Goal: Information Seeking & Learning: Compare options

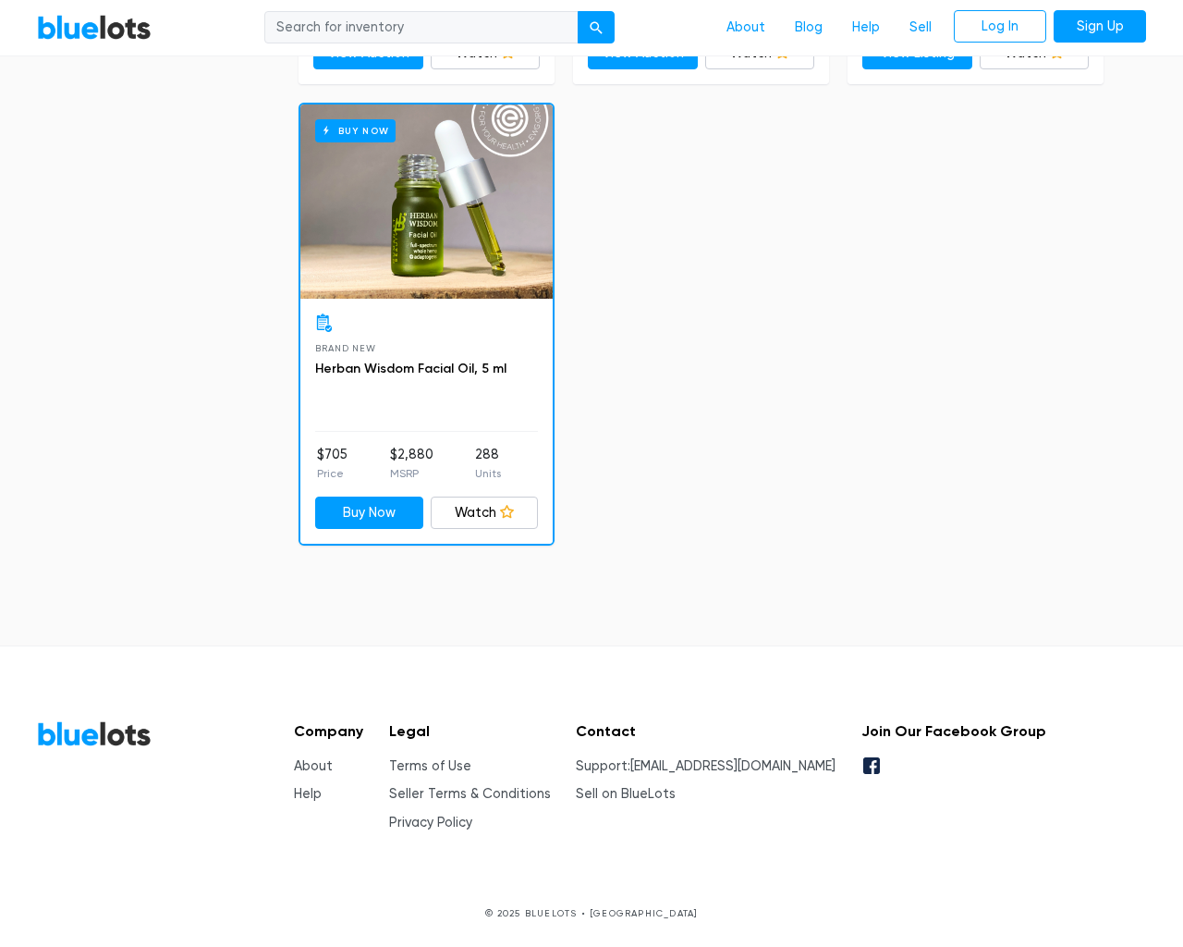
scroll to position [5565, 0]
type input "the"
type input "testing@example.com"
type input "e"
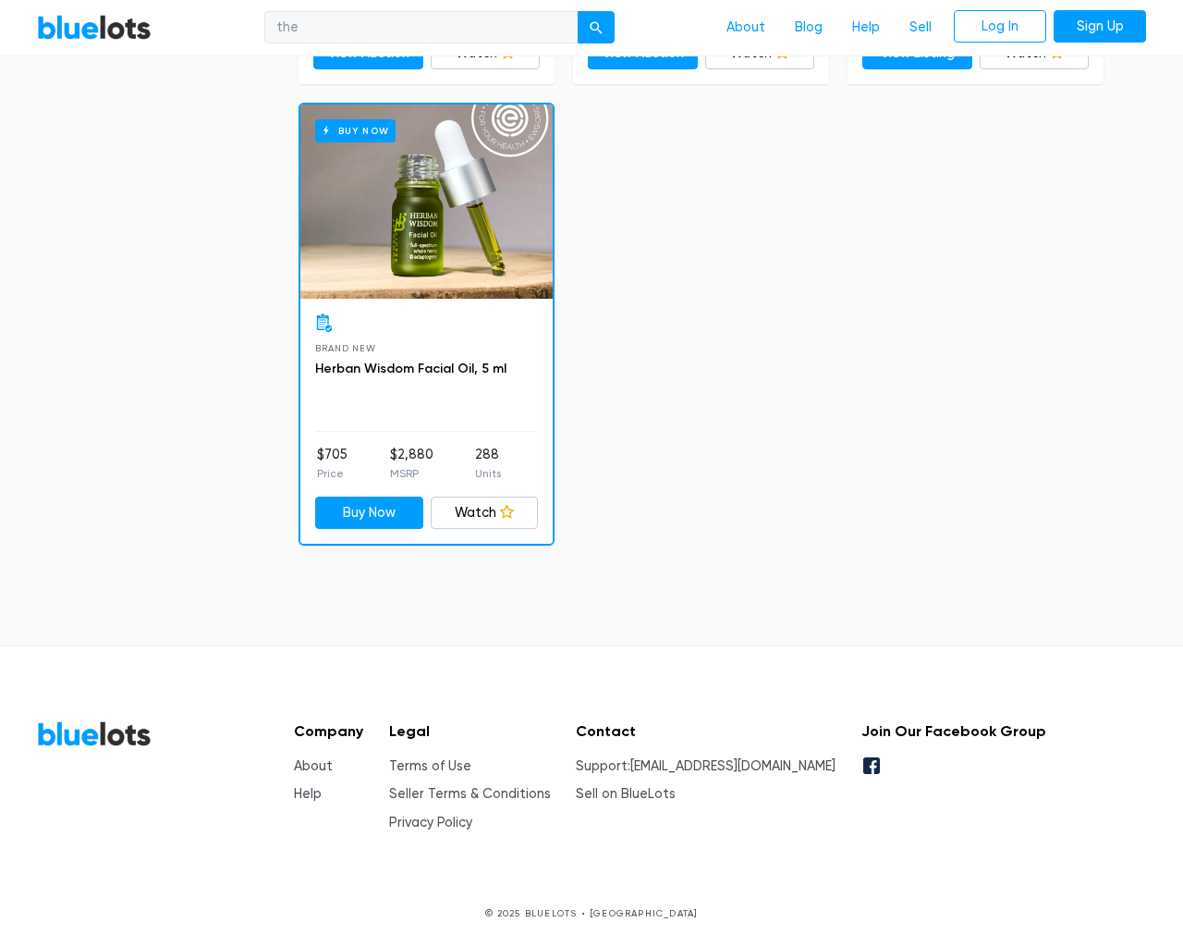
checkbox New"] "false"
checkbox input "false"
checkbox Pulls"] "false"
checkbox Accessories"] "false"
checkbox input "false"
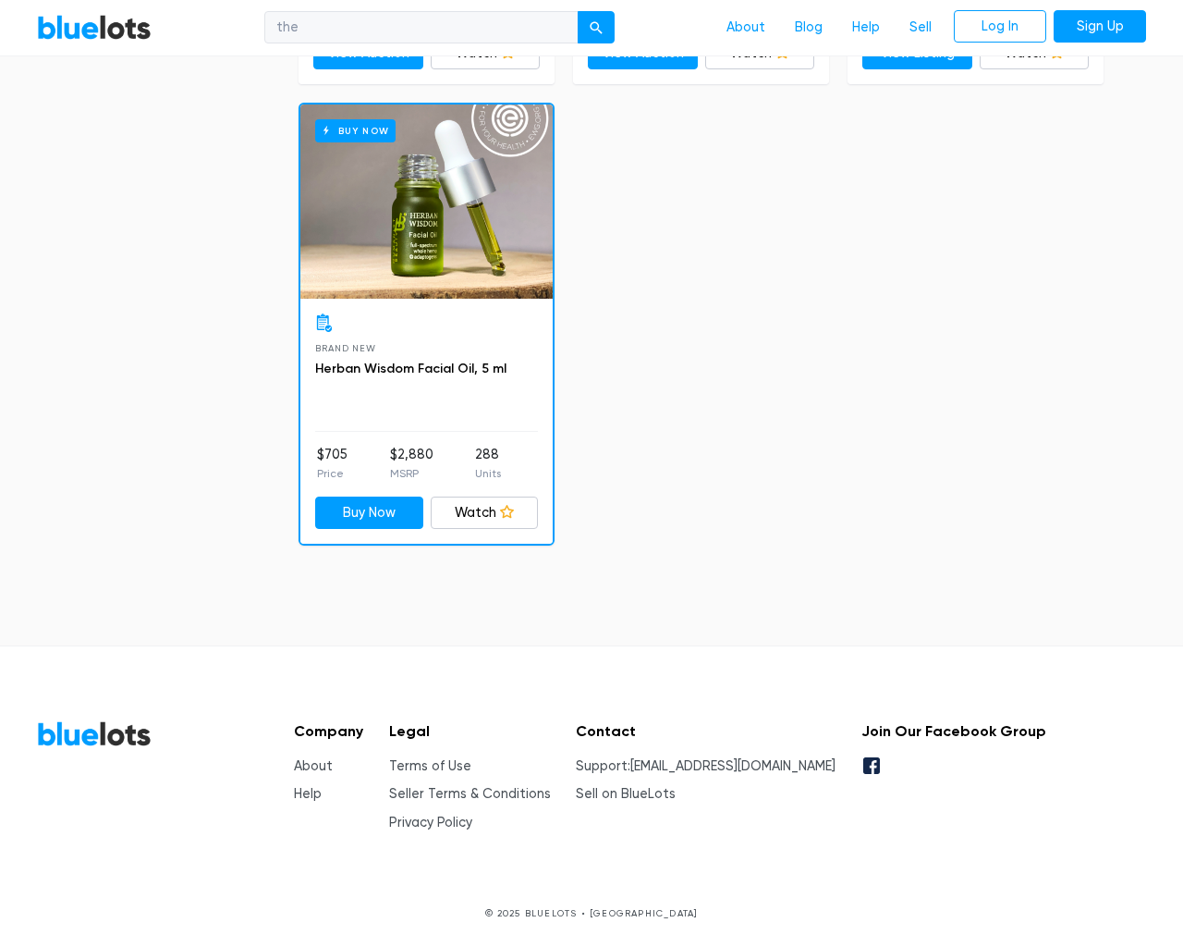
checkbox Merchandise"] "false"
checkbox Garden"] "false"
checkbox Beauty"] "false"
checkbox input "false"
type input "e"
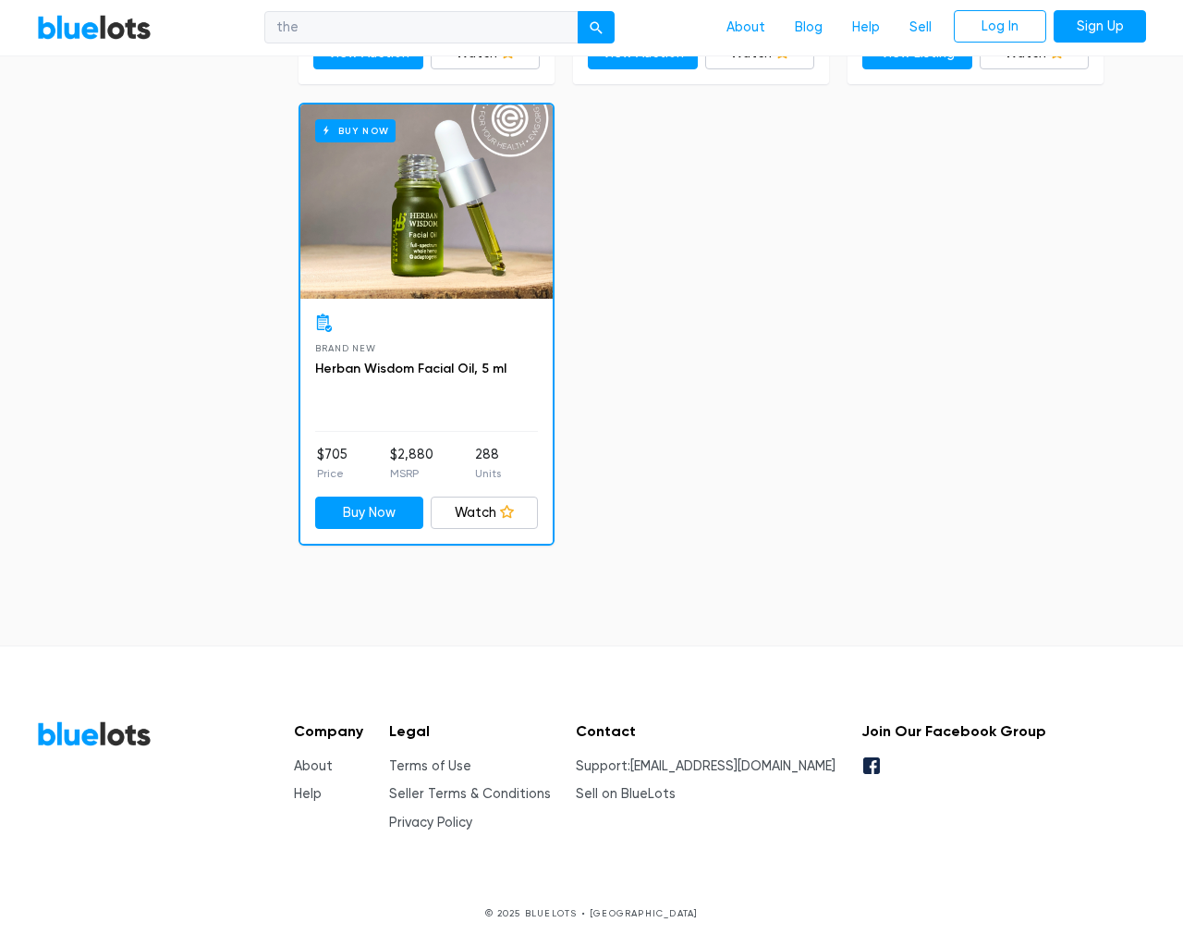
select select "10000"
select select "50000"
select select "ending_soonest"
select select "50000"
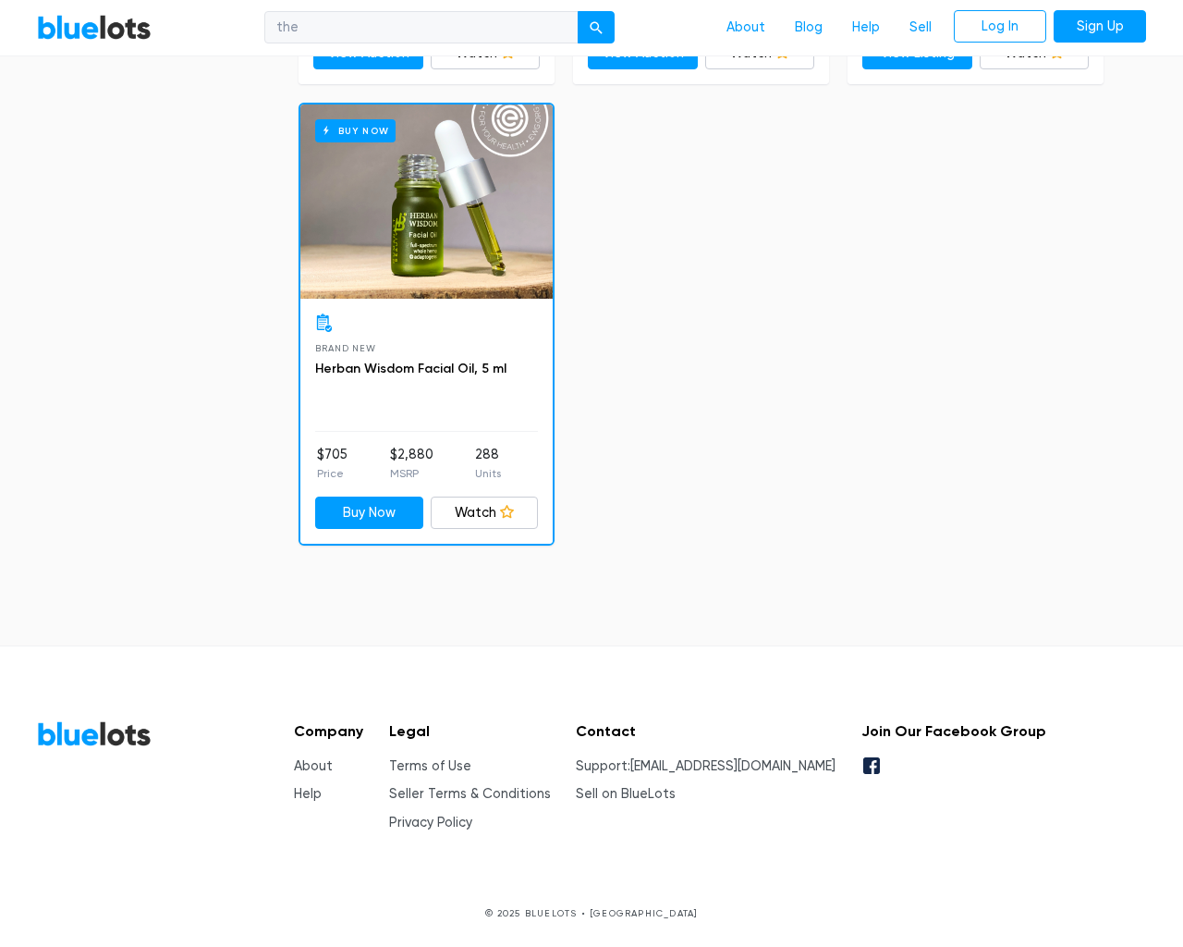
select select "highest_price"
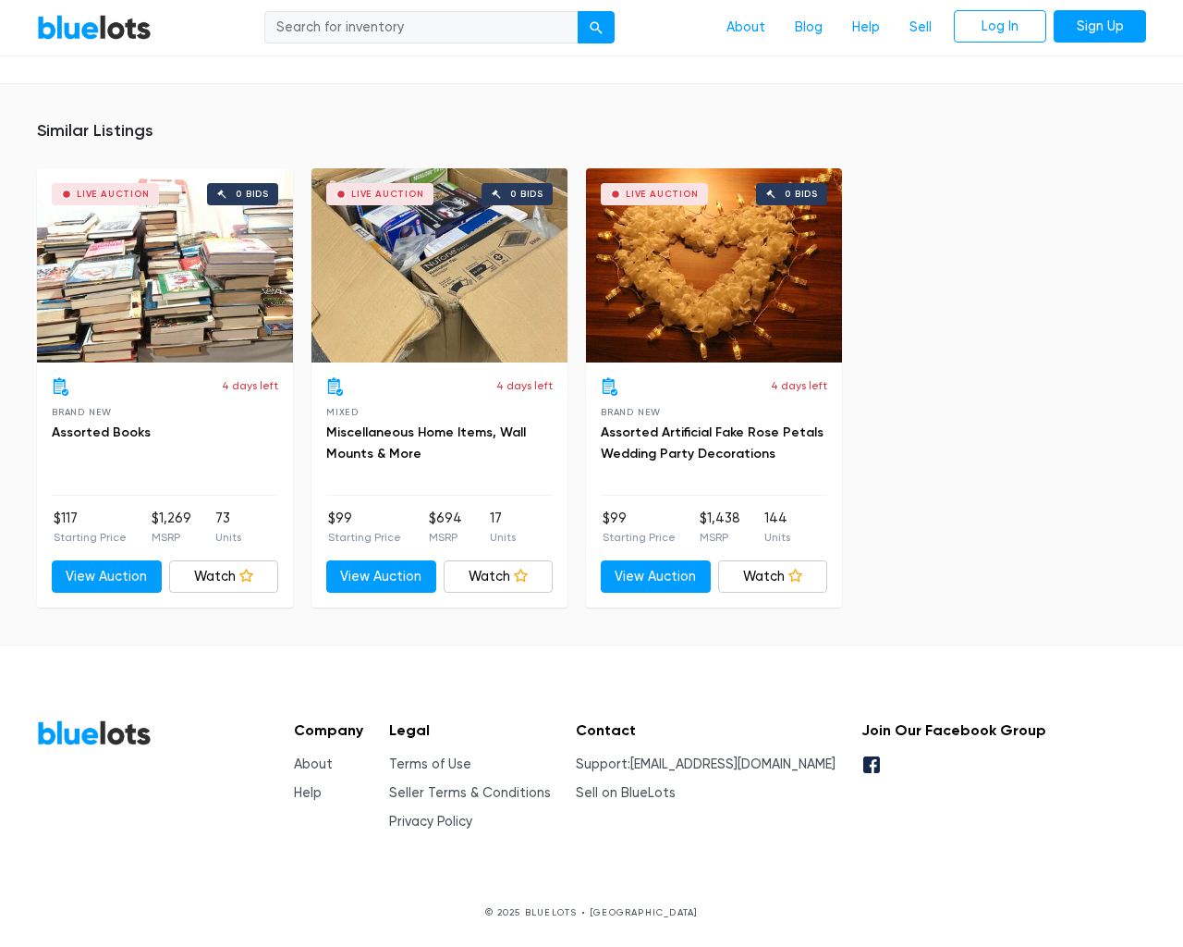
scroll to position [1536, 0]
type input "the"
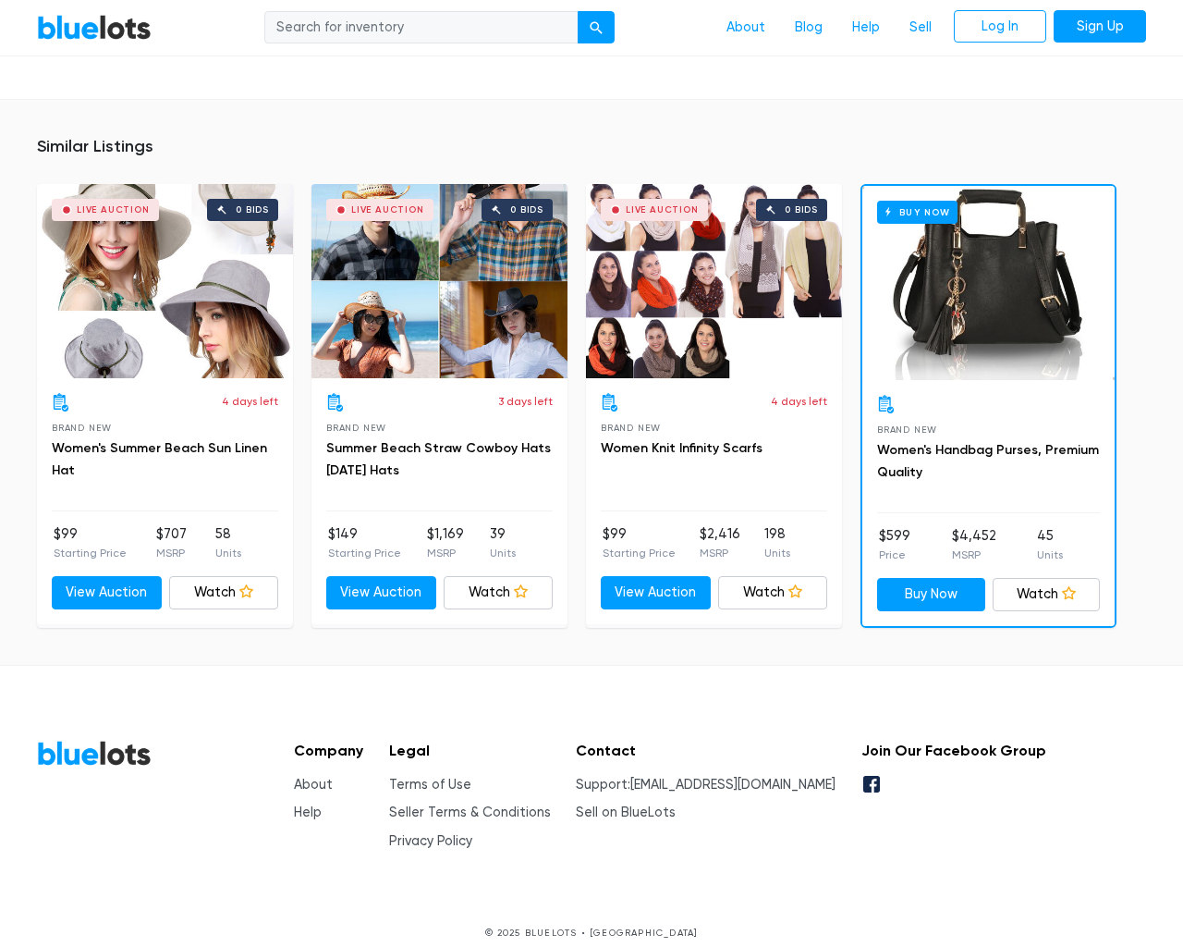
scroll to position [1613, 0]
type input "the"
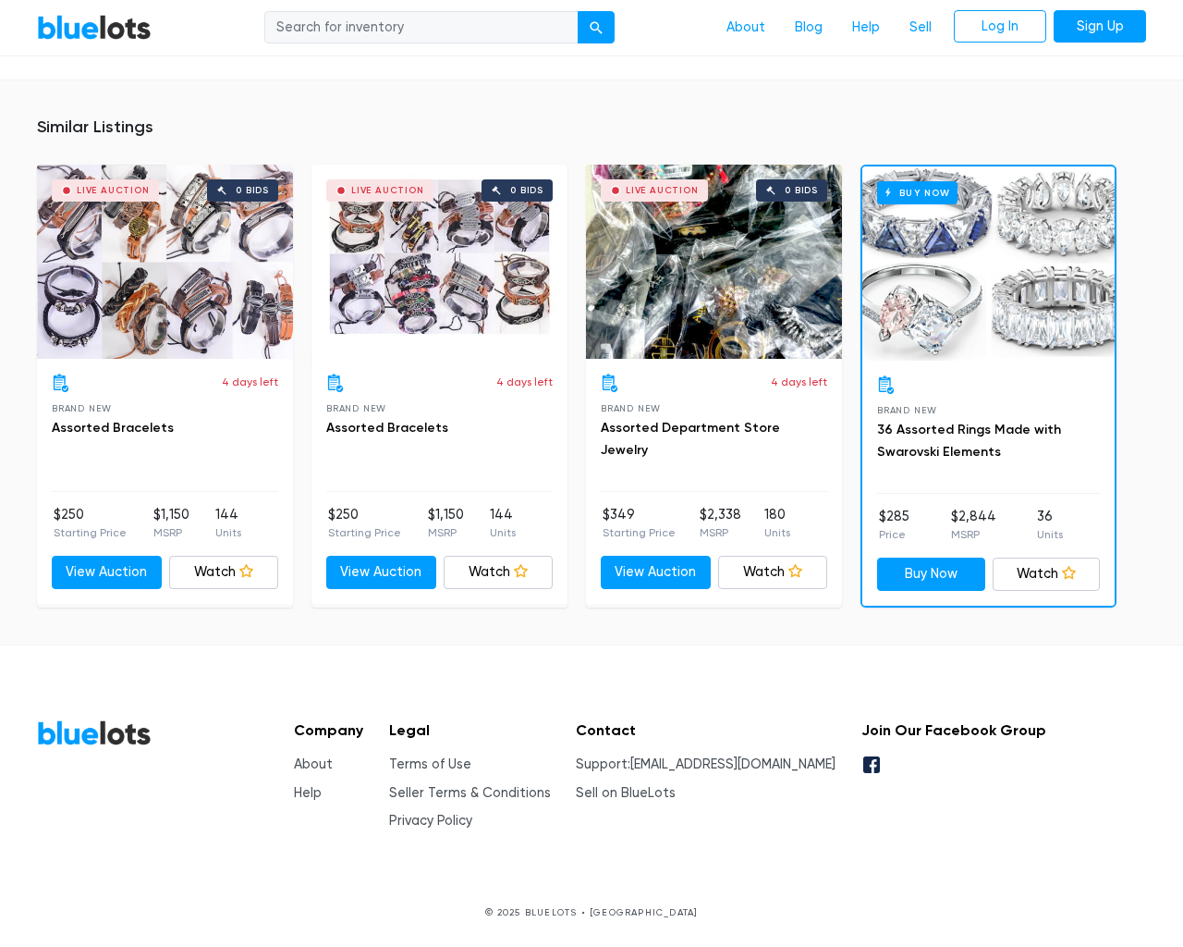
scroll to position [1215, 0]
type input "the"
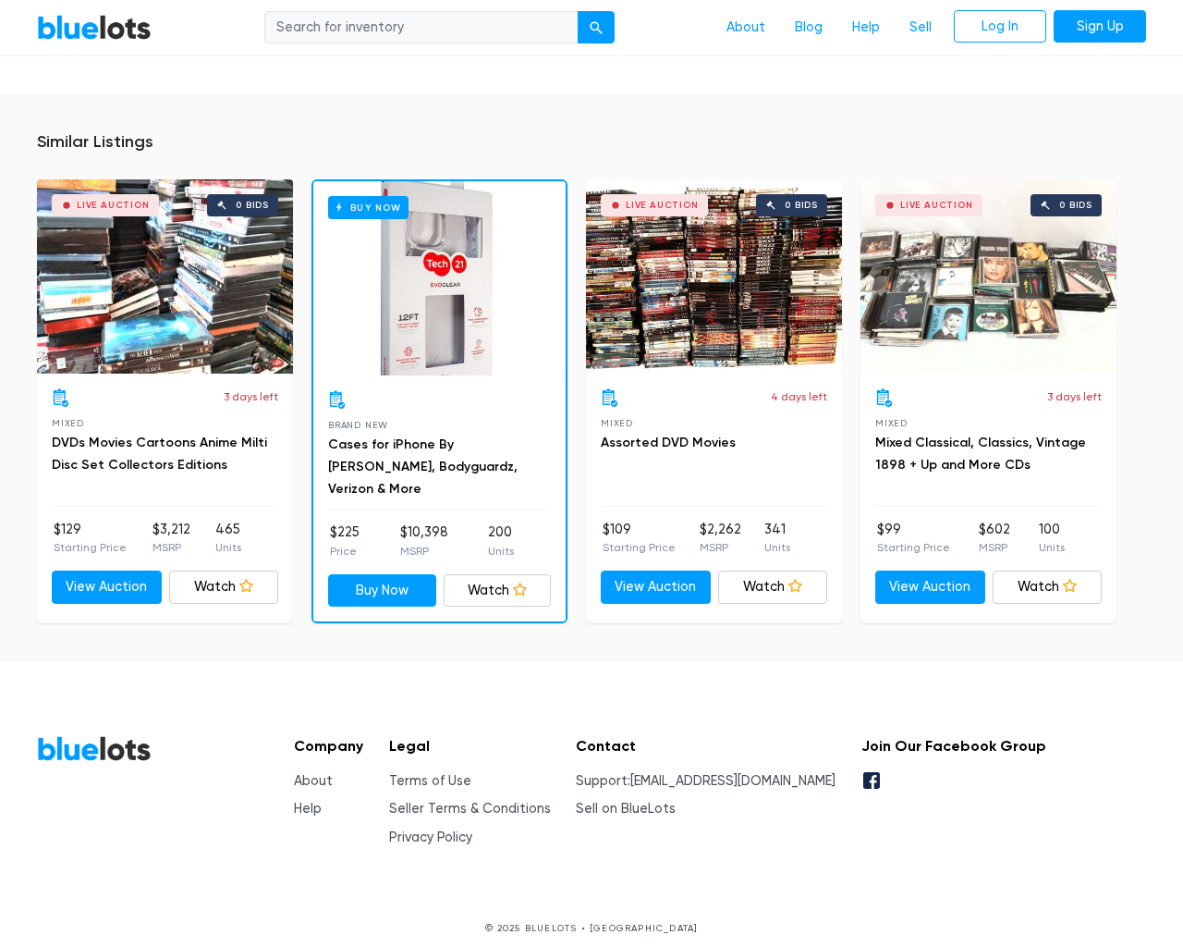
scroll to position [10340, 0]
type input "the"
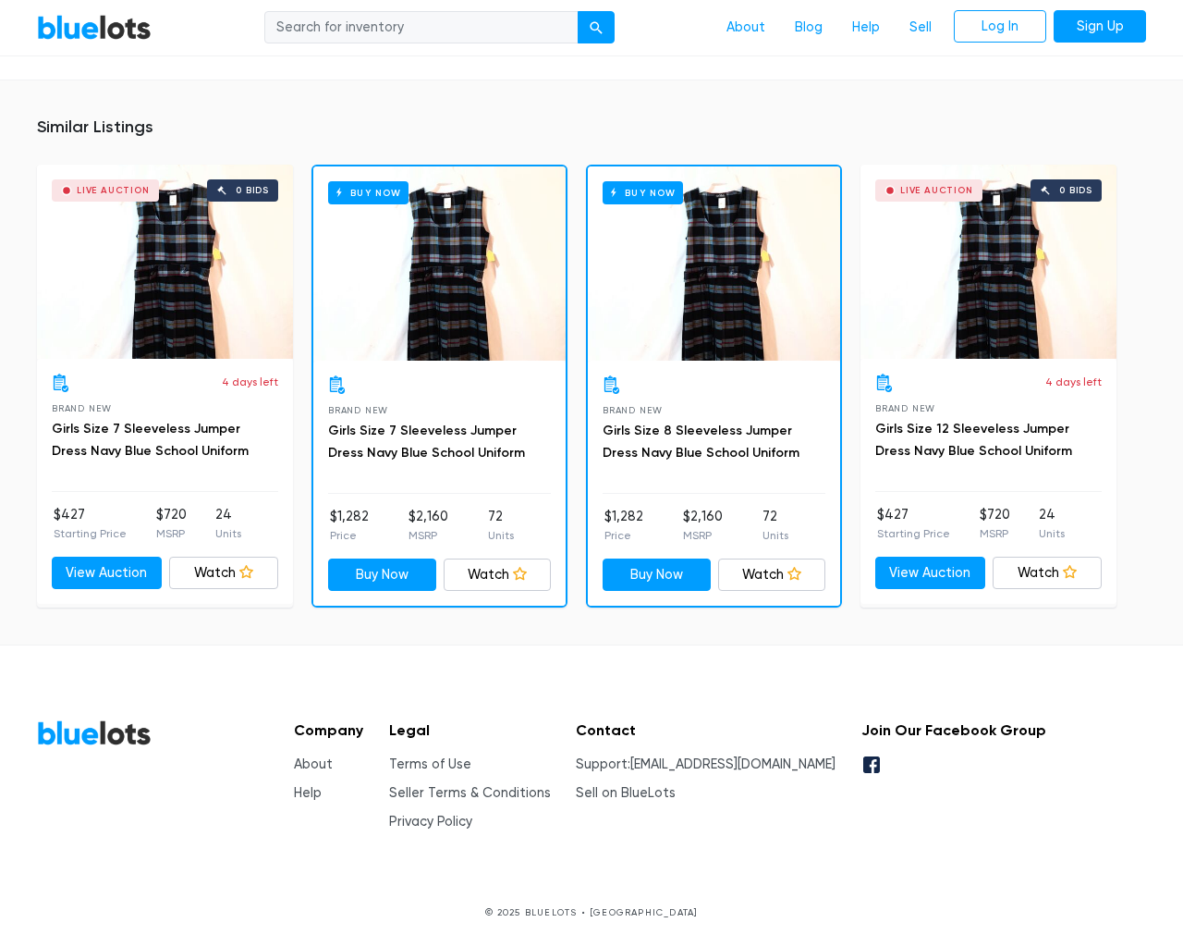
scroll to position [1778, 0]
type input "the"
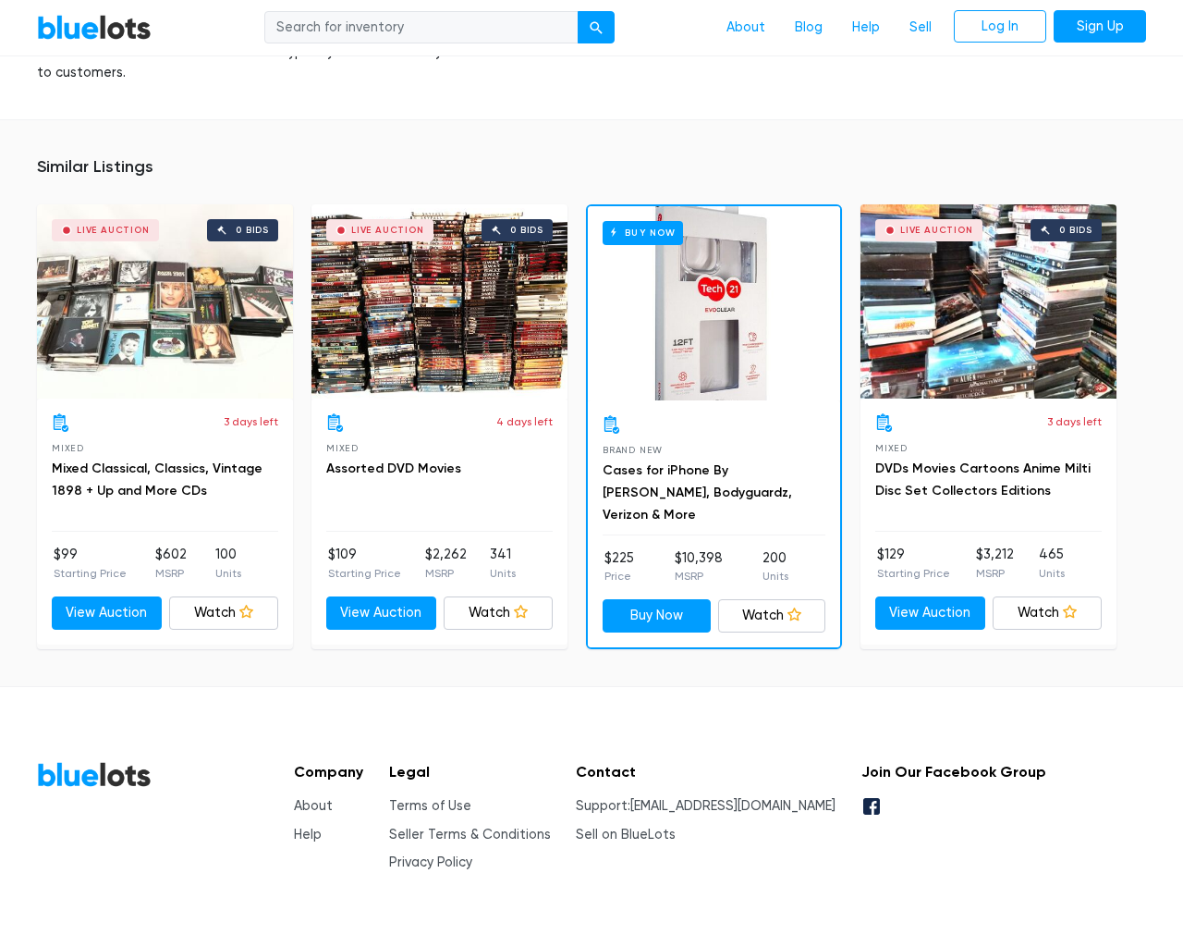
scroll to position [1375, 0]
type input "the"
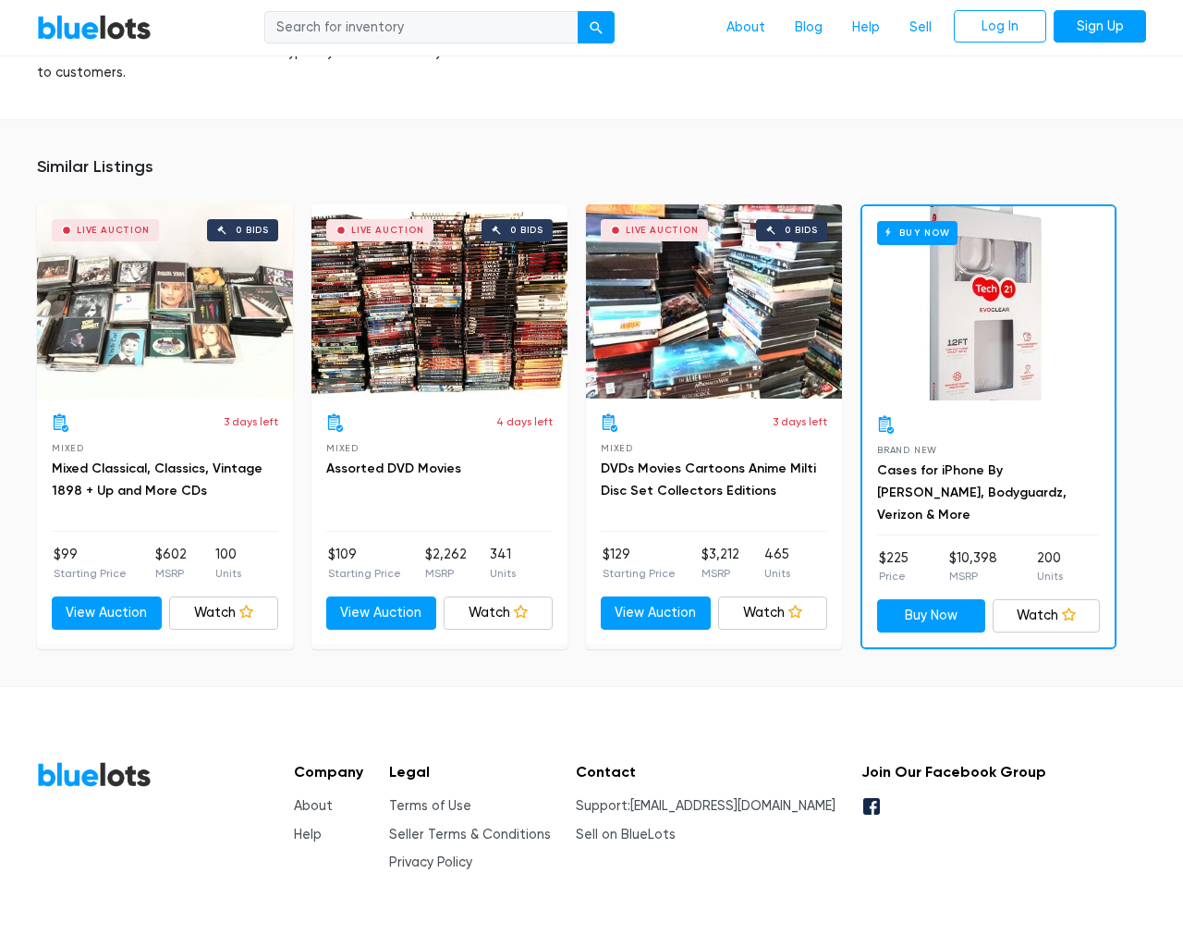
scroll to position [1375, 0]
type input "the"
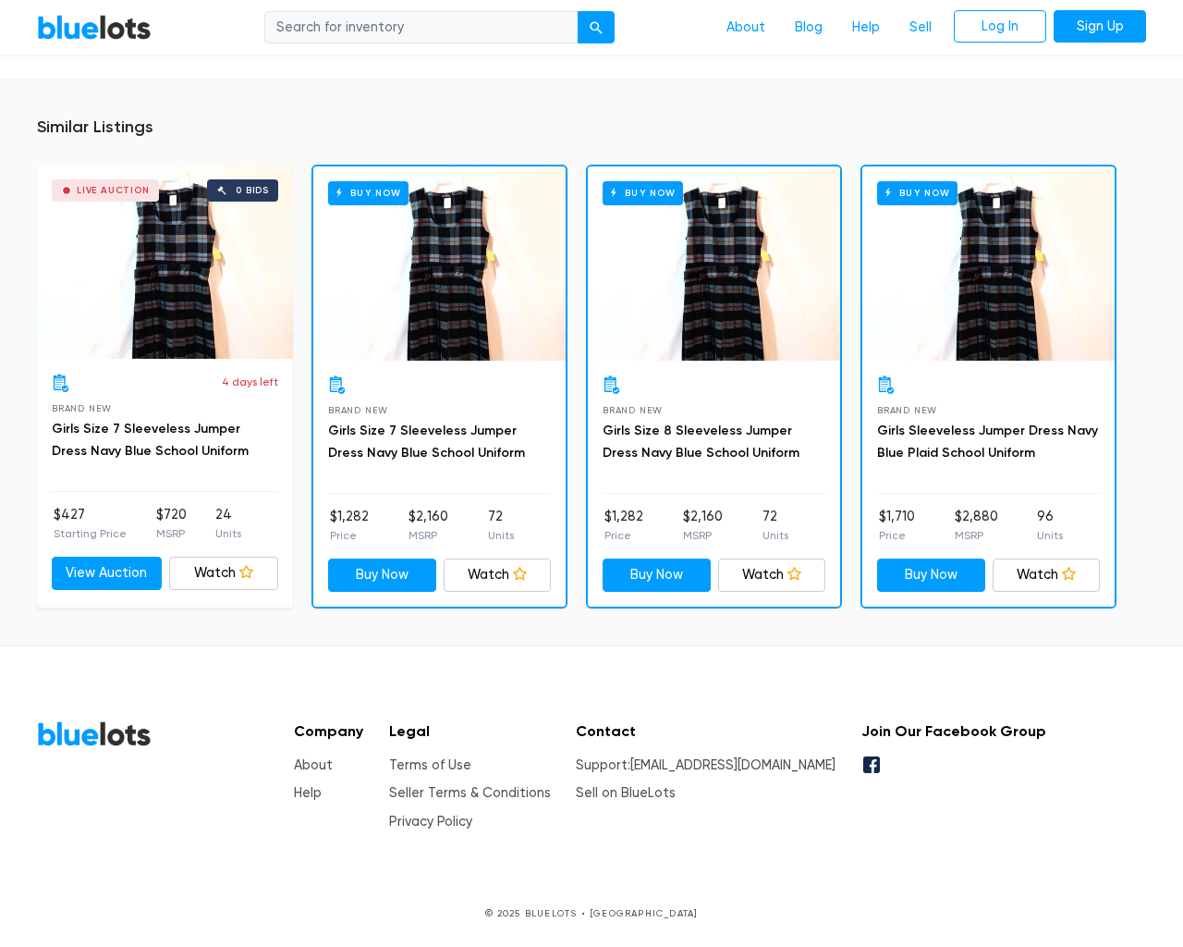
scroll to position [1198, 0]
type input "the"
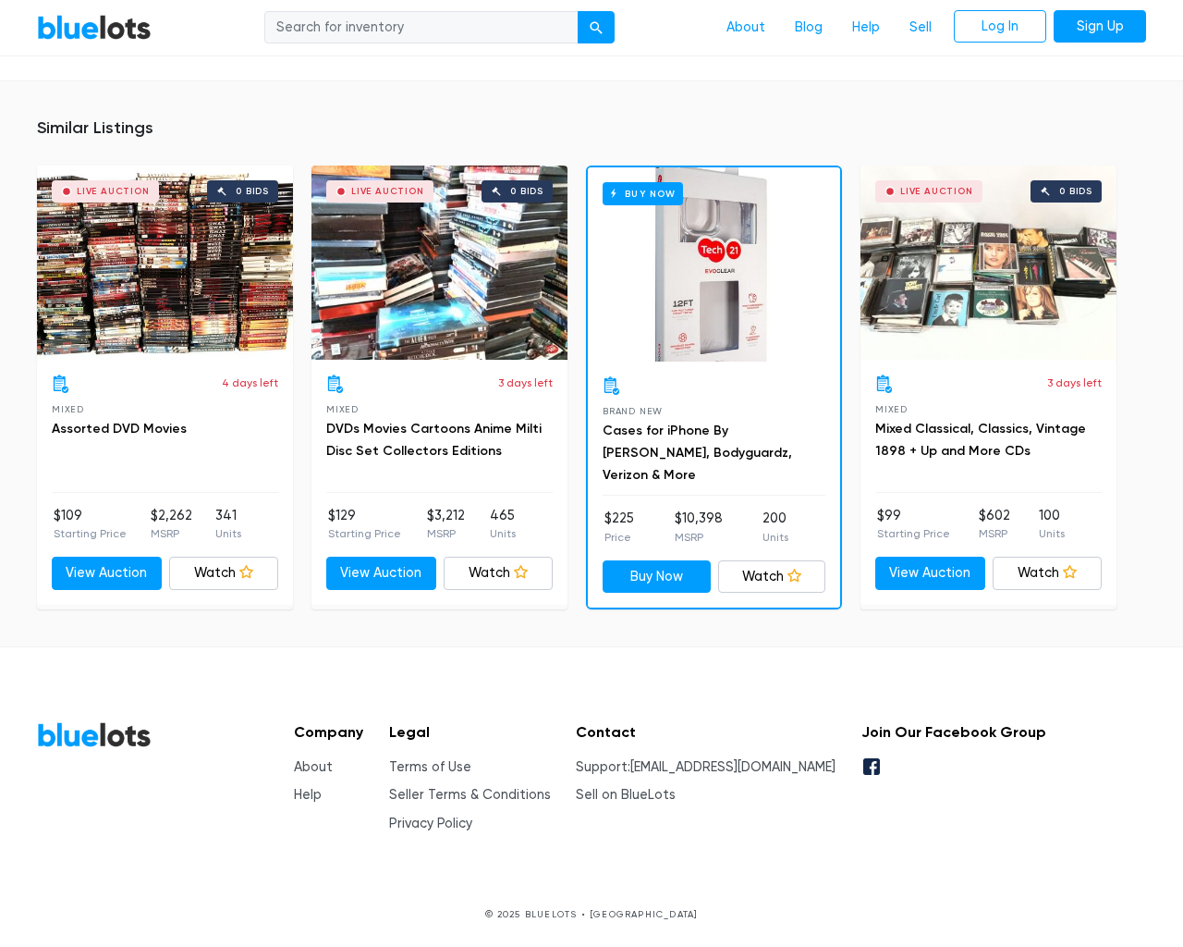
scroll to position [14557, 0]
type input "the"
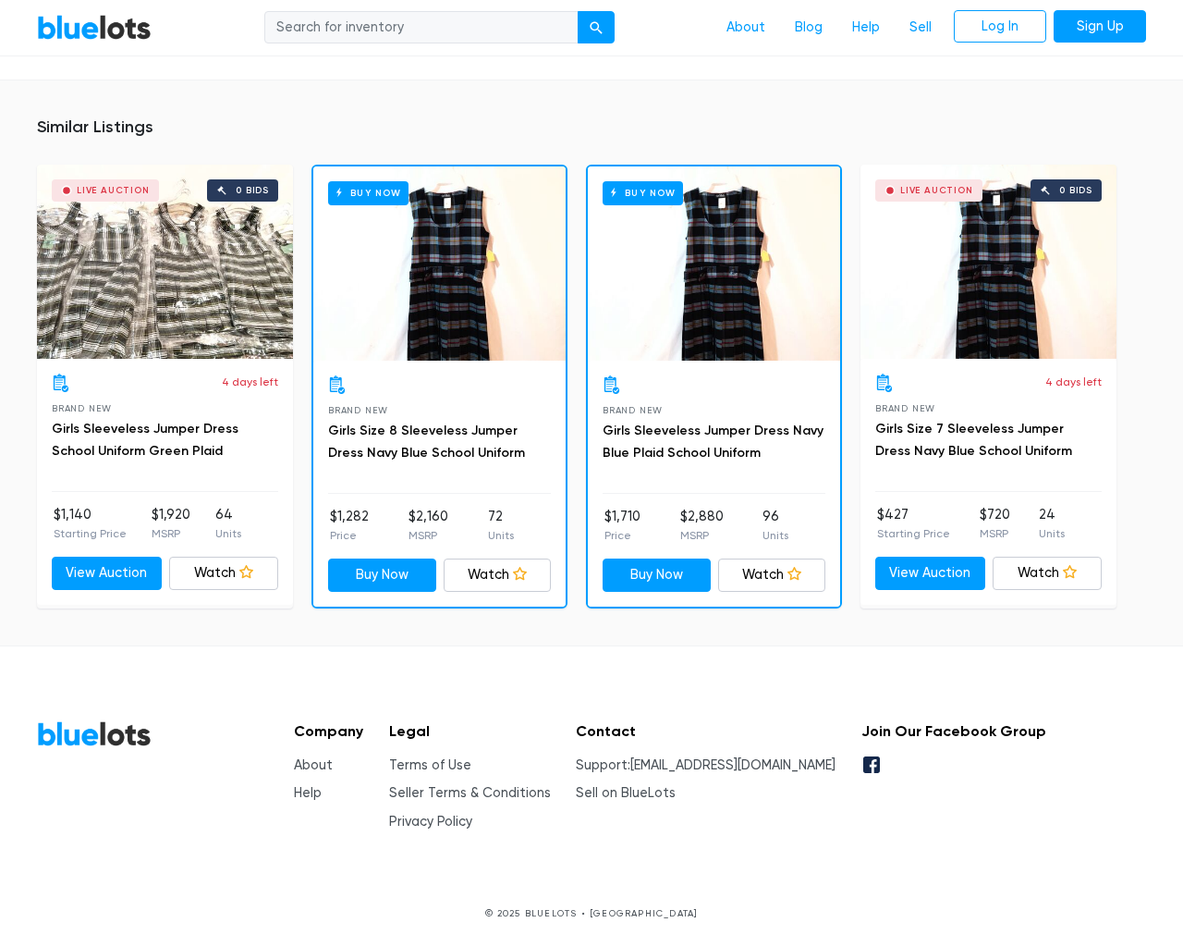
scroll to position [1198, 0]
type input "the"
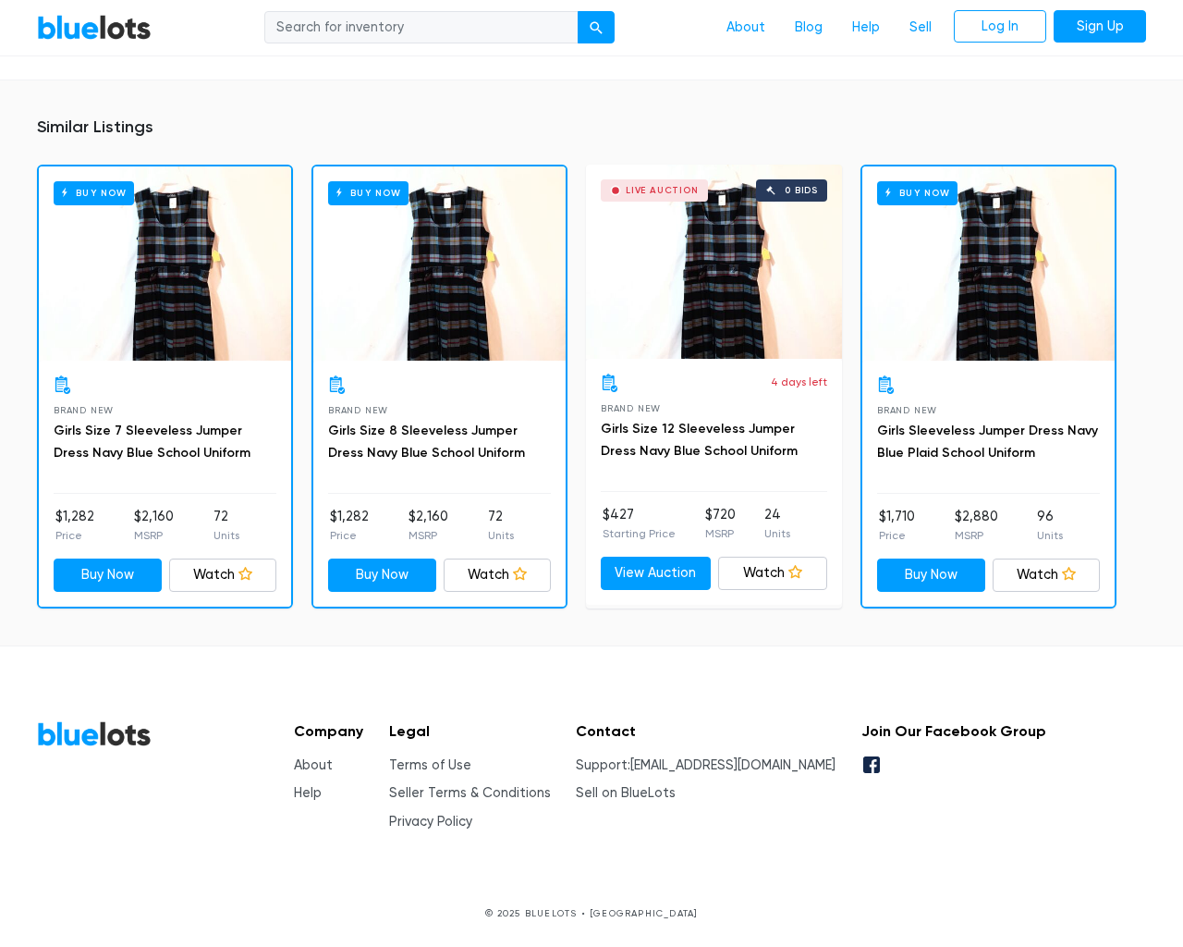
scroll to position [1198, 0]
type input "the"
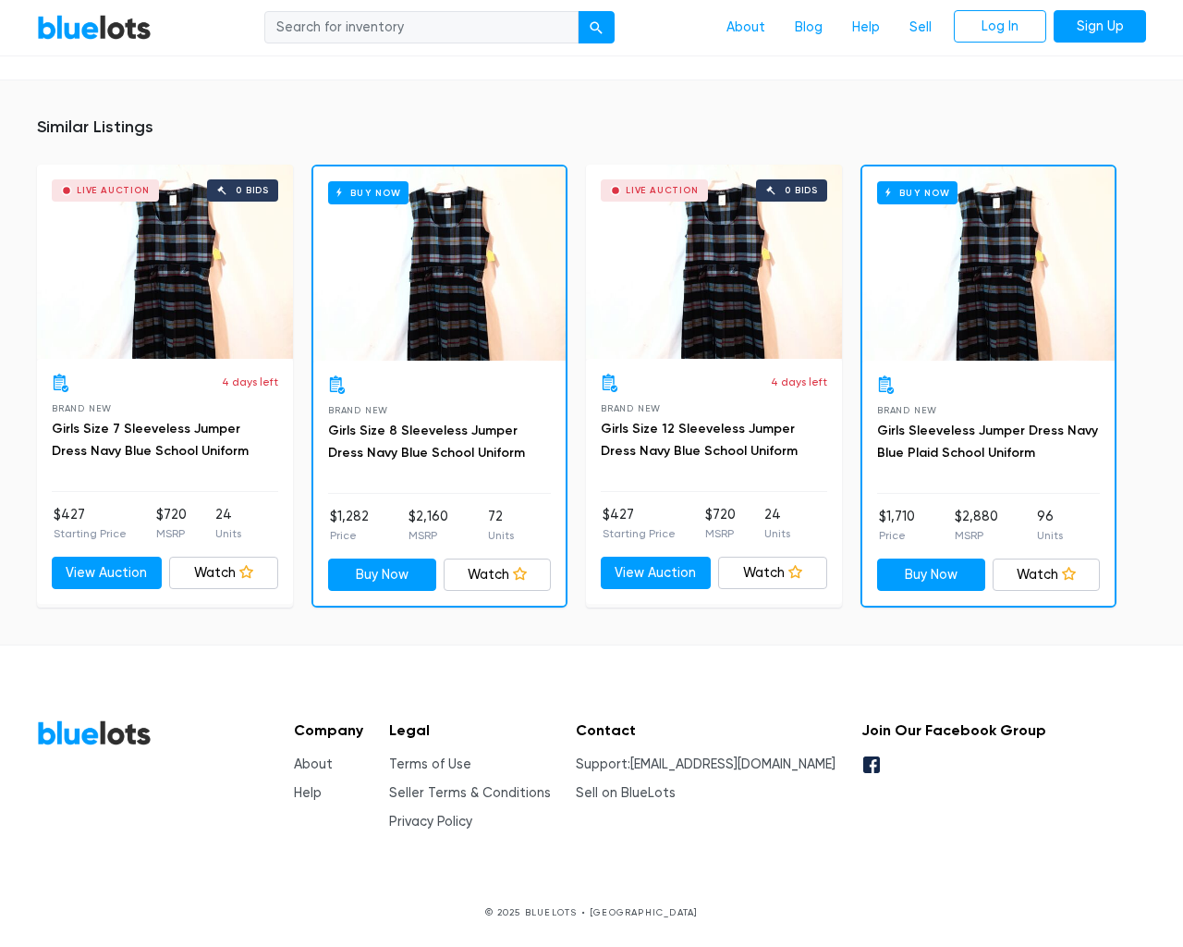
scroll to position [1159, 0]
type input "the"
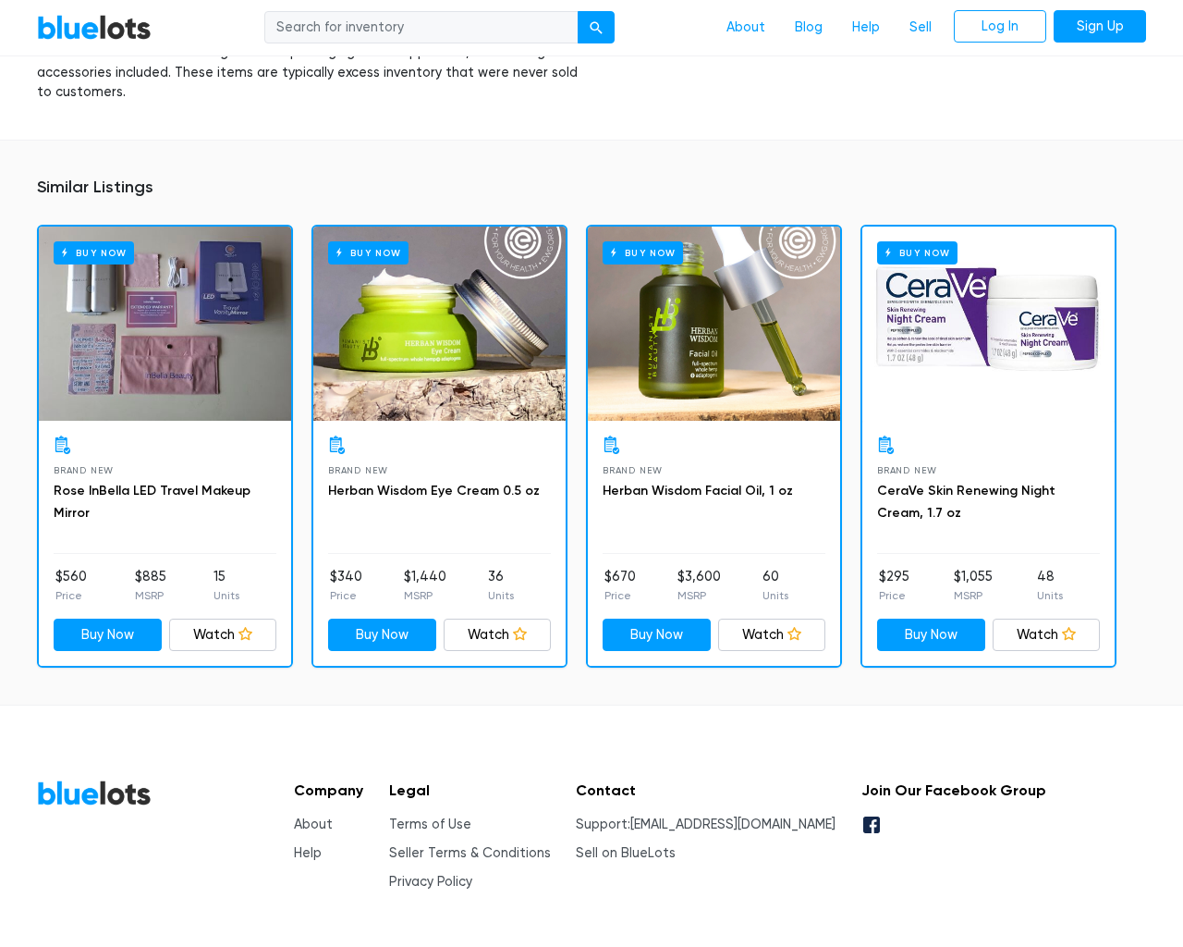
scroll to position [1410, 0]
type input "the"
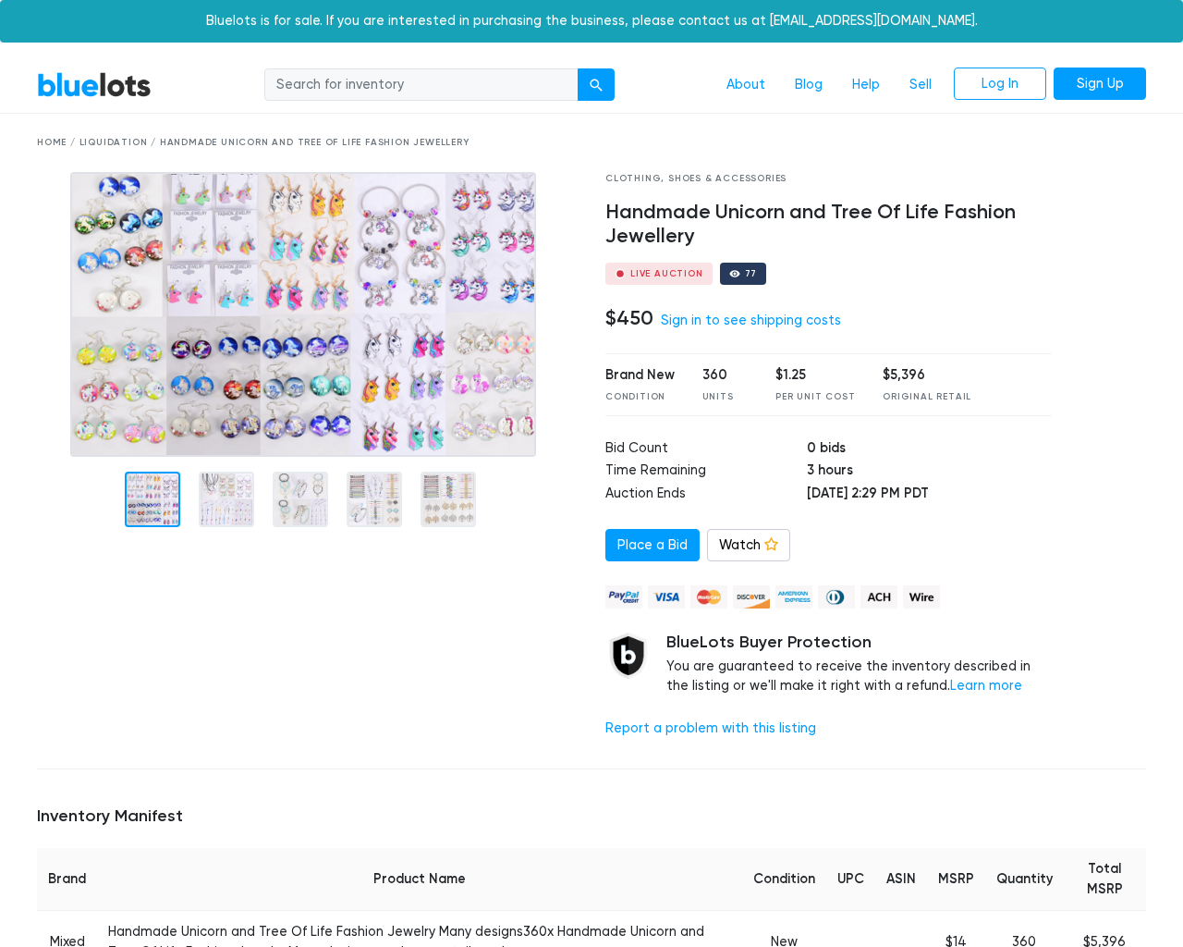
scroll to position [1235, 0]
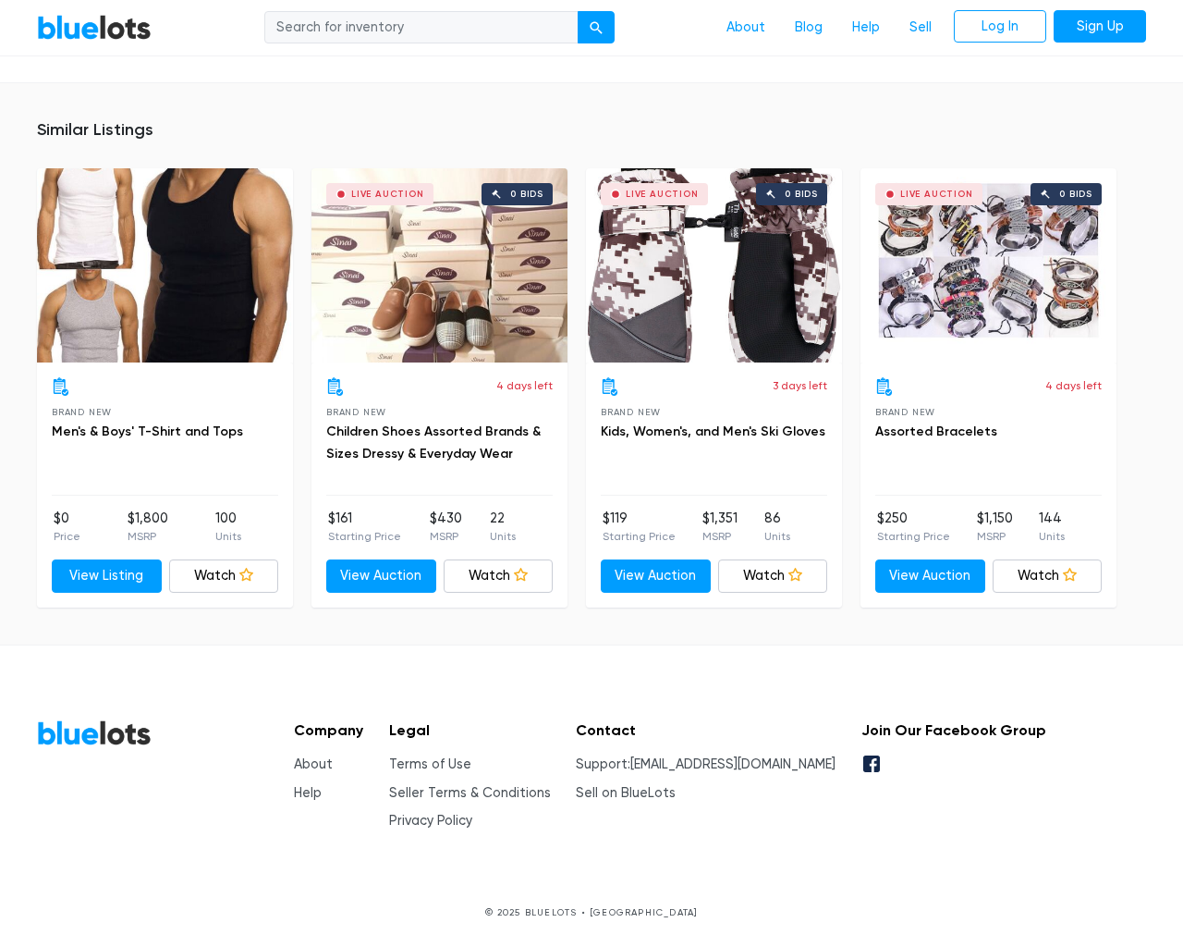
type input "the"
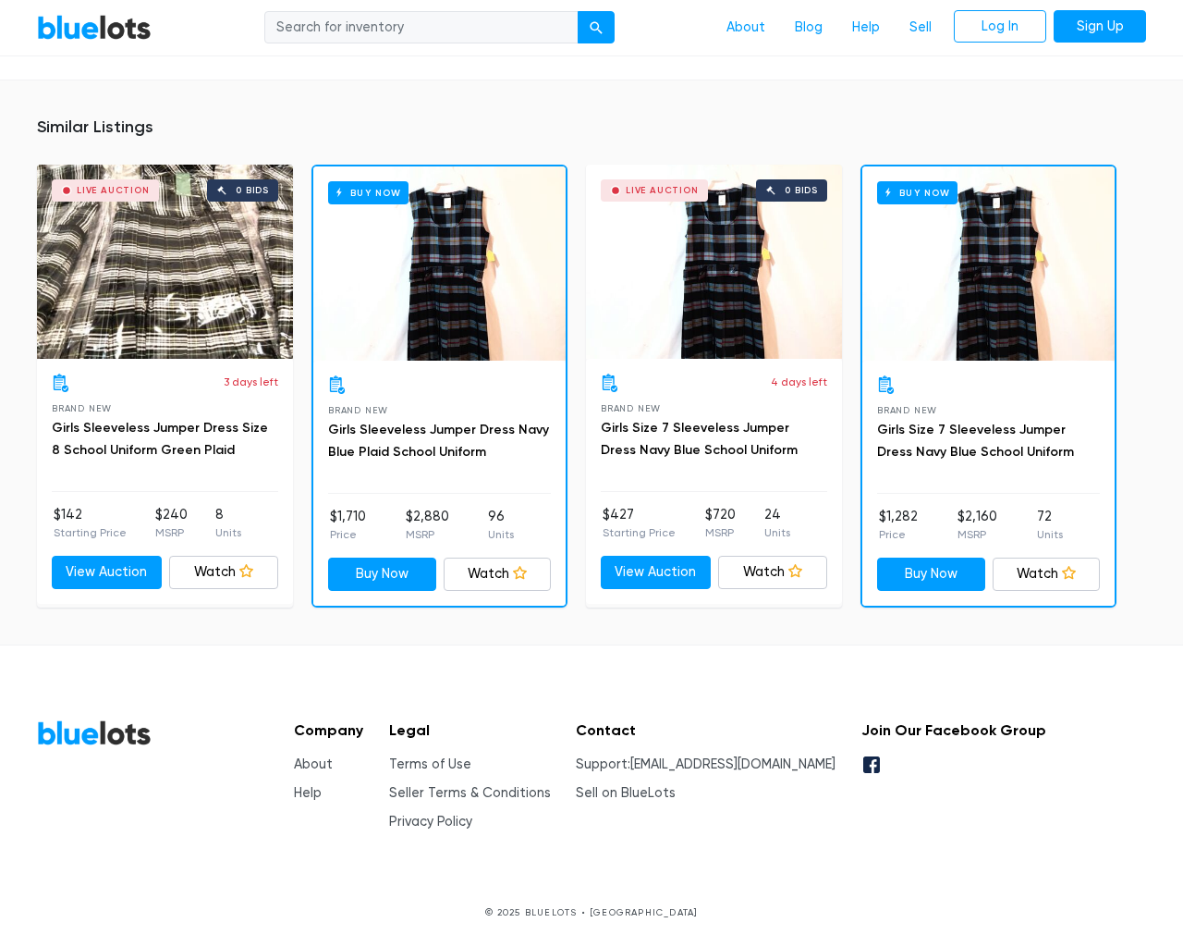
scroll to position [1371, 0]
type input "the"
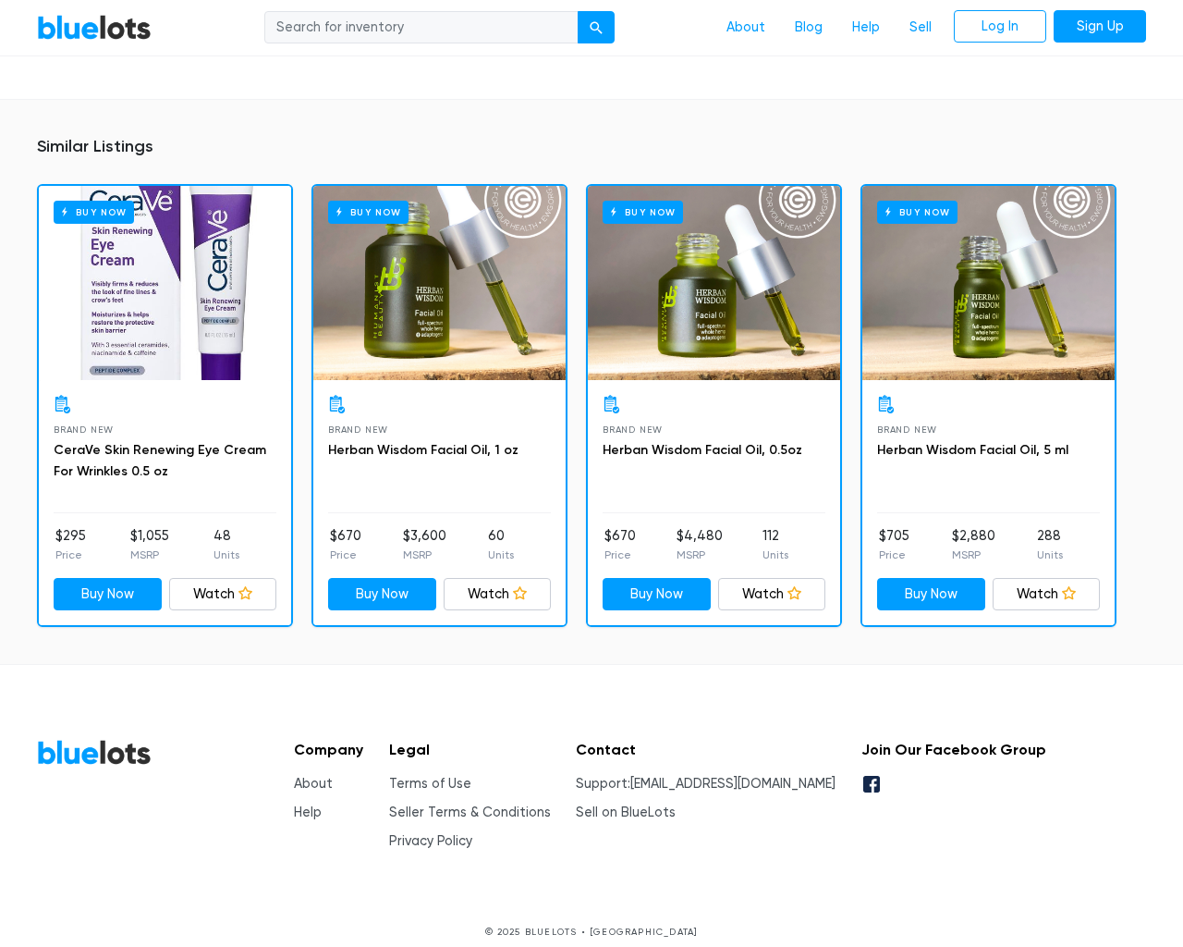
scroll to position [1300, 0]
type input "the"
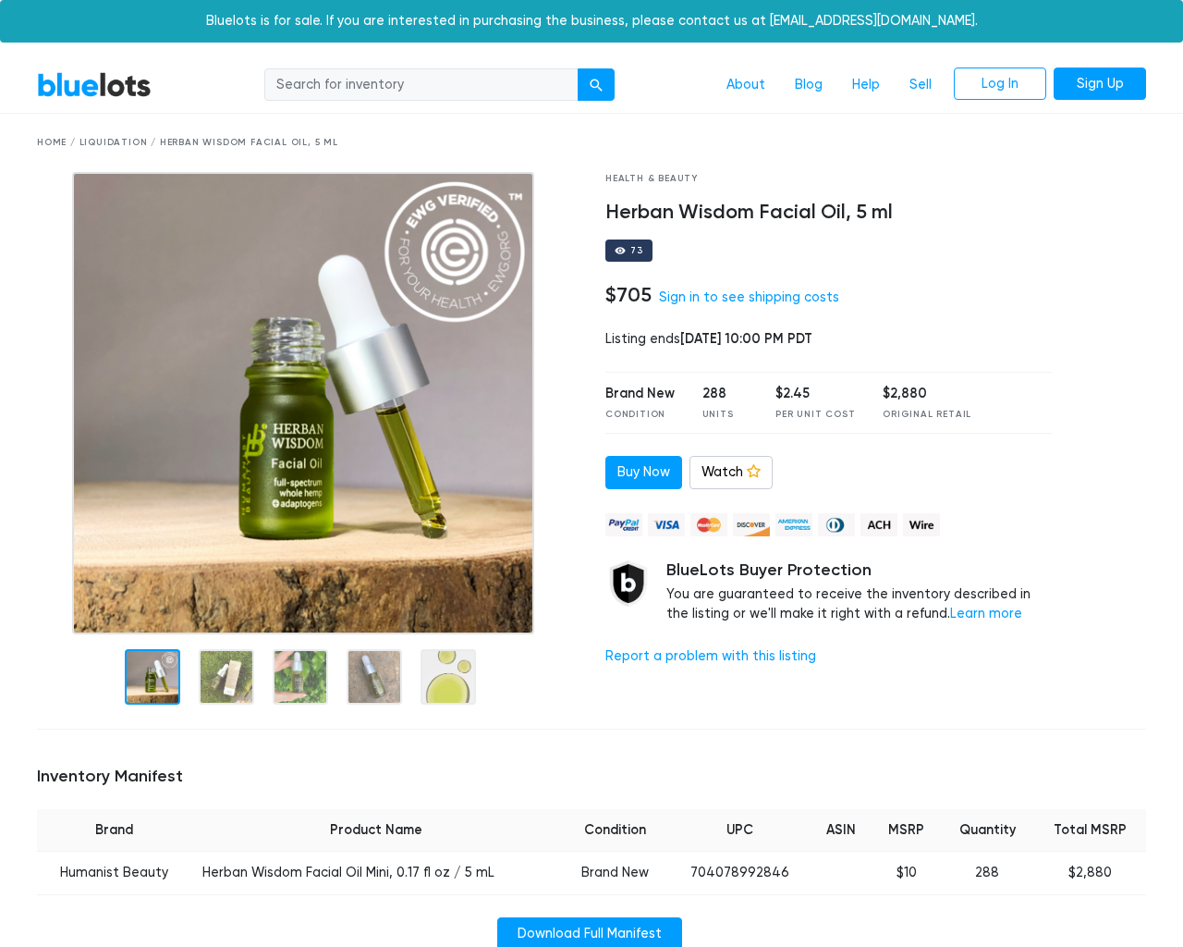
scroll to position [1259, 0]
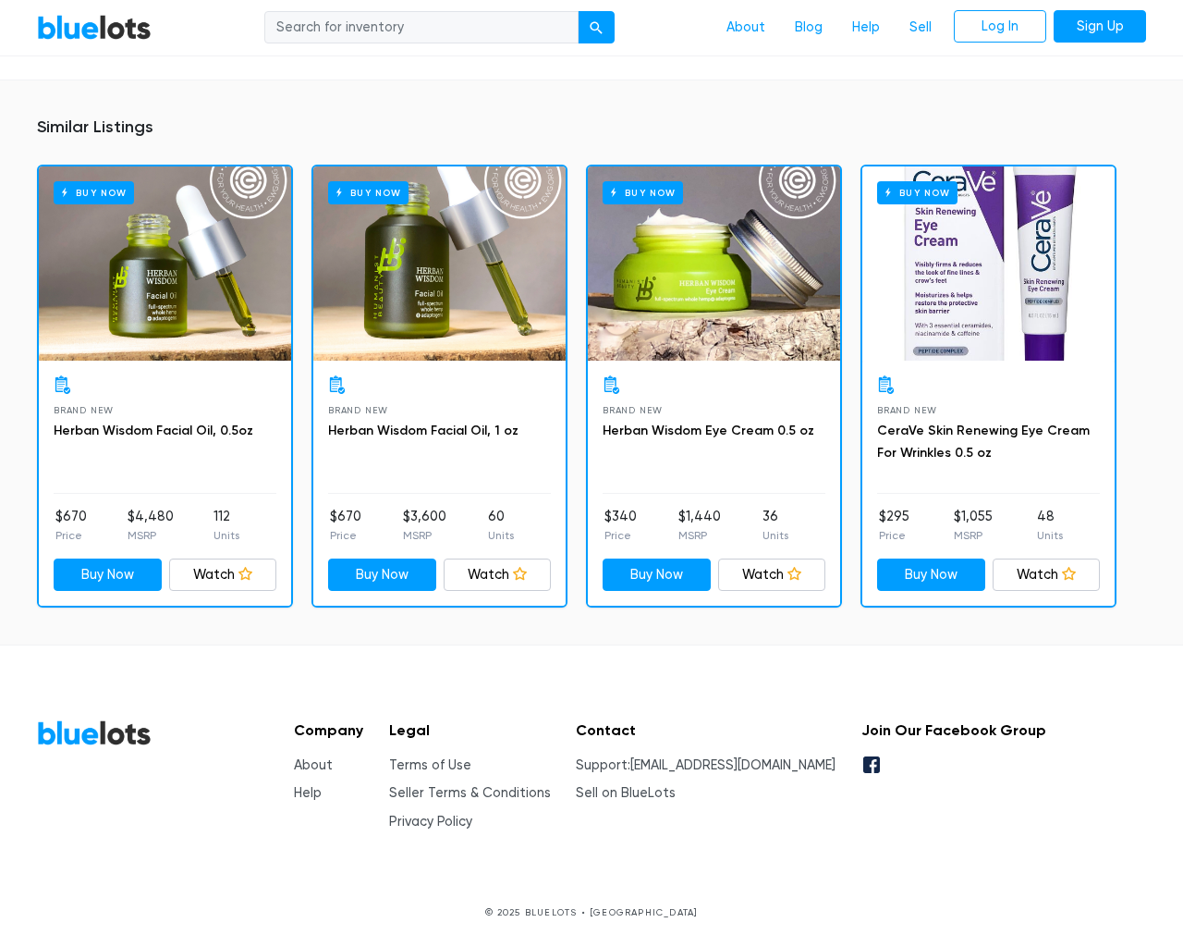
scroll to position [1259, 0]
type input "the"
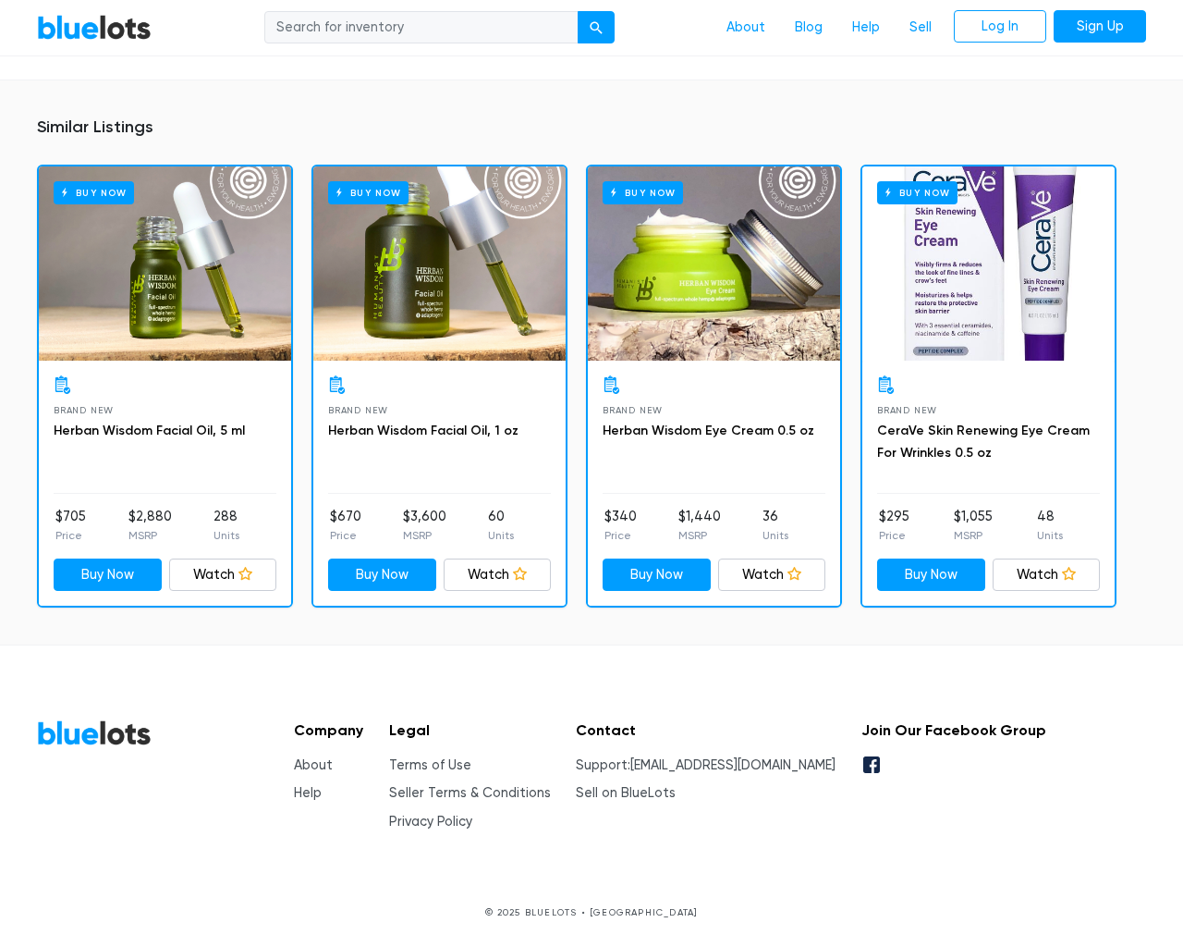
scroll to position [1259, 0]
type input "the"
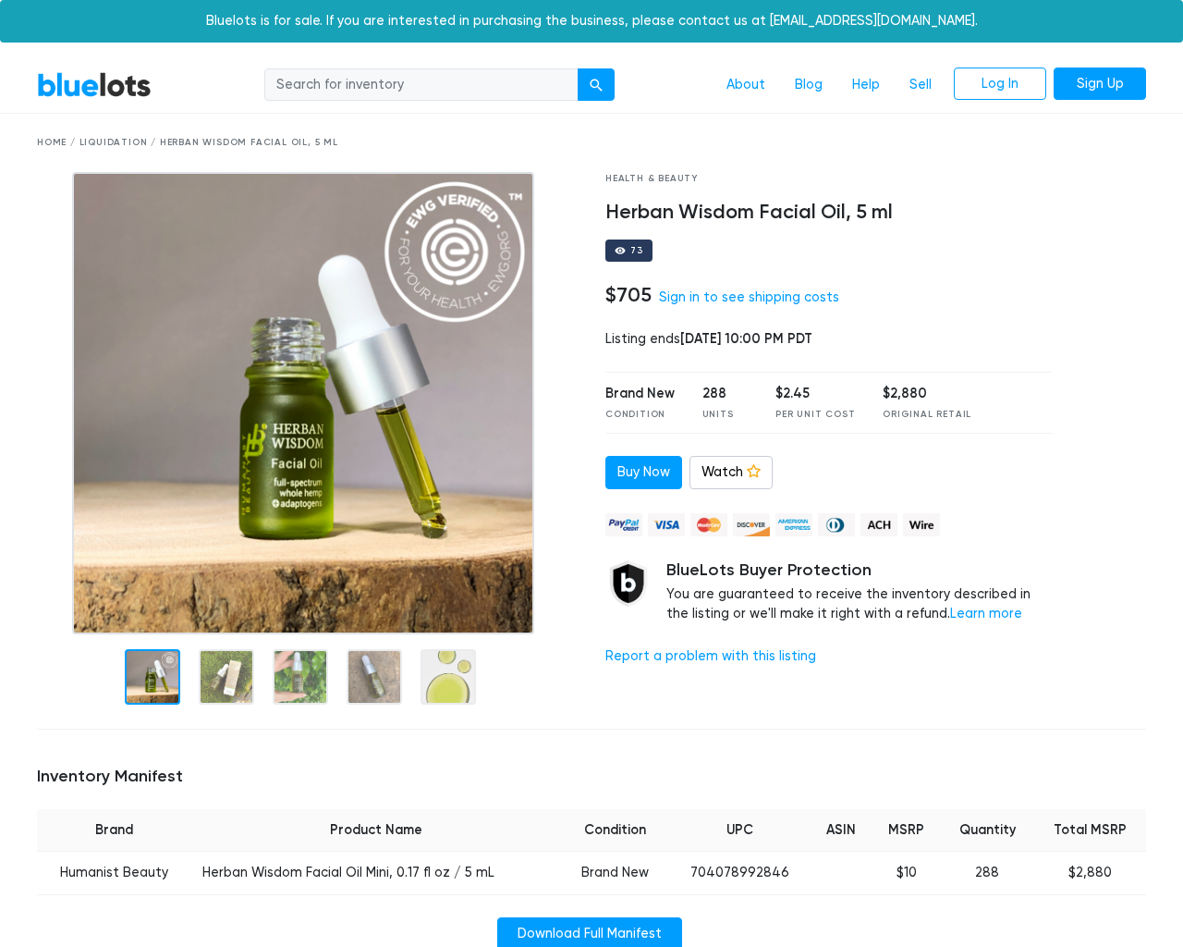
scroll to position [1259, 0]
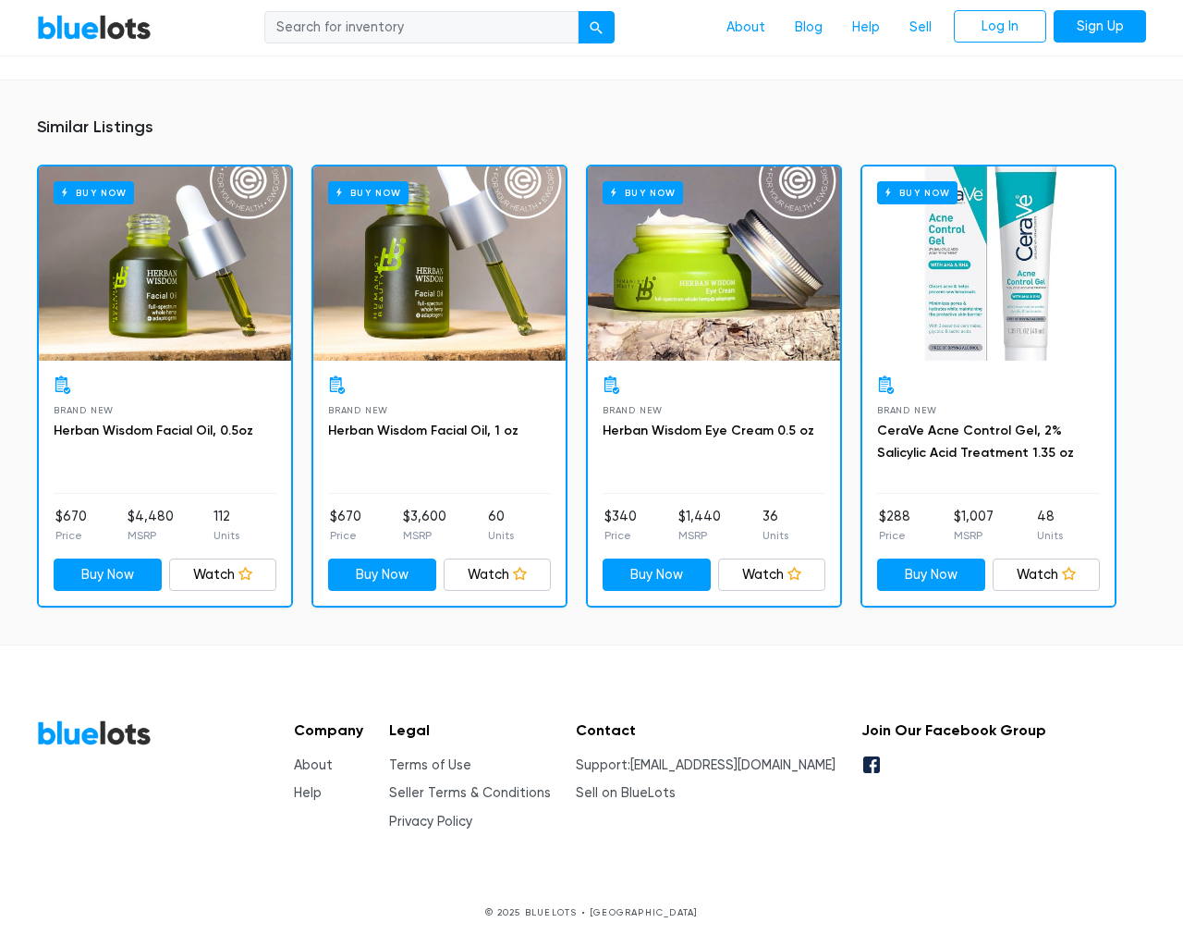
scroll to position [1259, 0]
type input "the"
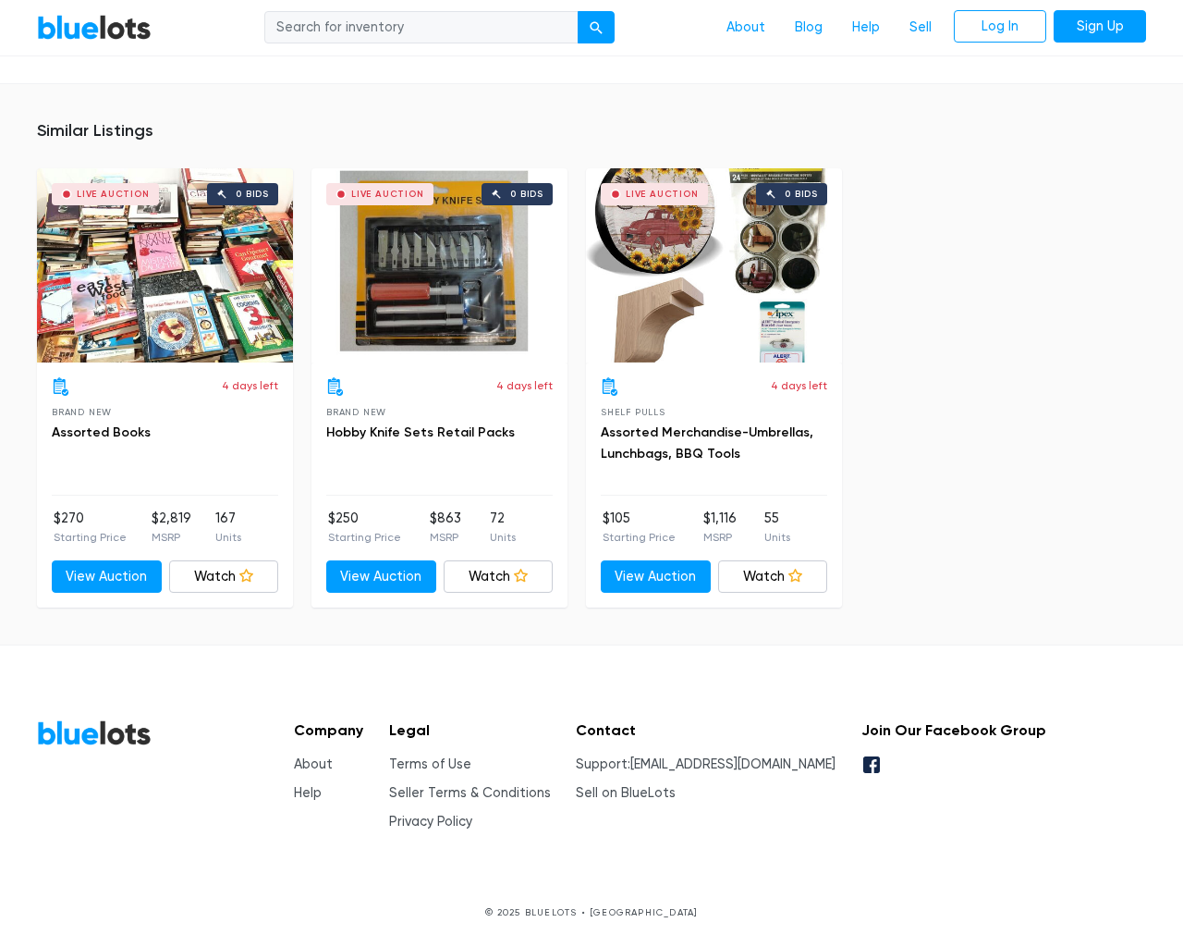
scroll to position [1151, 0]
type input "the"
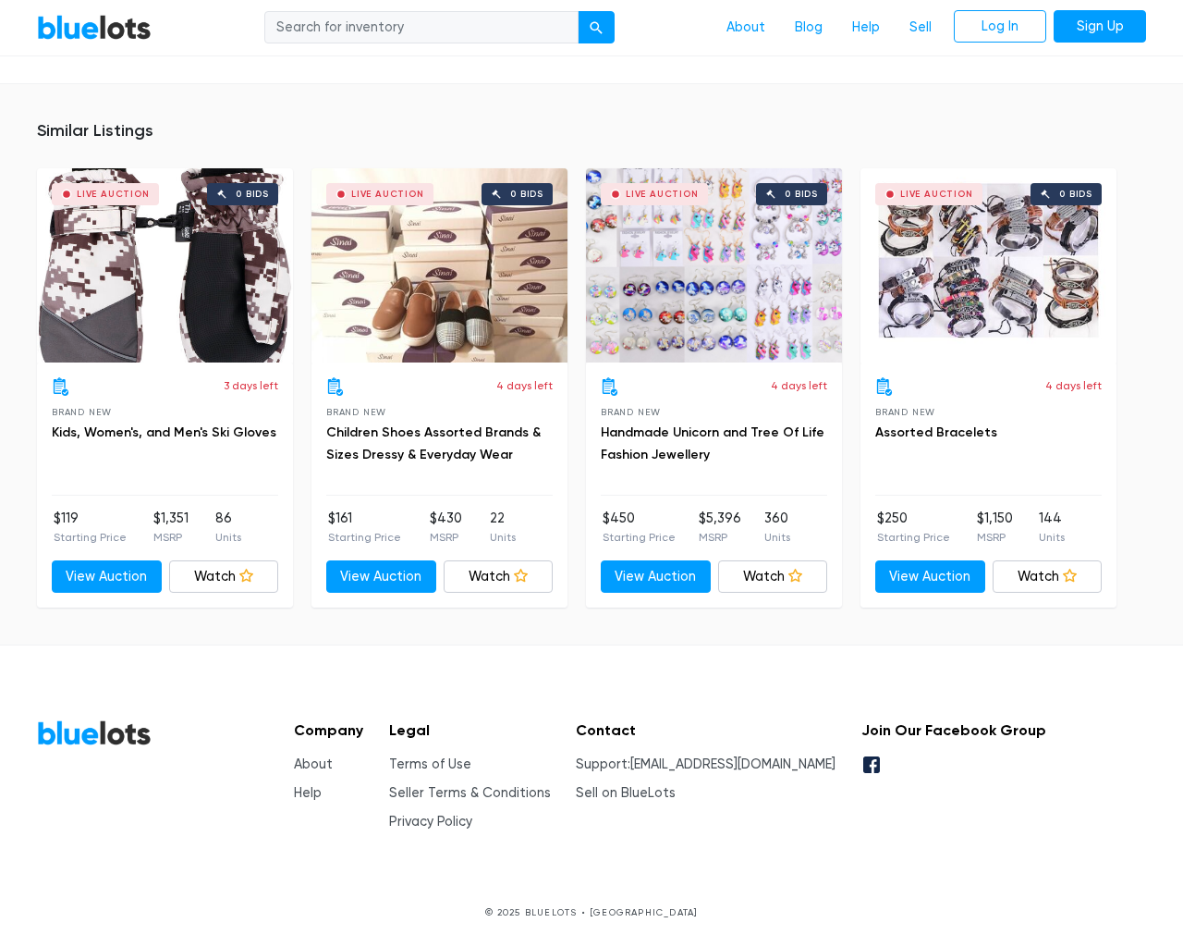
scroll to position [1155, 0]
type input "the"
type input "testing@example.com"
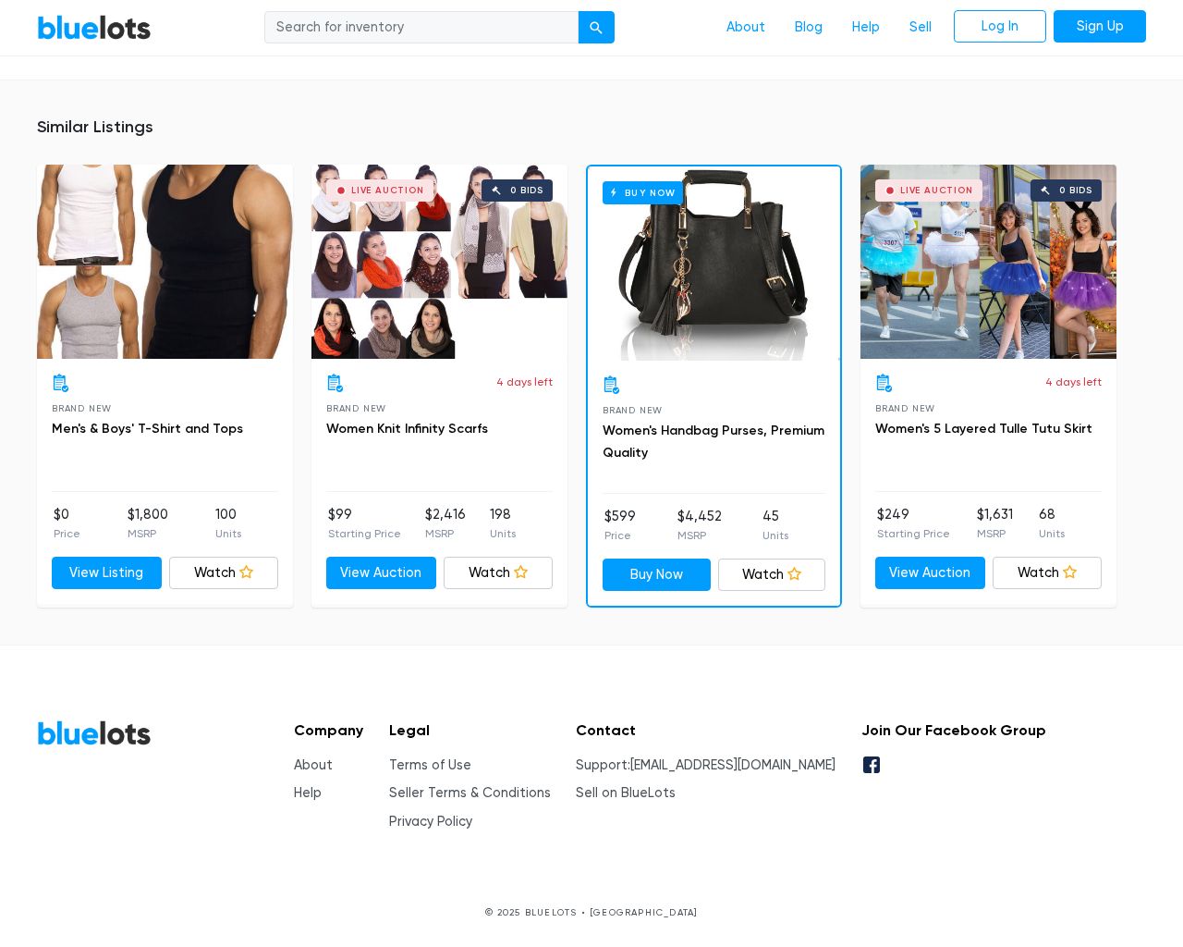
scroll to position [1240, 0]
type input "the"
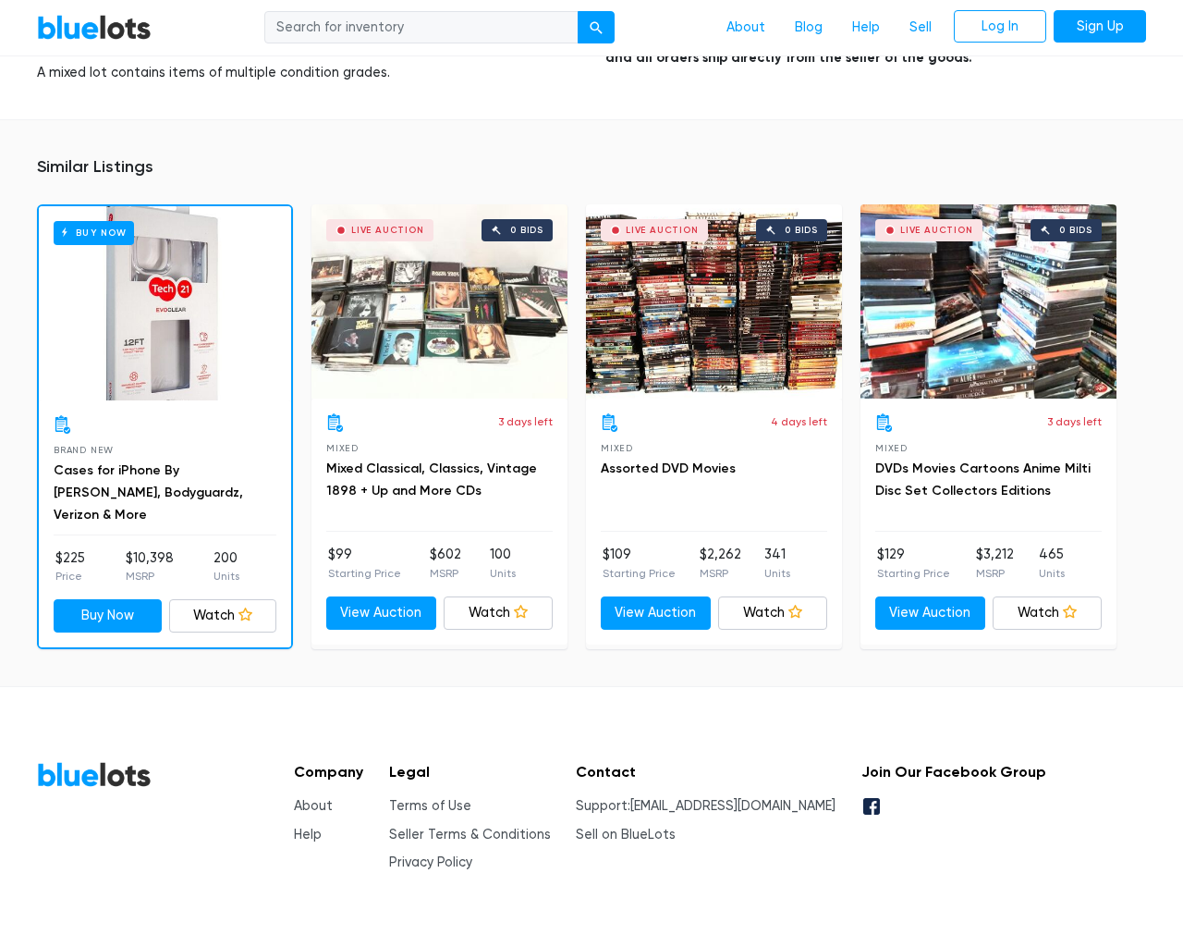
scroll to position [5397, 0]
type input "the"
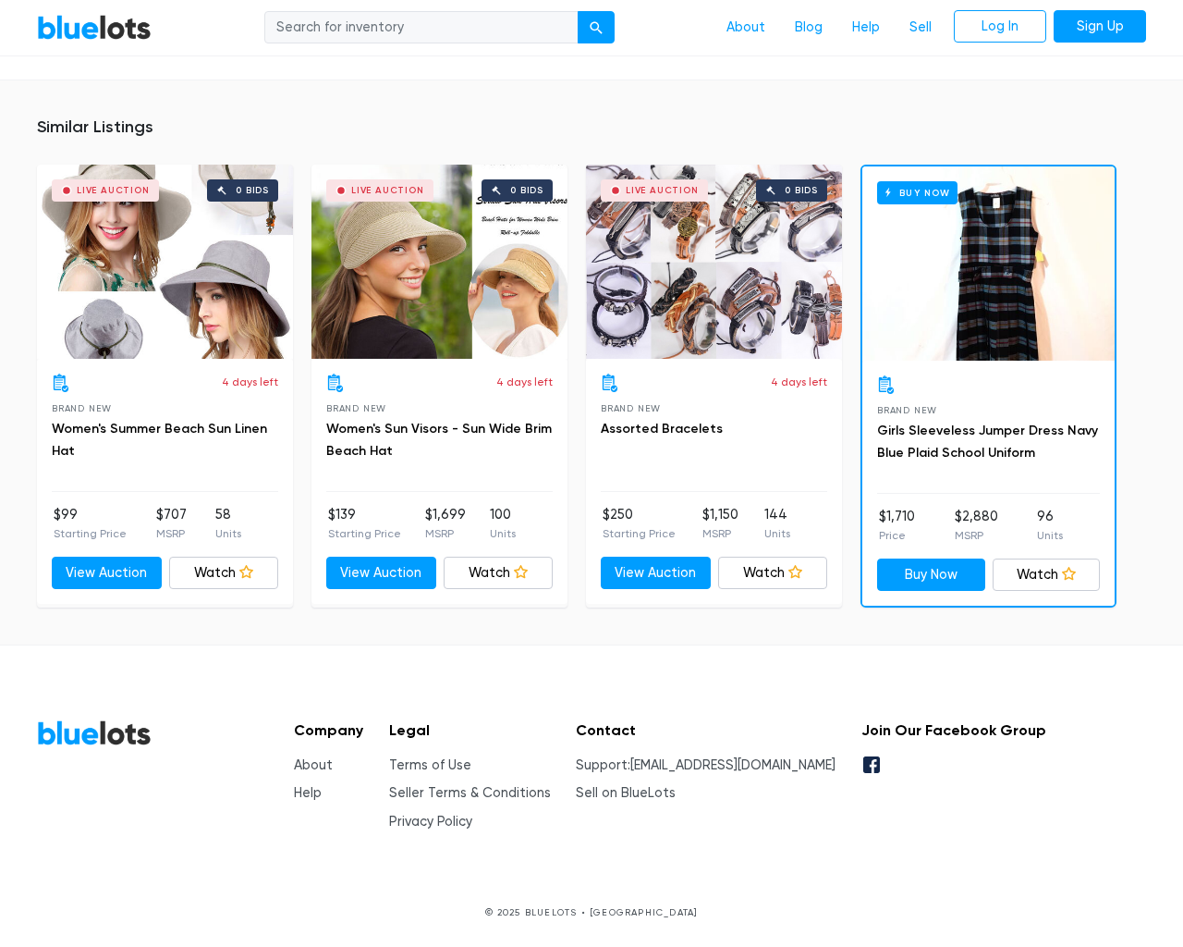
scroll to position [1241, 0]
type input "the"
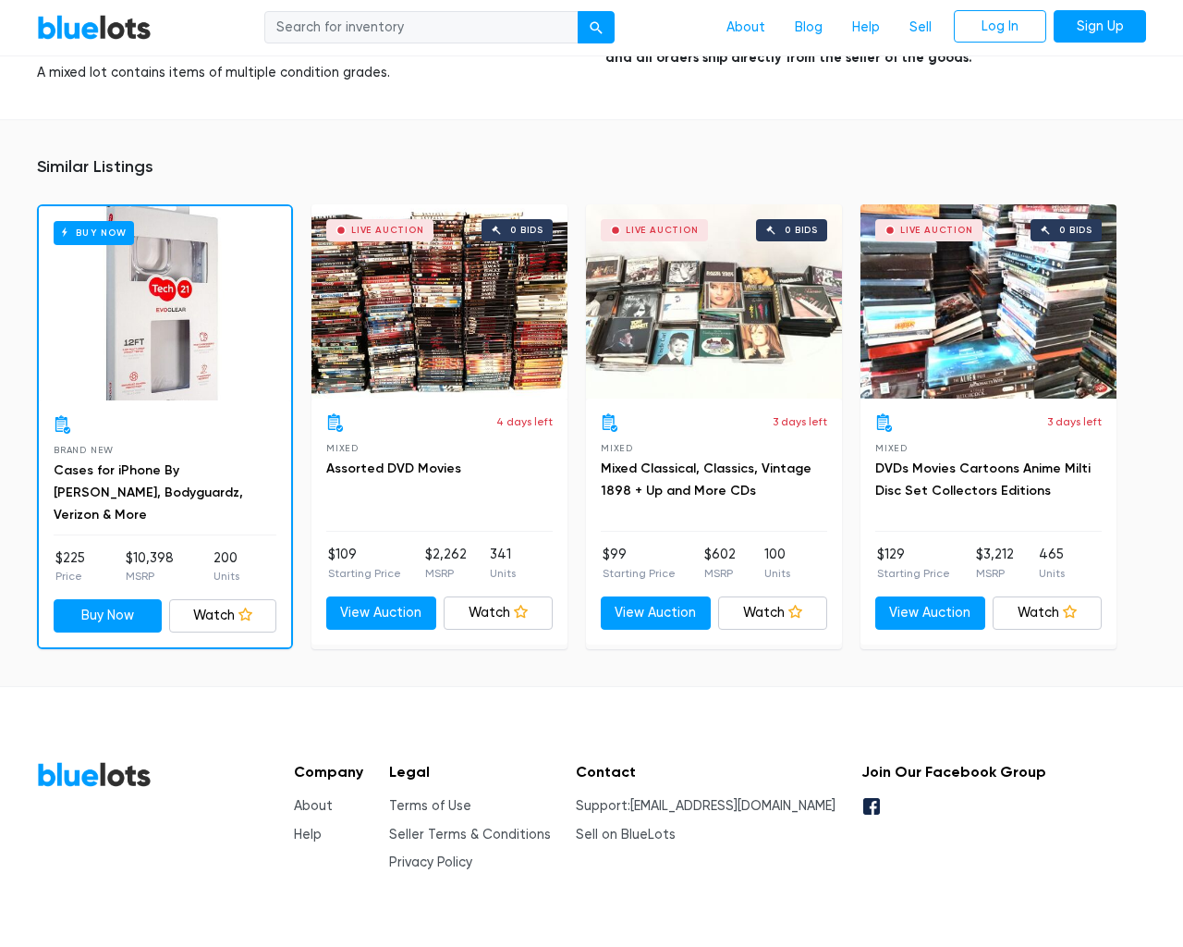
scroll to position [5397, 0]
type input "the"
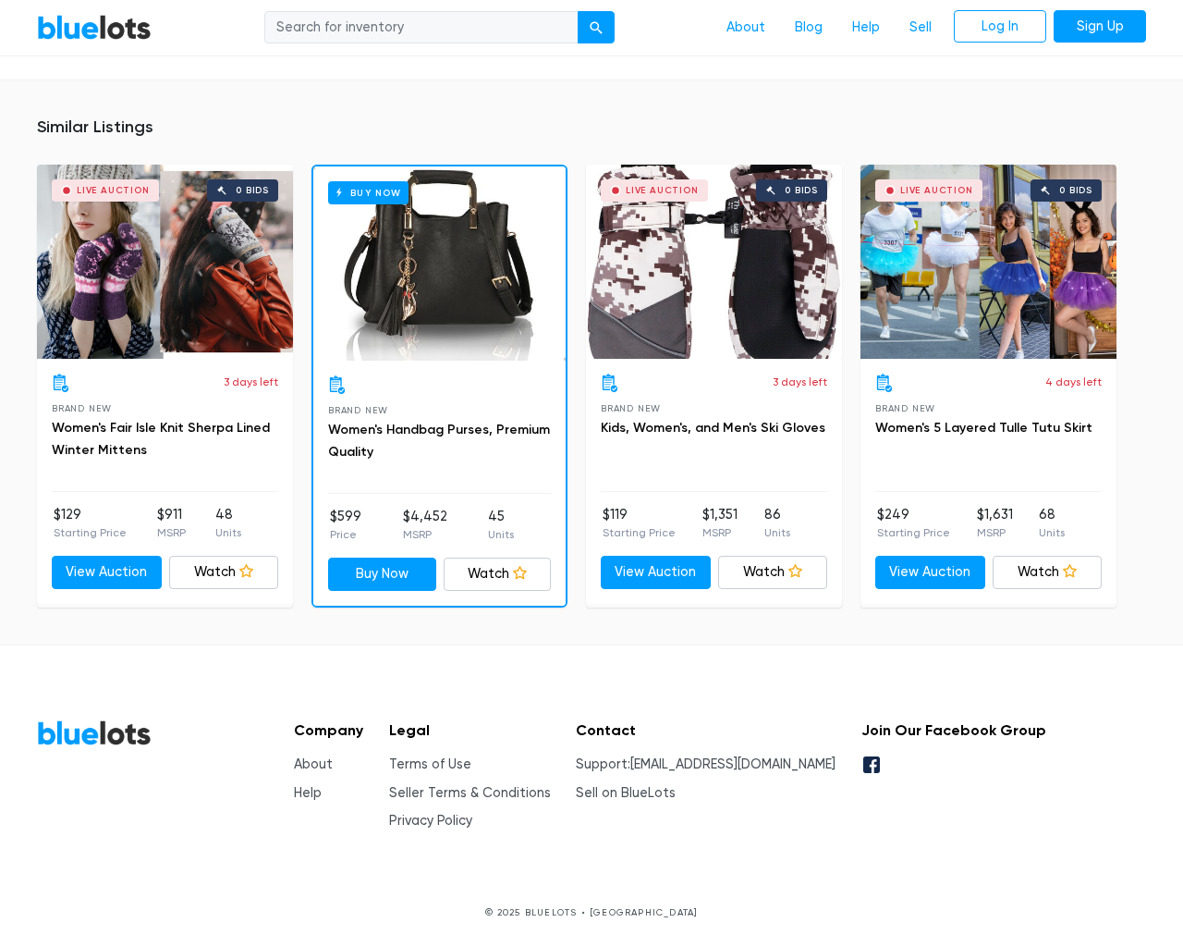
scroll to position [1645, 0]
type input "the"
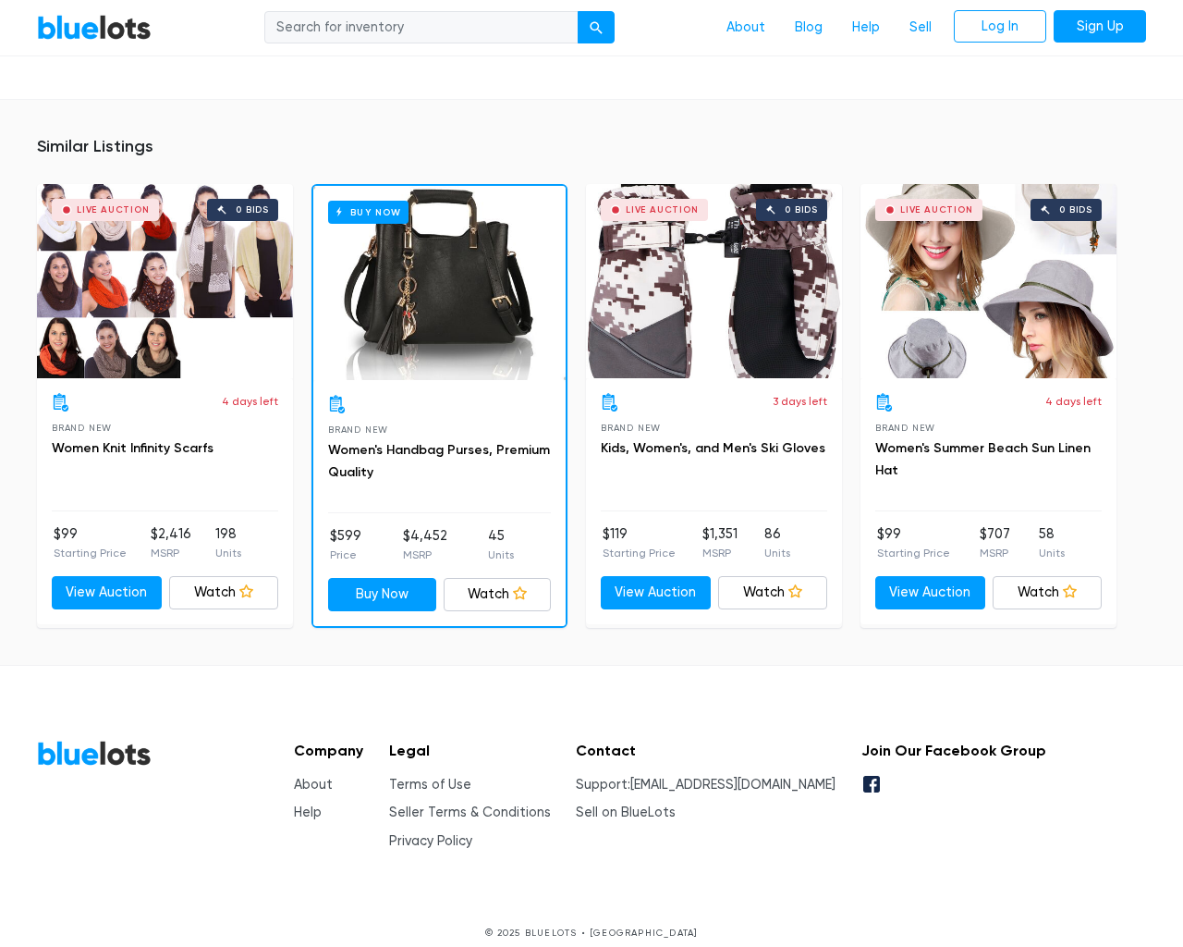
scroll to position [1682, 0]
type input "the"
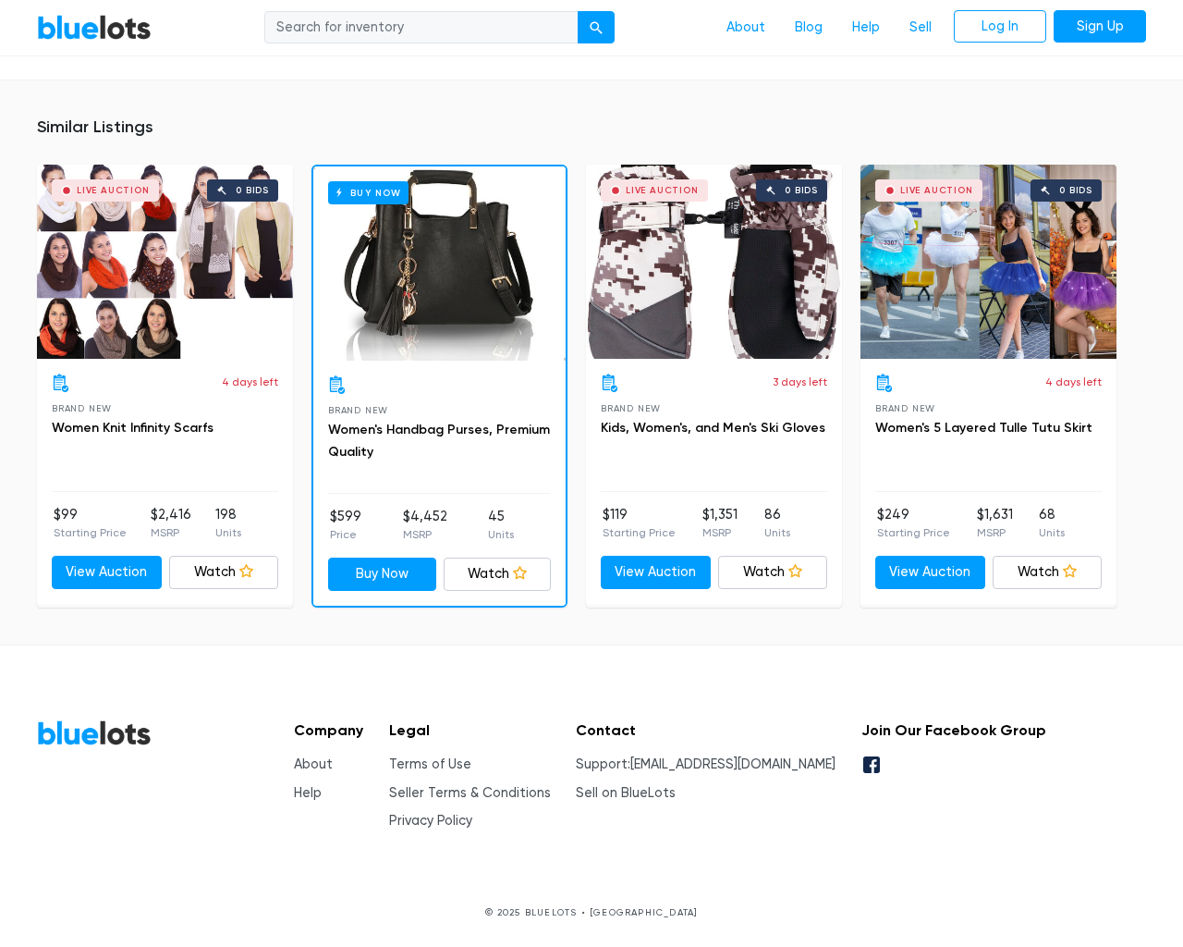
scroll to position [1362, 0]
type input "the"
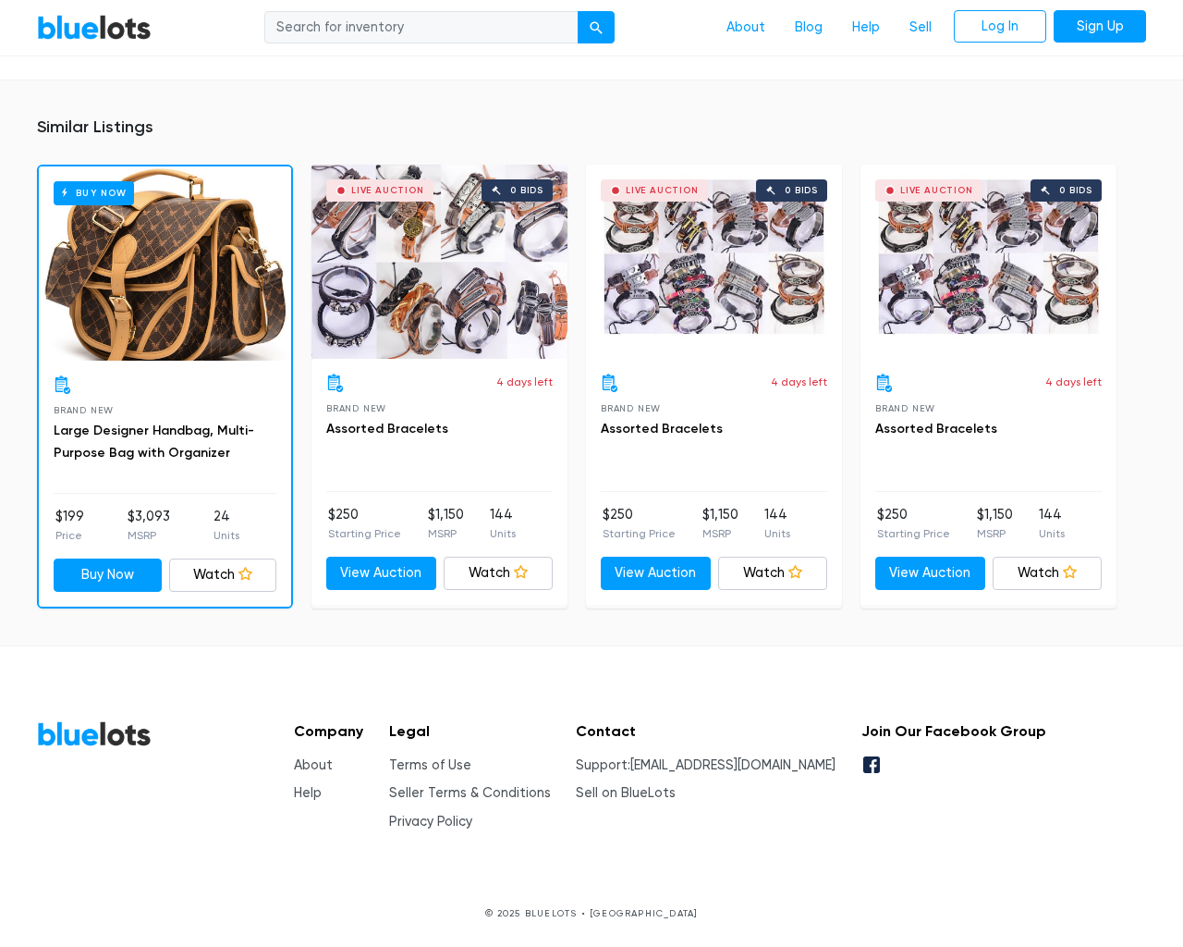
scroll to position [1465, 0]
type input "the"
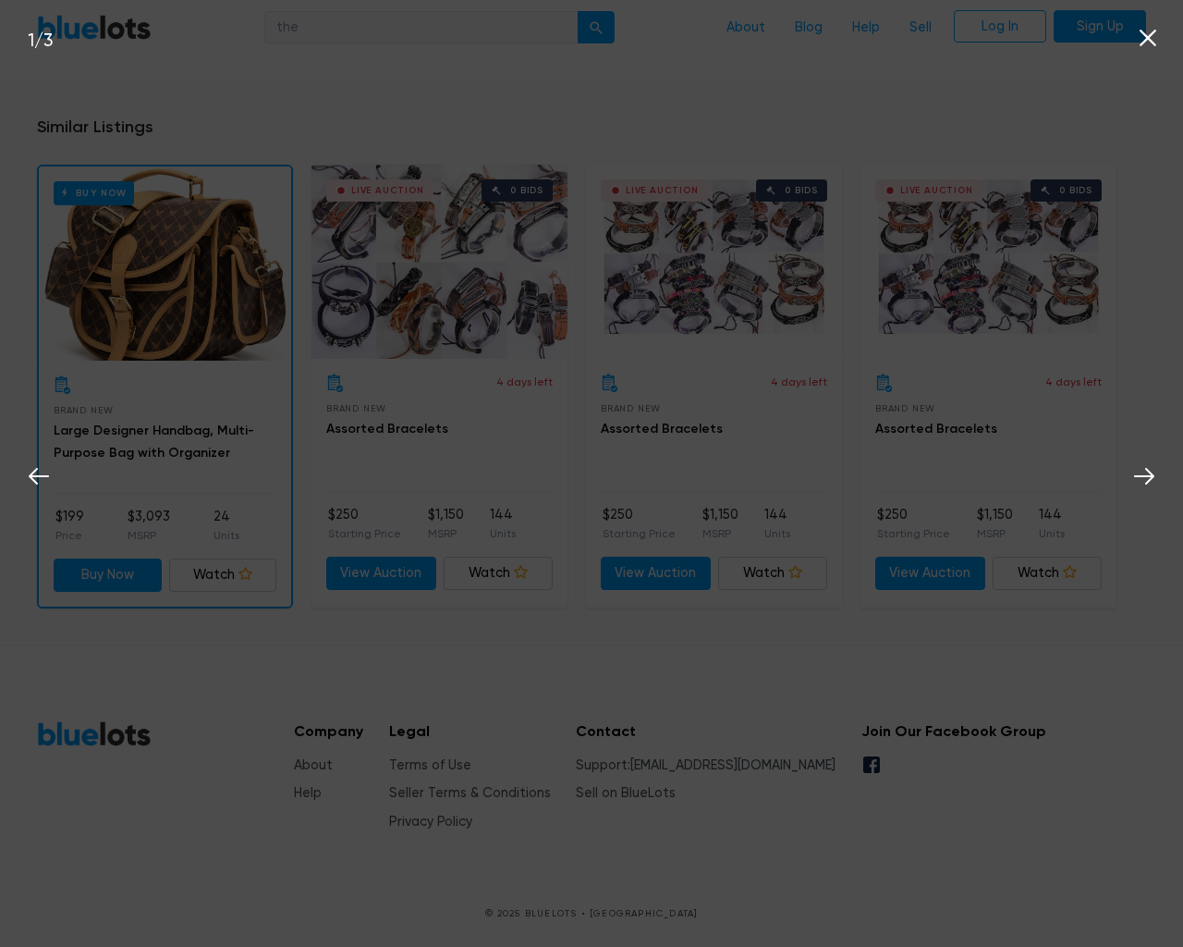
scroll to position [1466, 0]
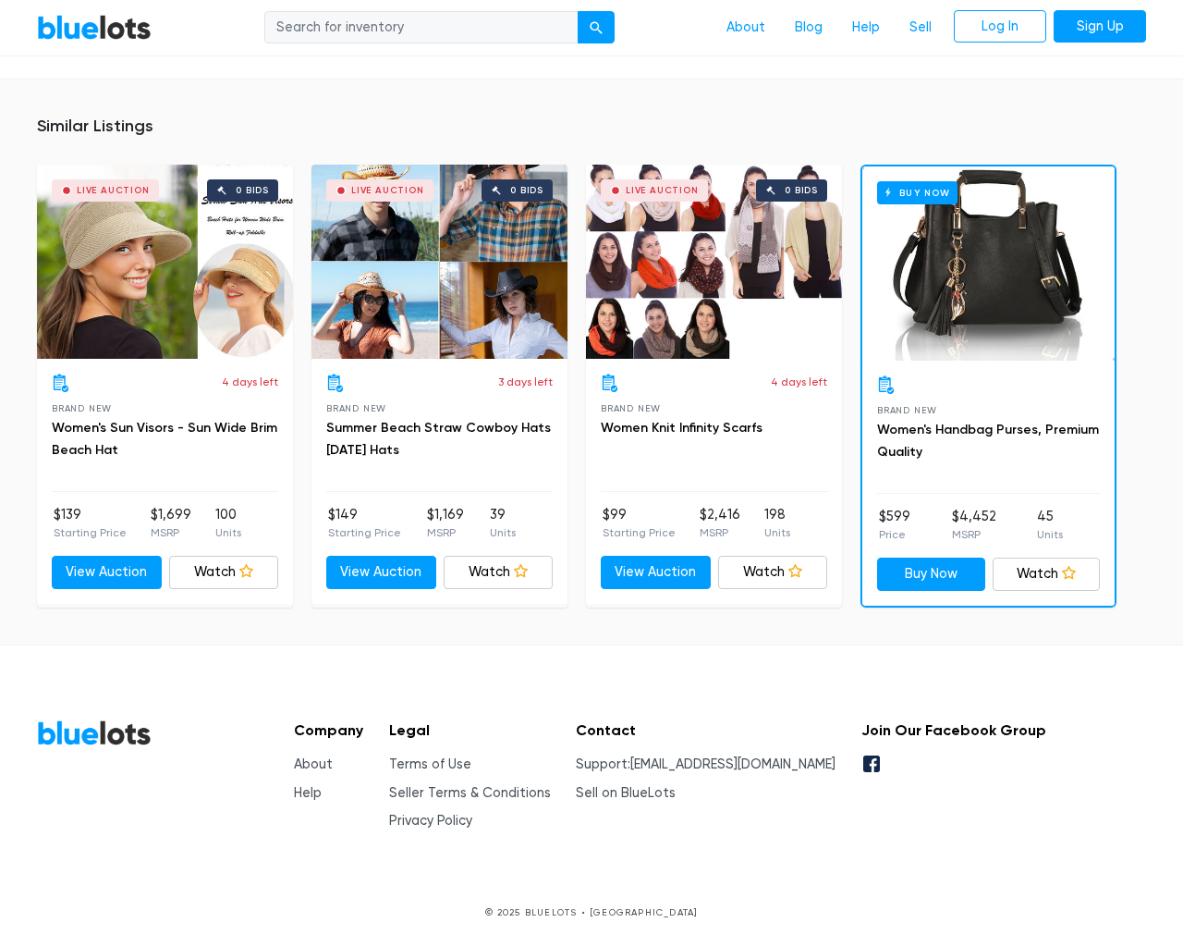
scroll to position [1321, 0]
type input "the"
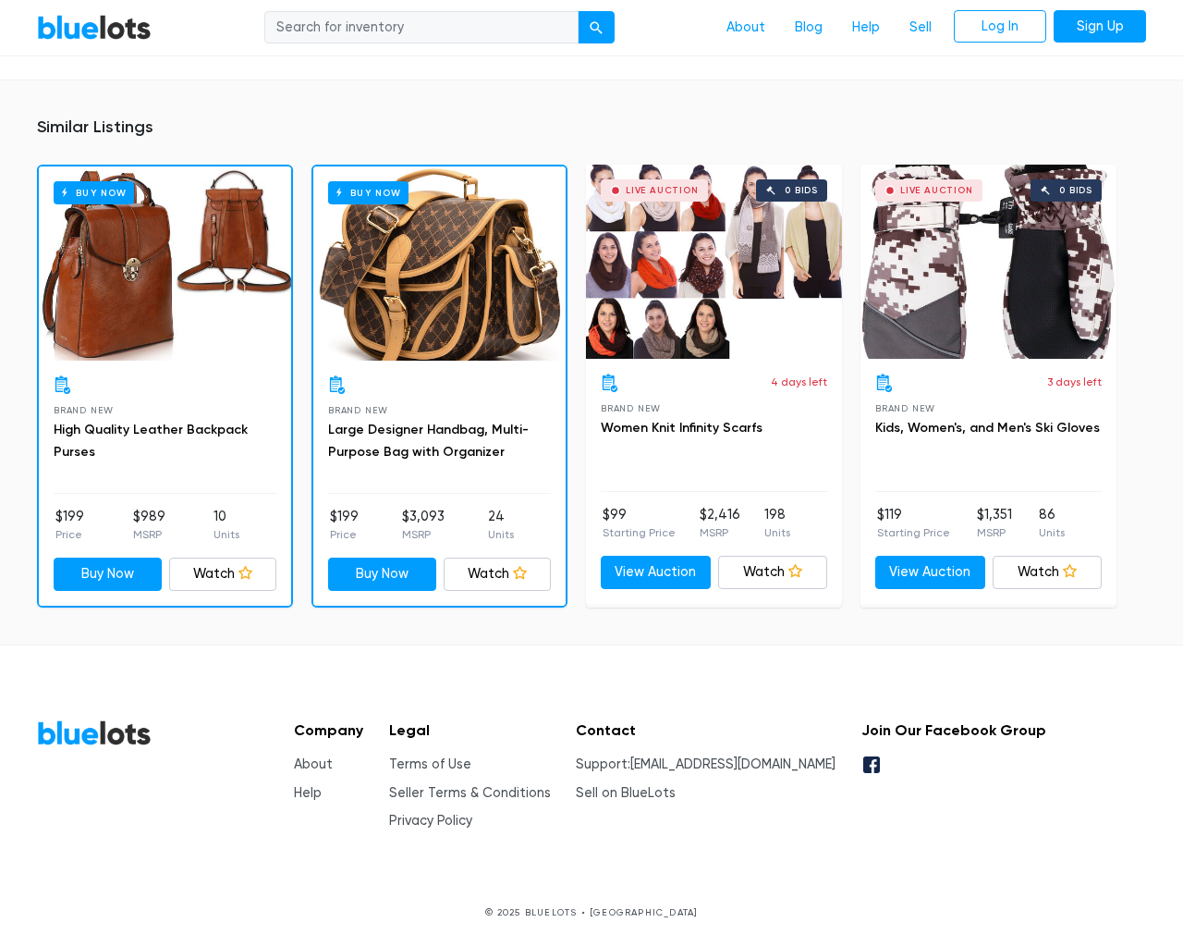
scroll to position [1206, 0]
type input "the"
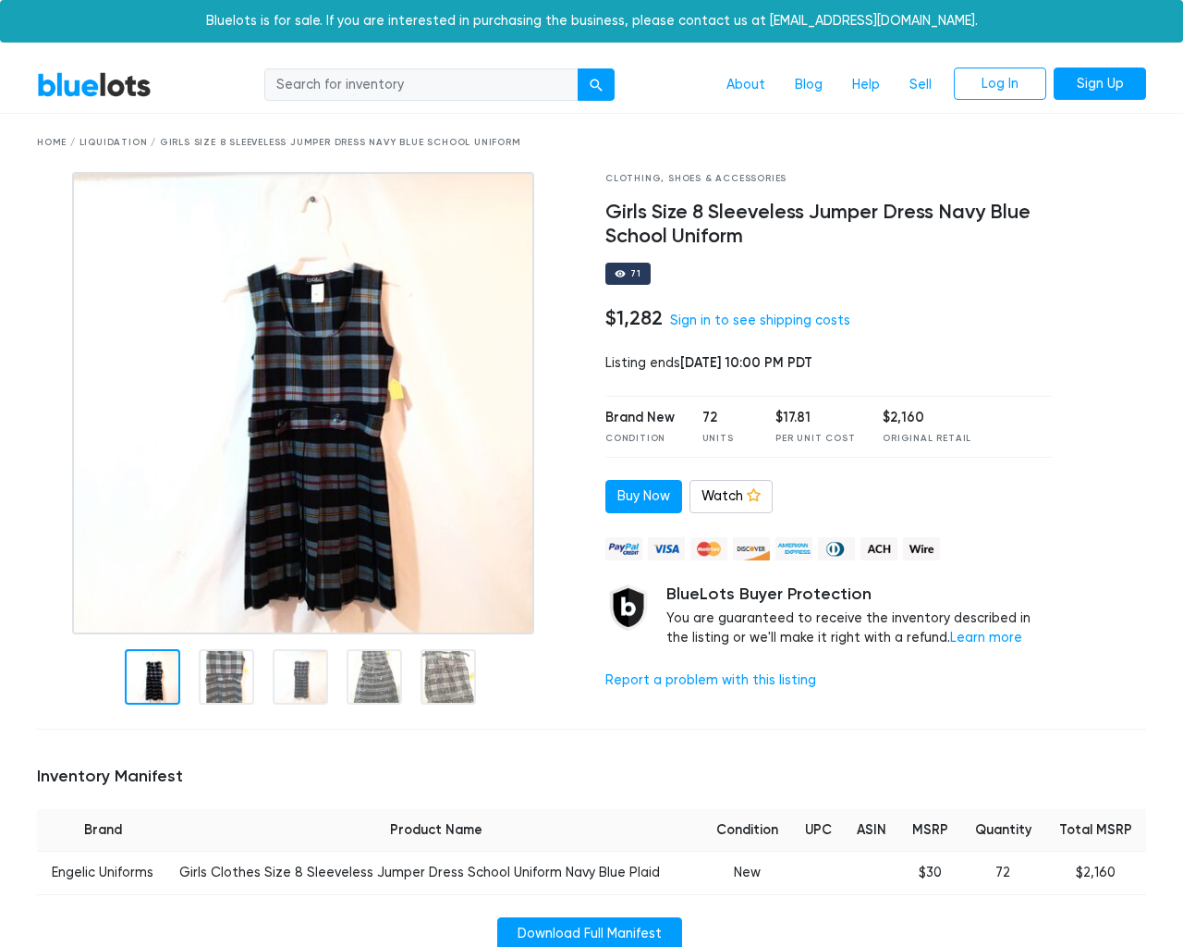
scroll to position [1159, 0]
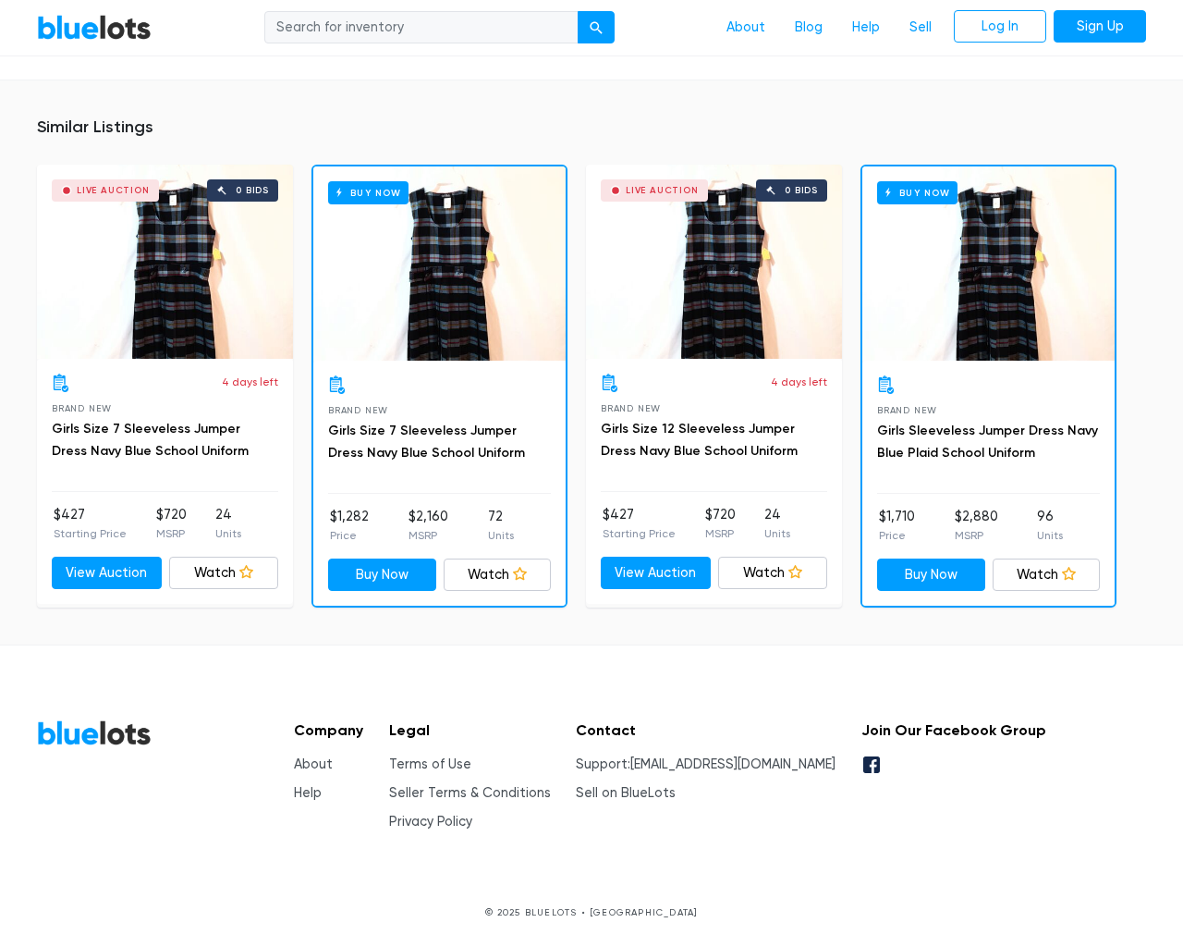
type input "the"
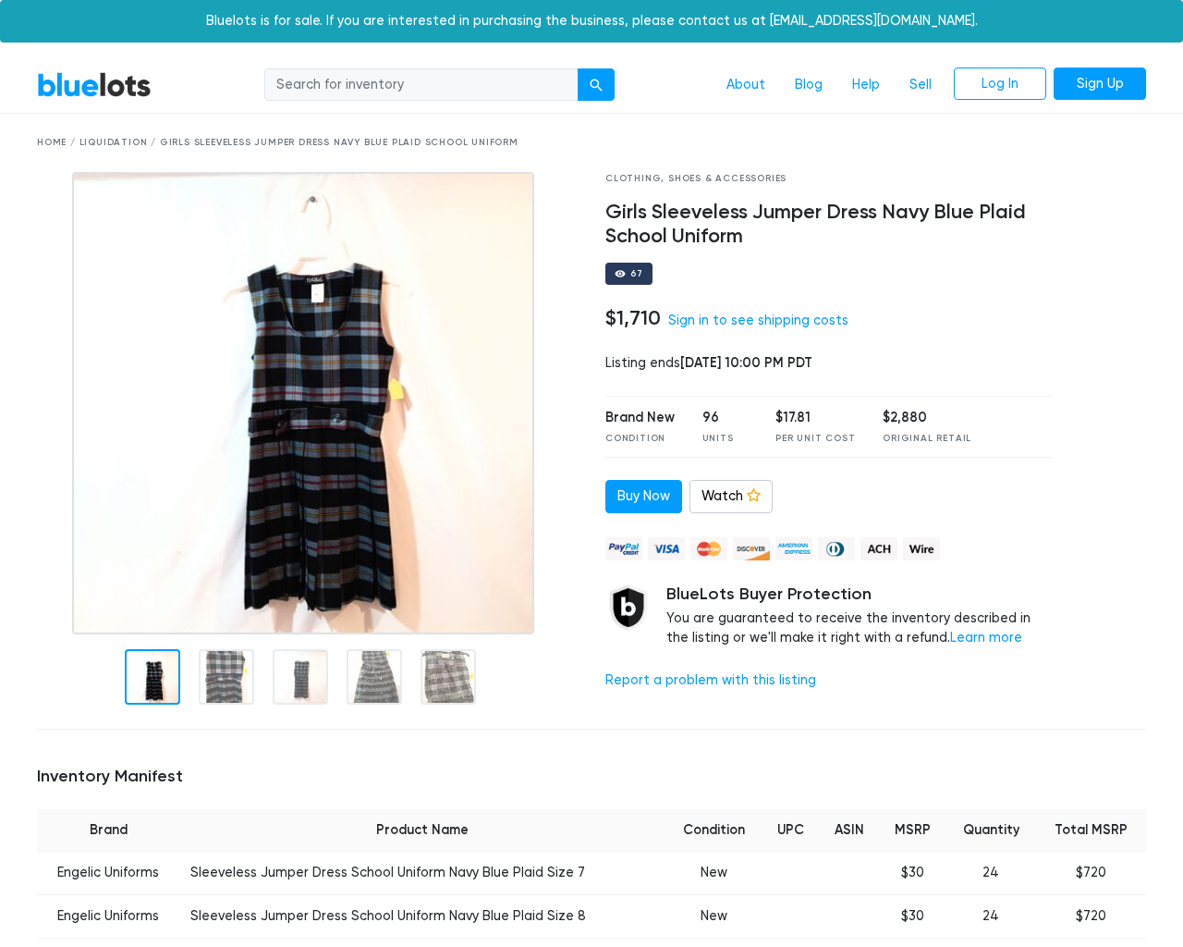
scroll to position [1289, 0]
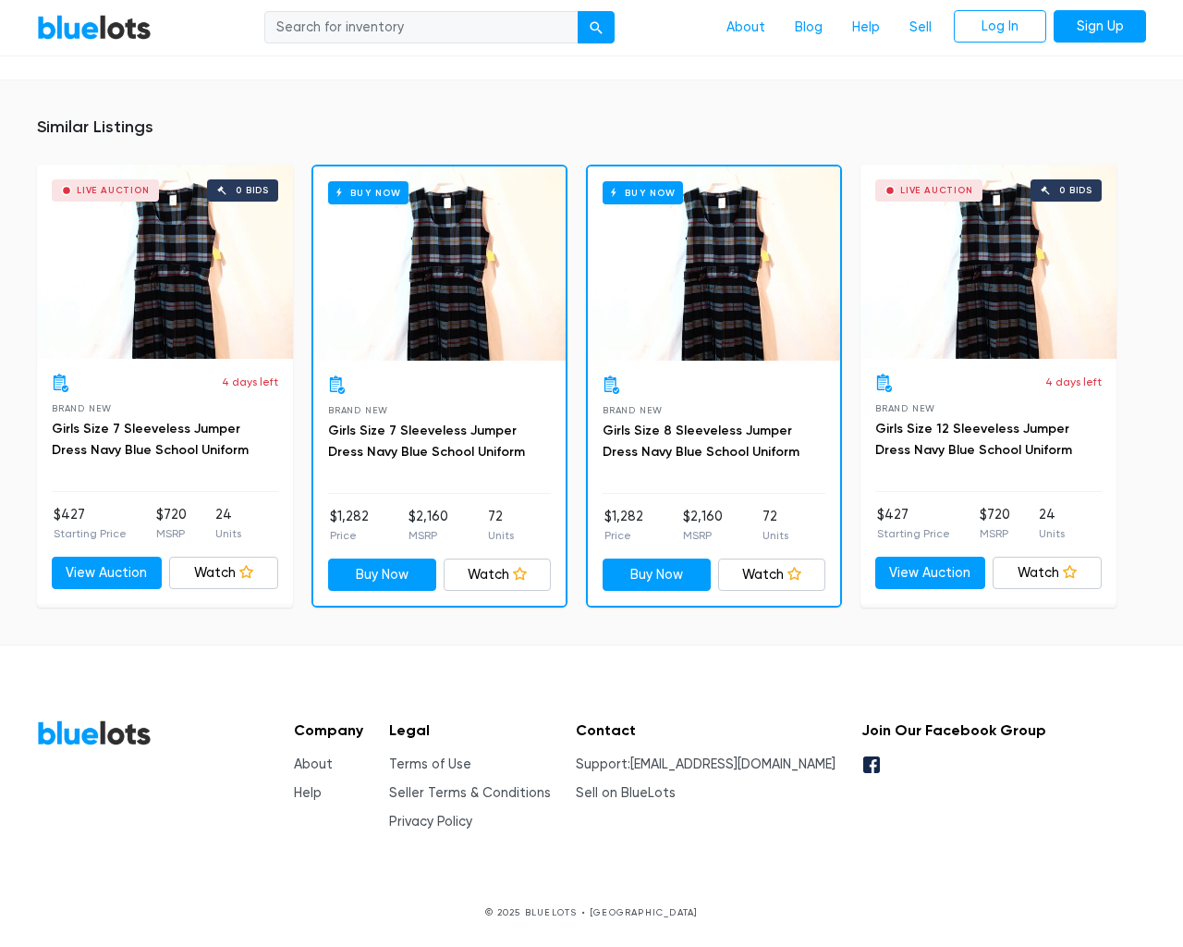
type input "the"
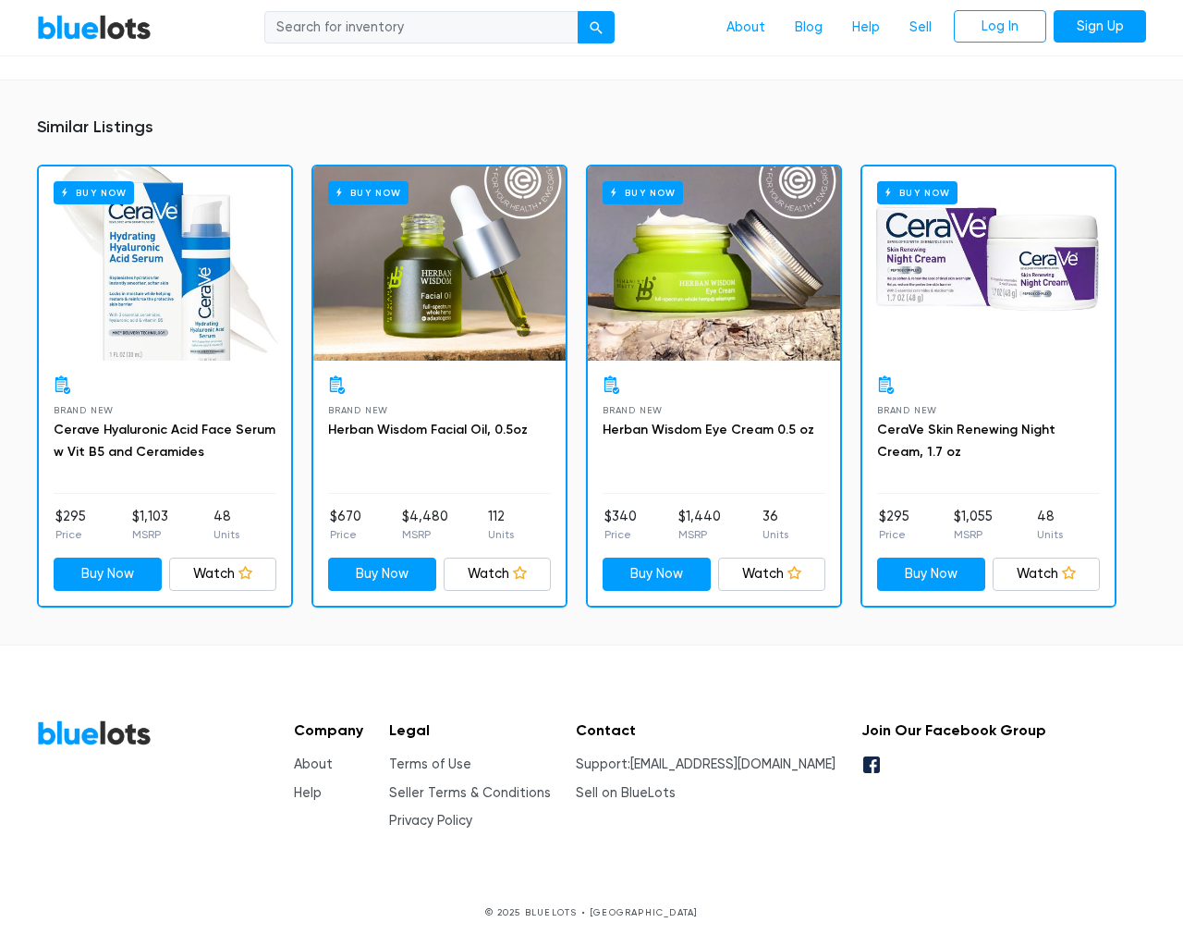
scroll to position [1206, 0]
type input "the"
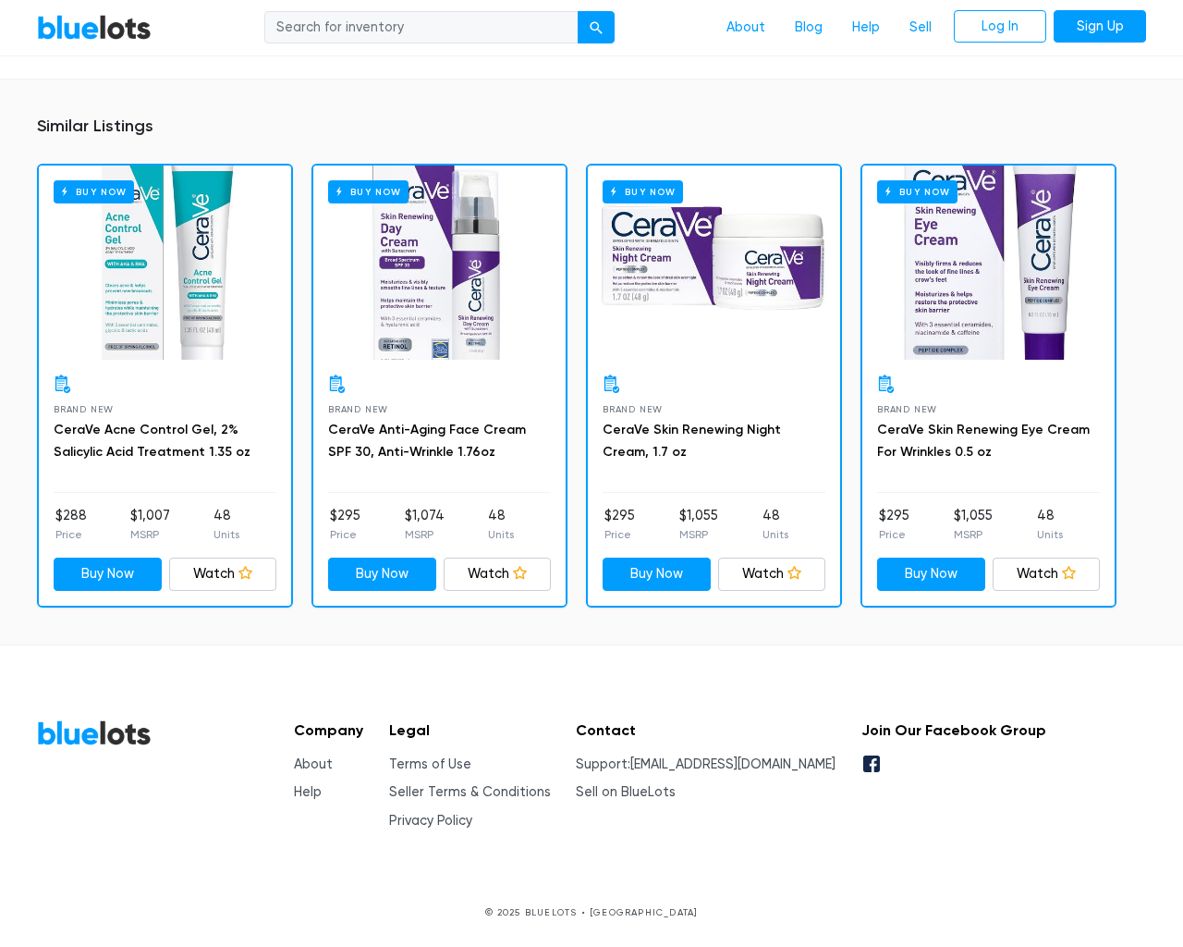
scroll to position [1200, 0]
type input "the"
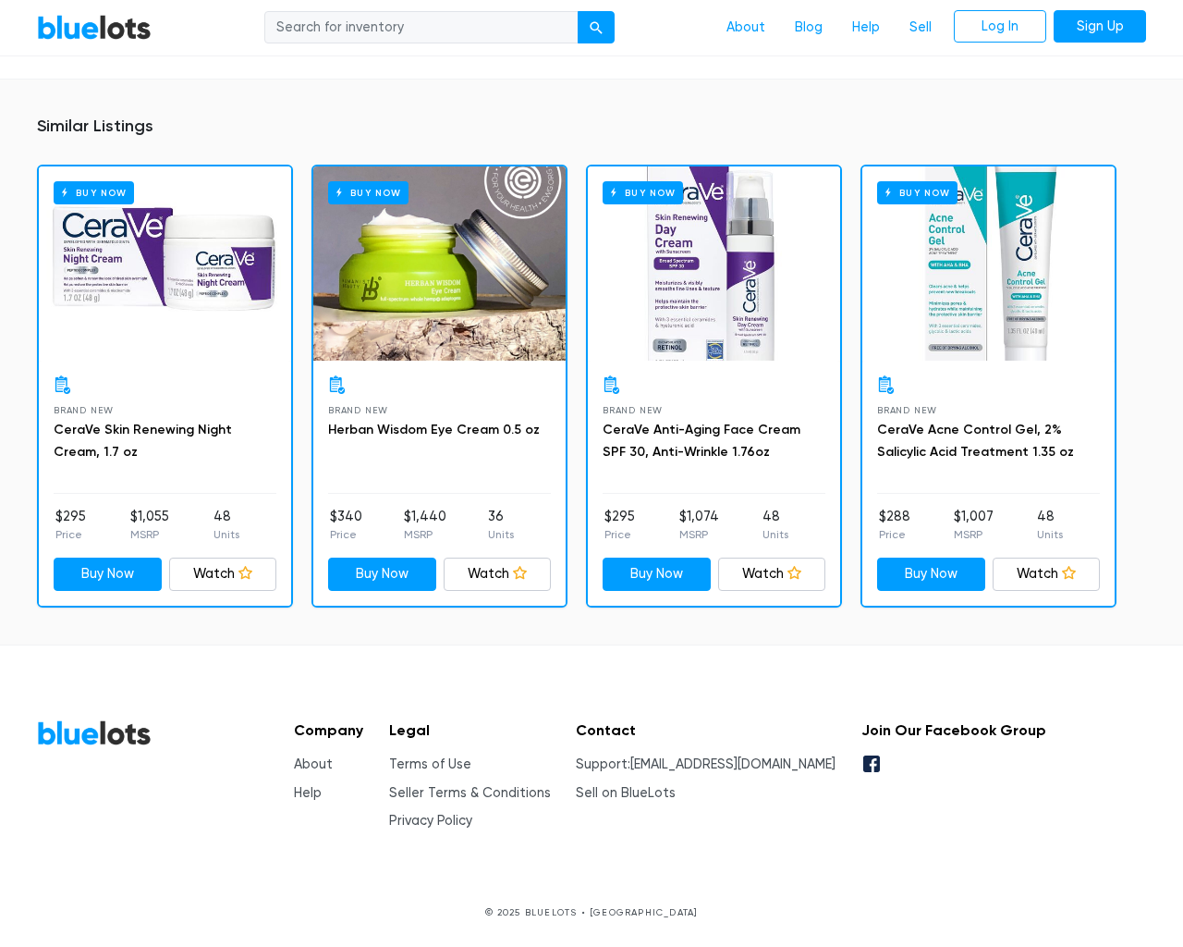
scroll to position [1240, 0]
type input "the"
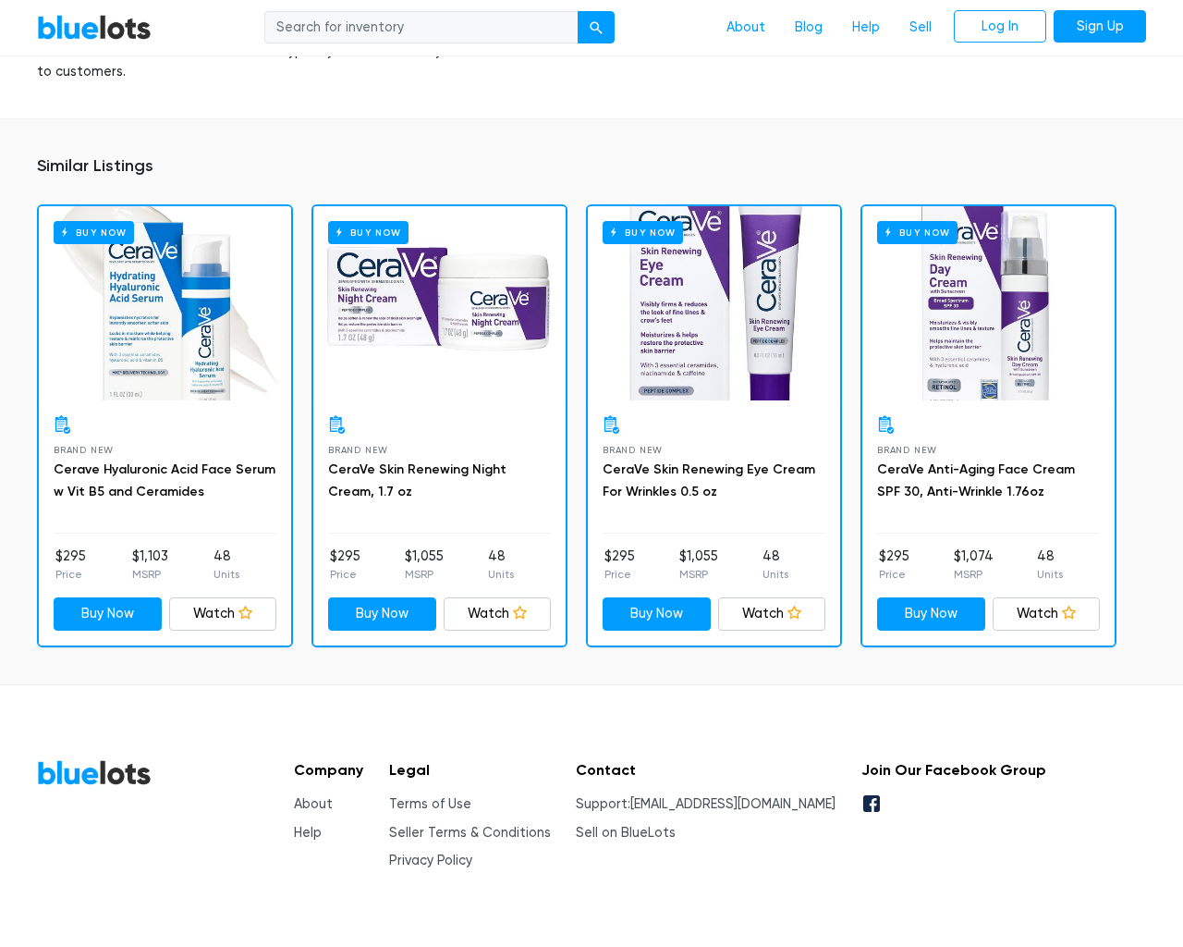
scroll to position [1200, 0]
type input "the"
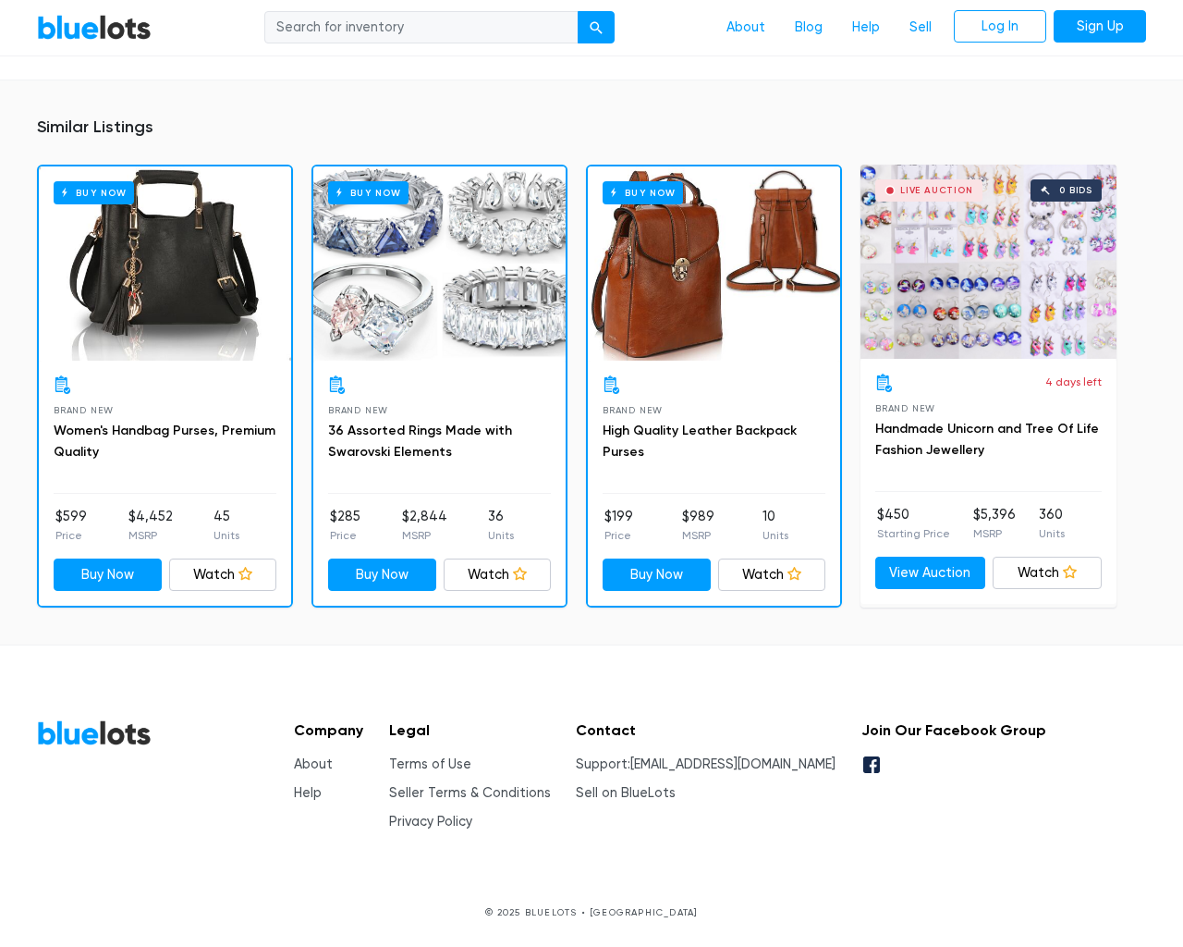
scroll to position [1219, 0]
type input "the"
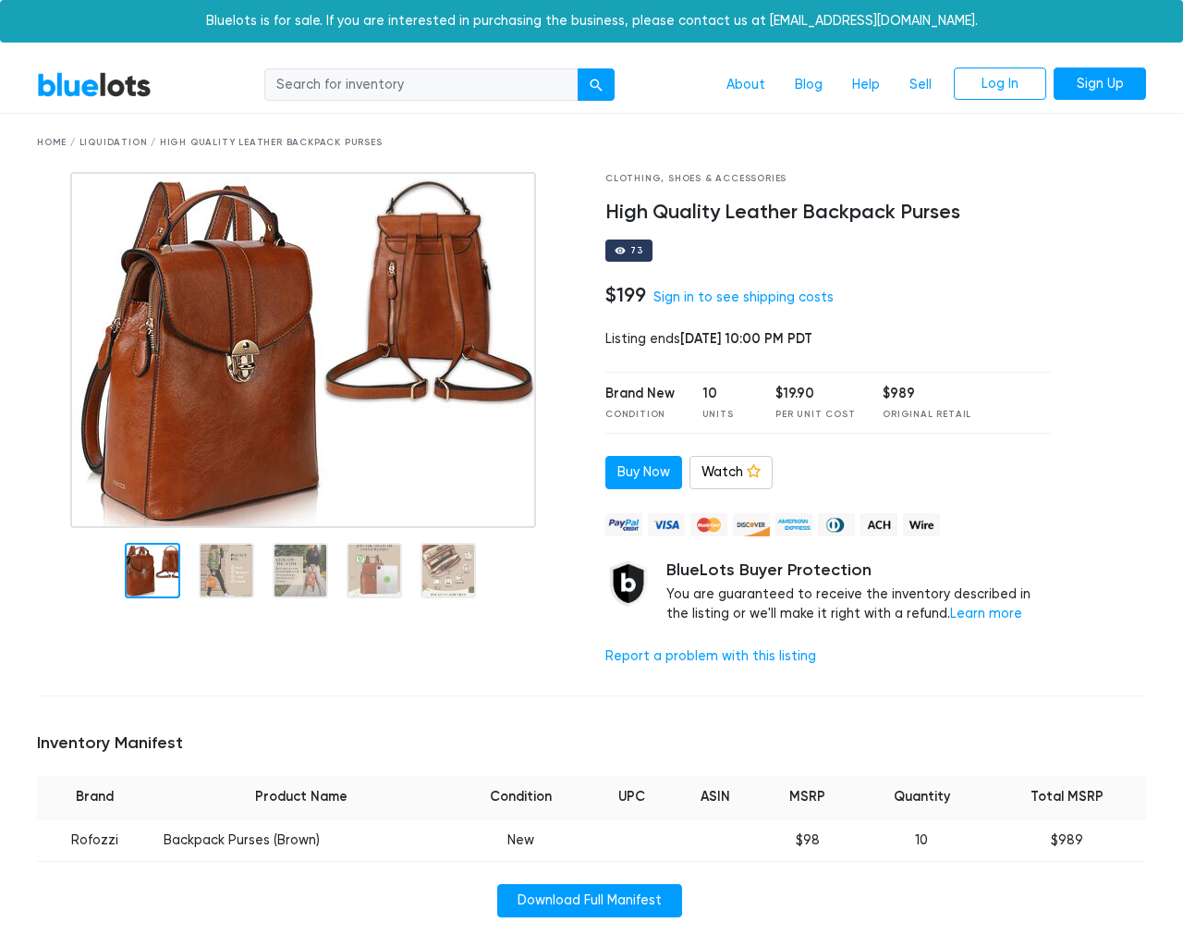
scroll to position [1186, 0]
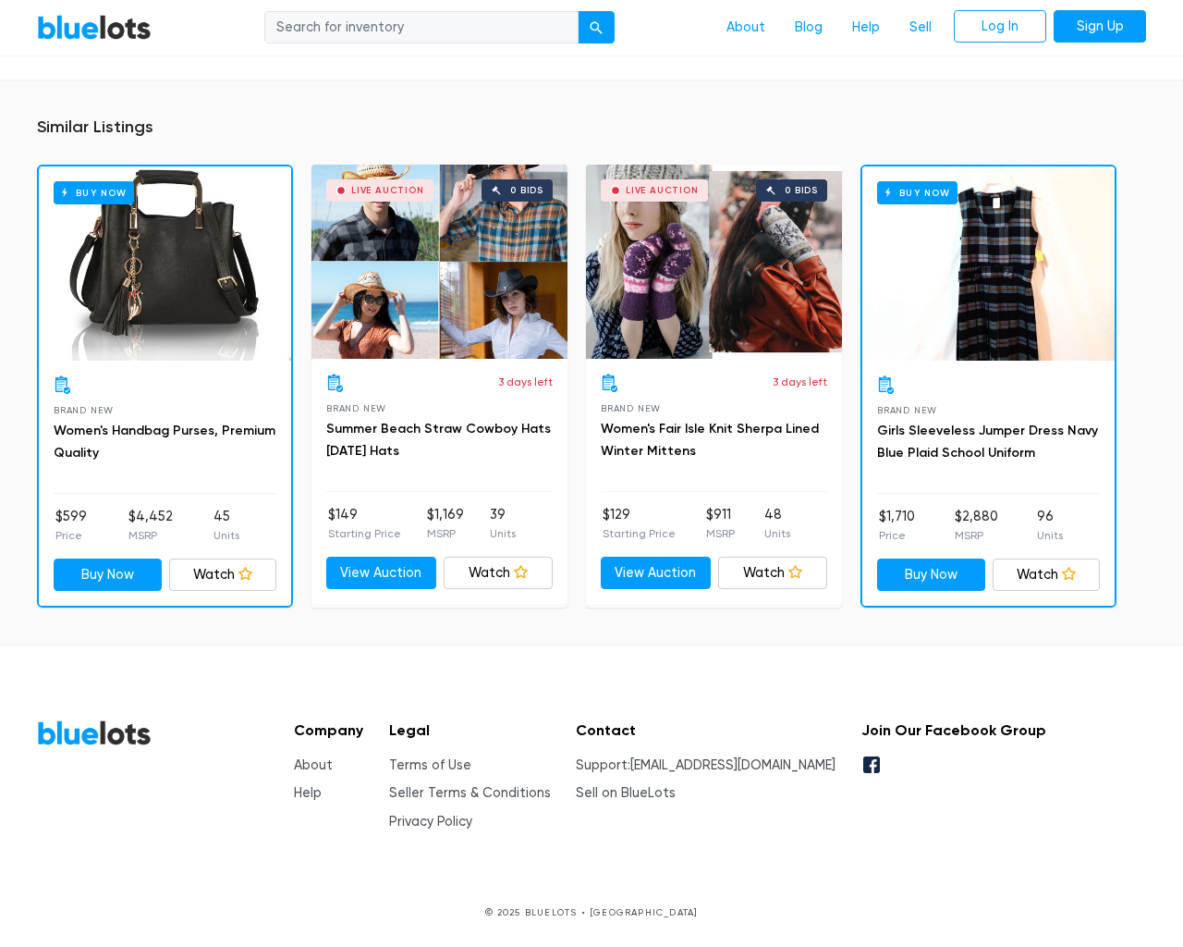
type input "the"
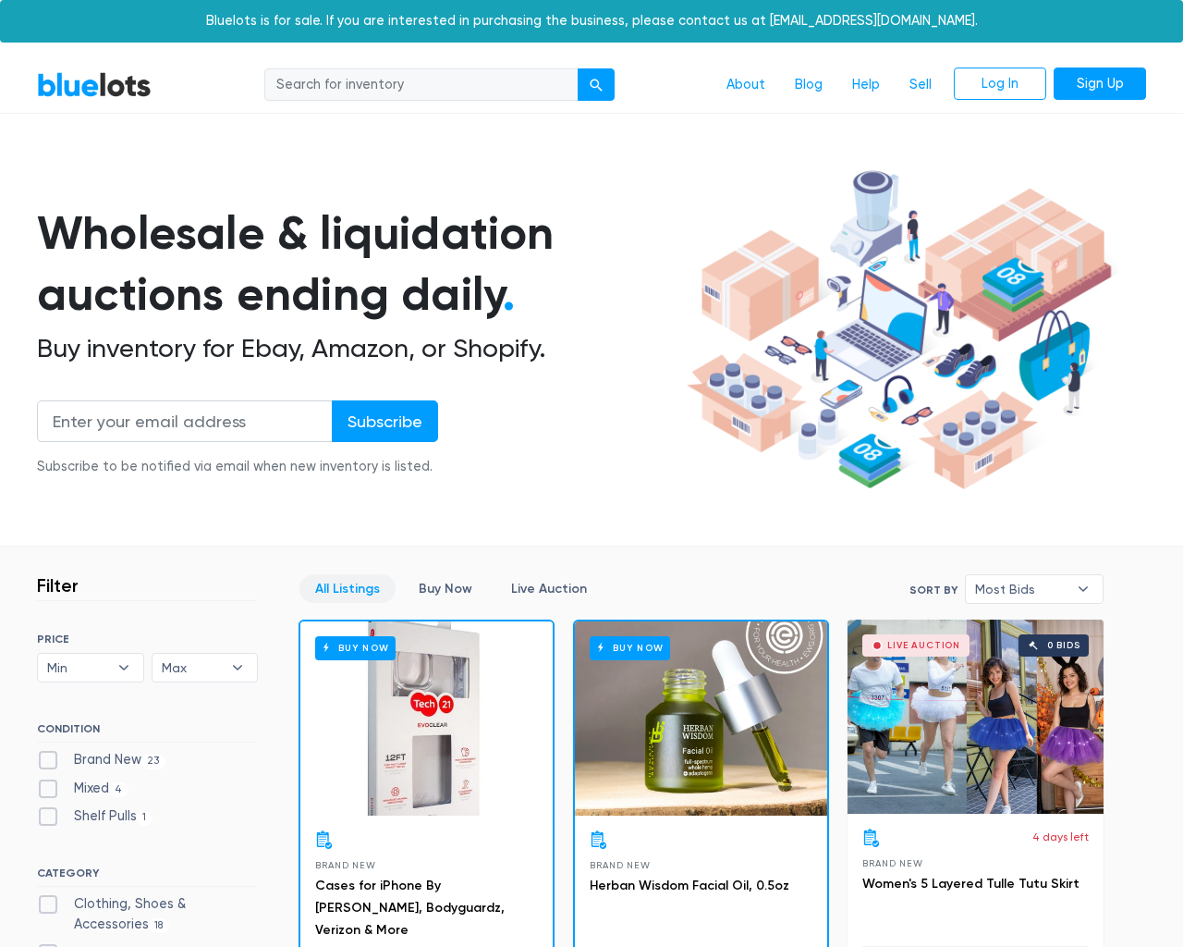
scroll to position [5565, 0]
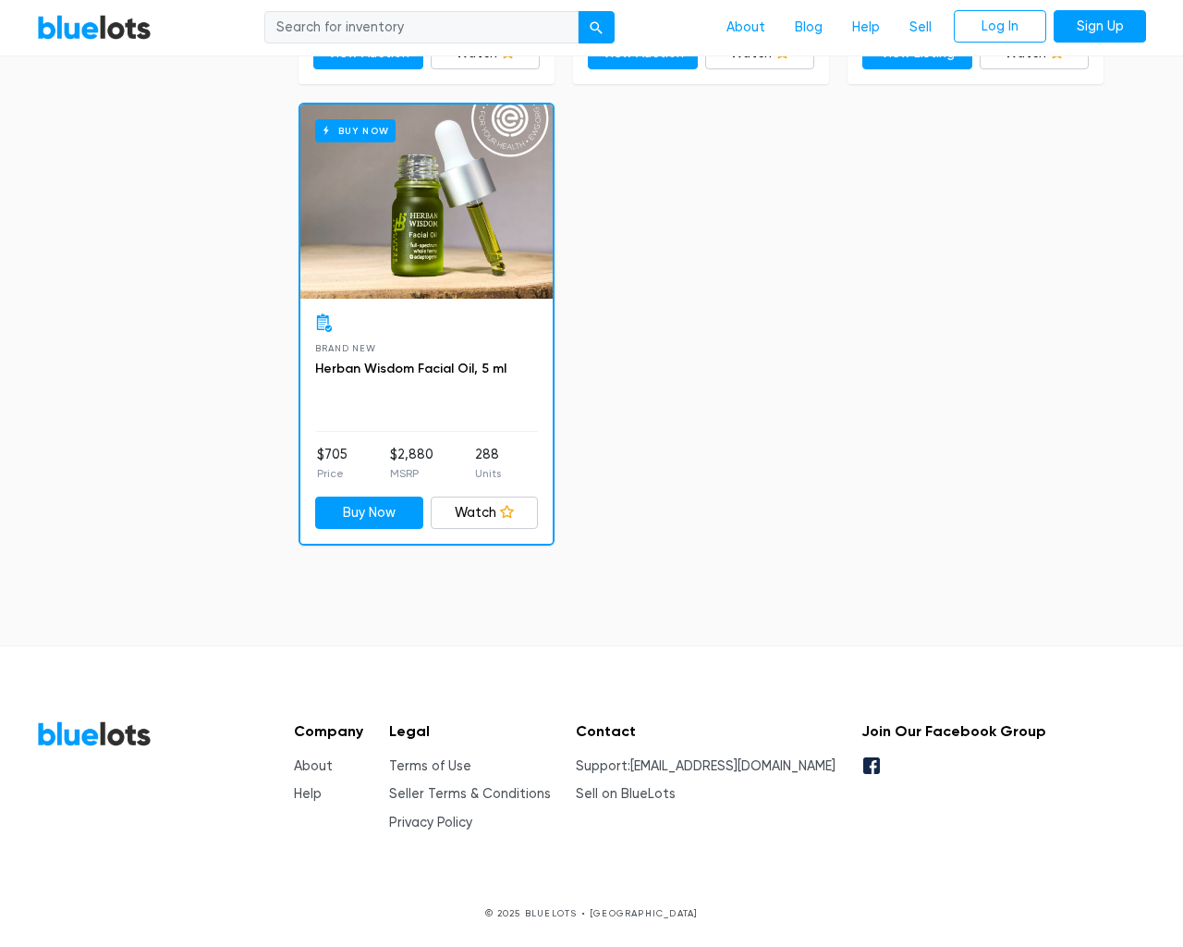
type input "the"
type input "testing@example.com"
type input "e"
checkbox New"] "false"
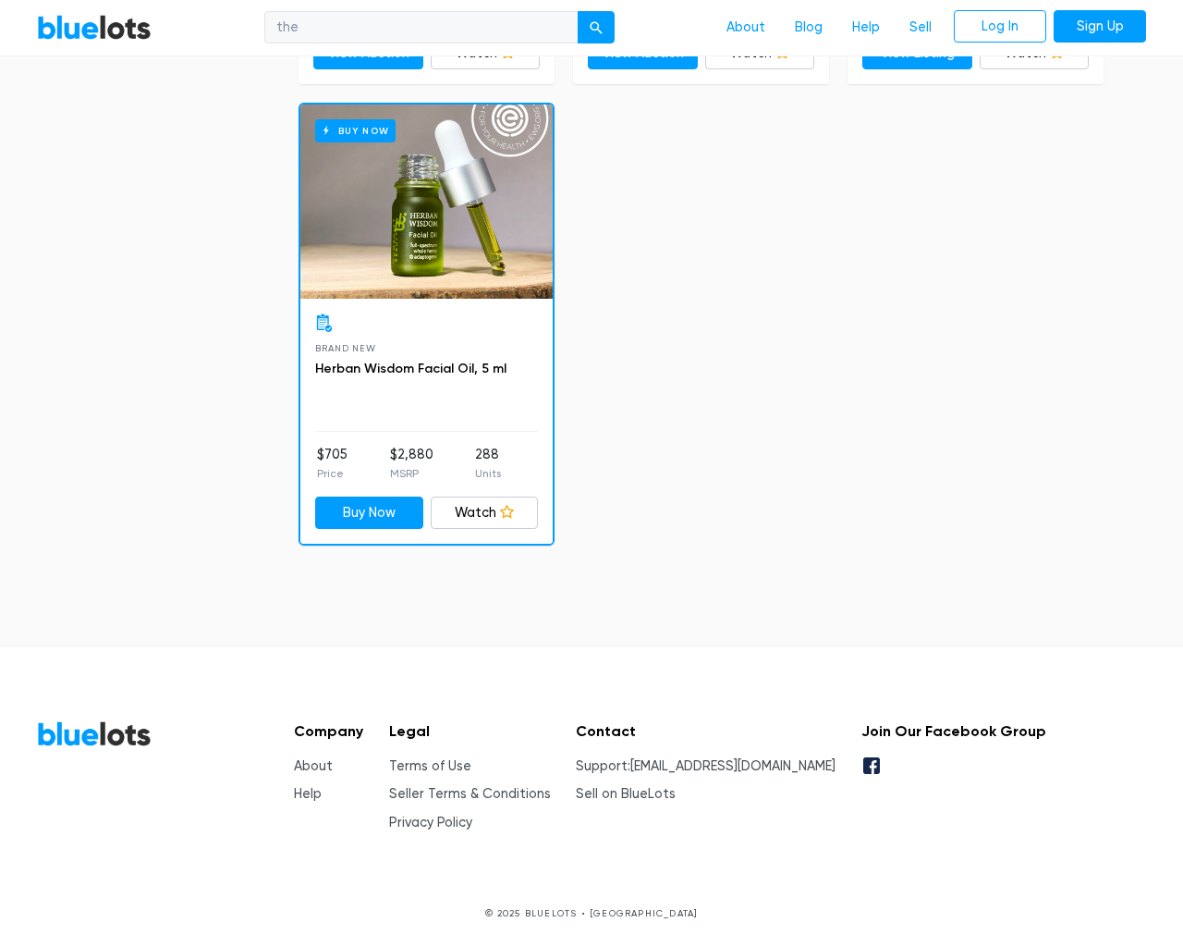
checkbox input "false"
checkbox Pulls"] "false"
checkbox Accessories"] "false"
checkbox input "false"
checkbox Merchandise"] "false"
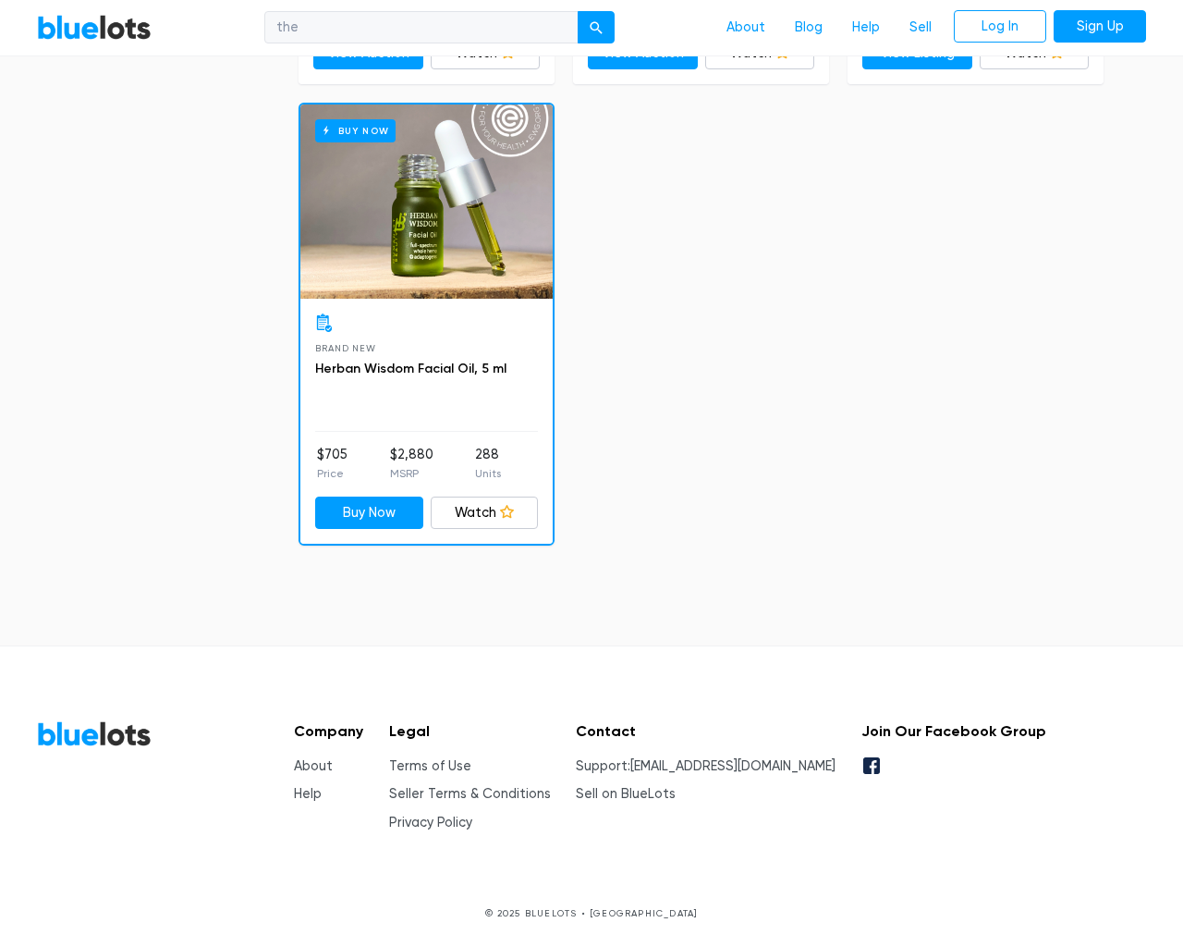
checkbox Garden"] "false"
checkbox Beauty"] "false"
checkbox input "false"
type input "e"
select select "10000"
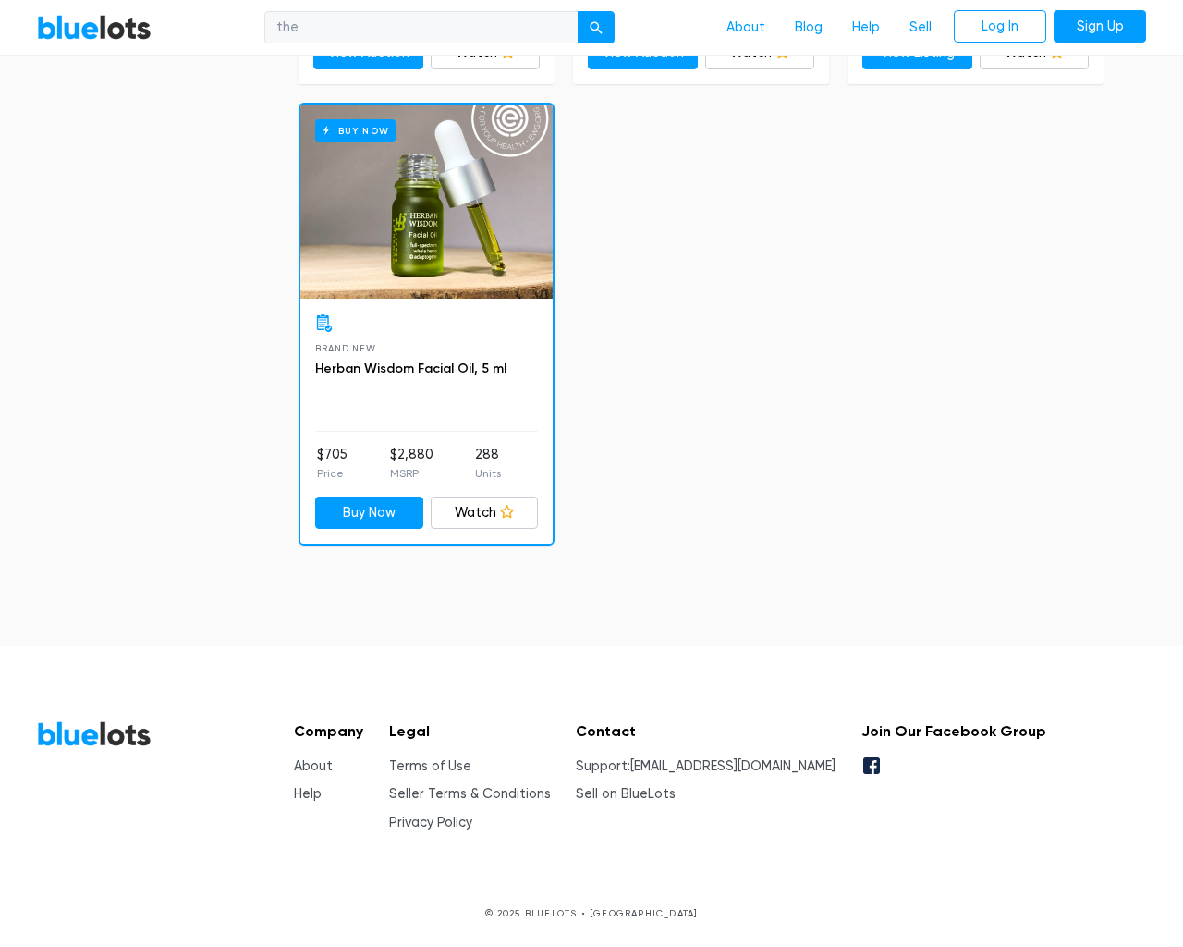
select select "50000"
select select "ending_soonest"
select select "50000"
select select "highest_price"
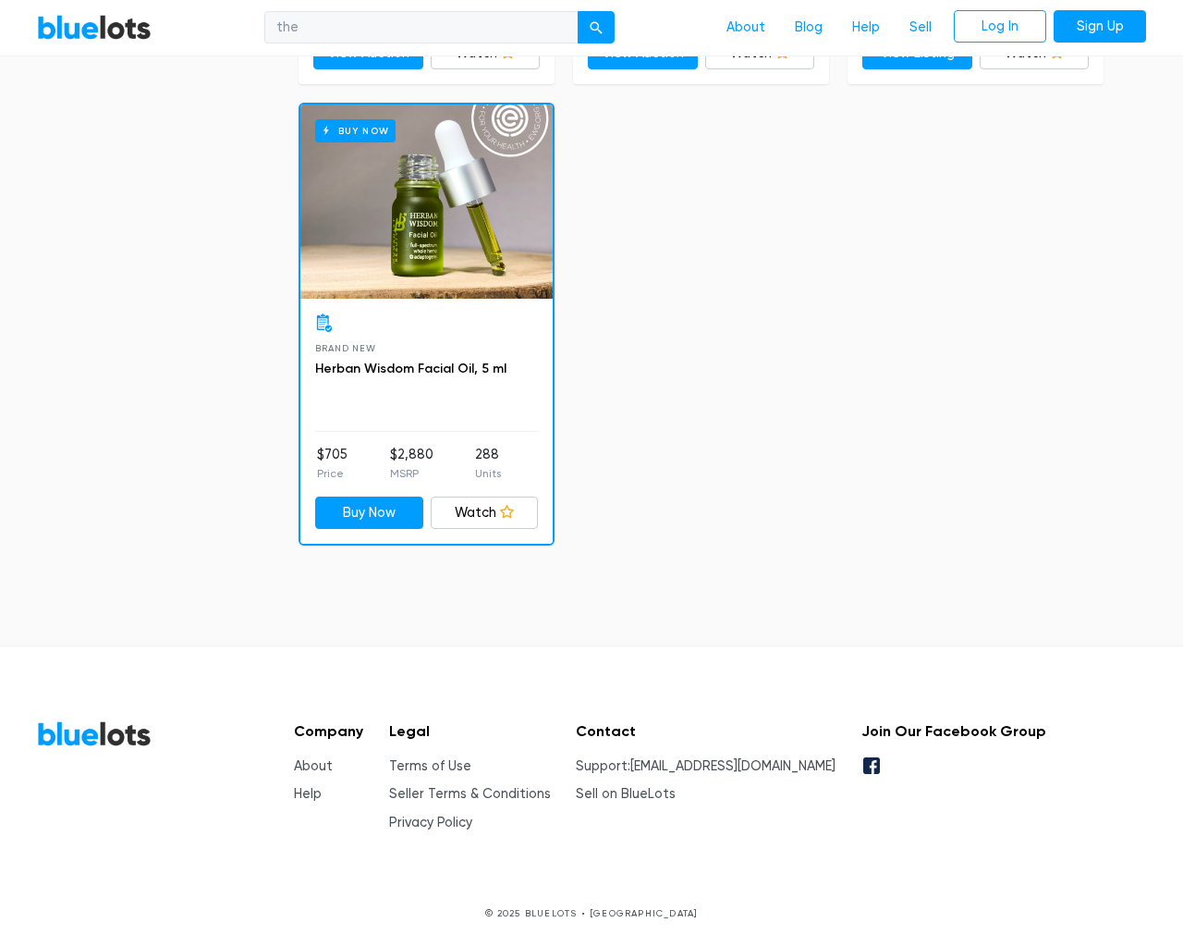
scroll to position [179, 0]
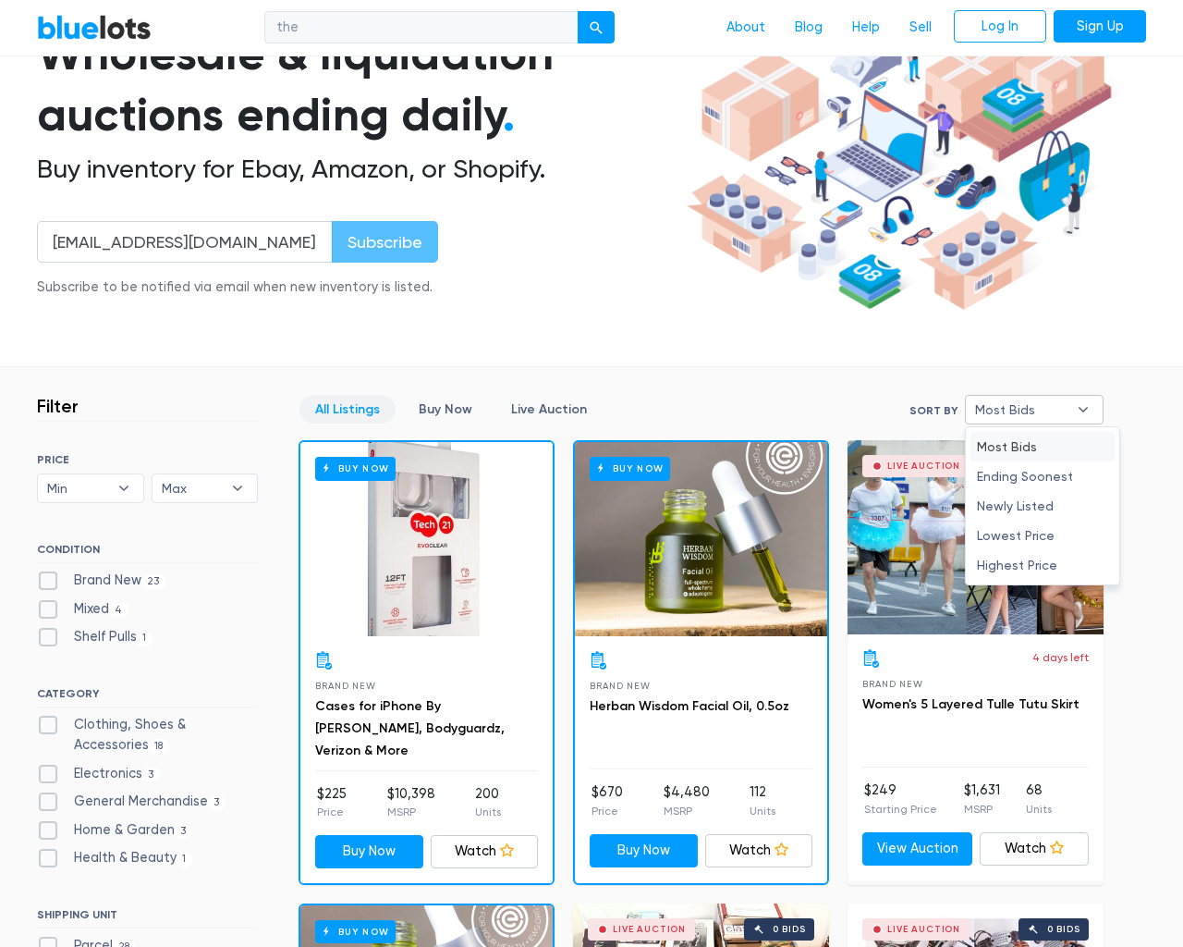
scroll to position [5565, 0]
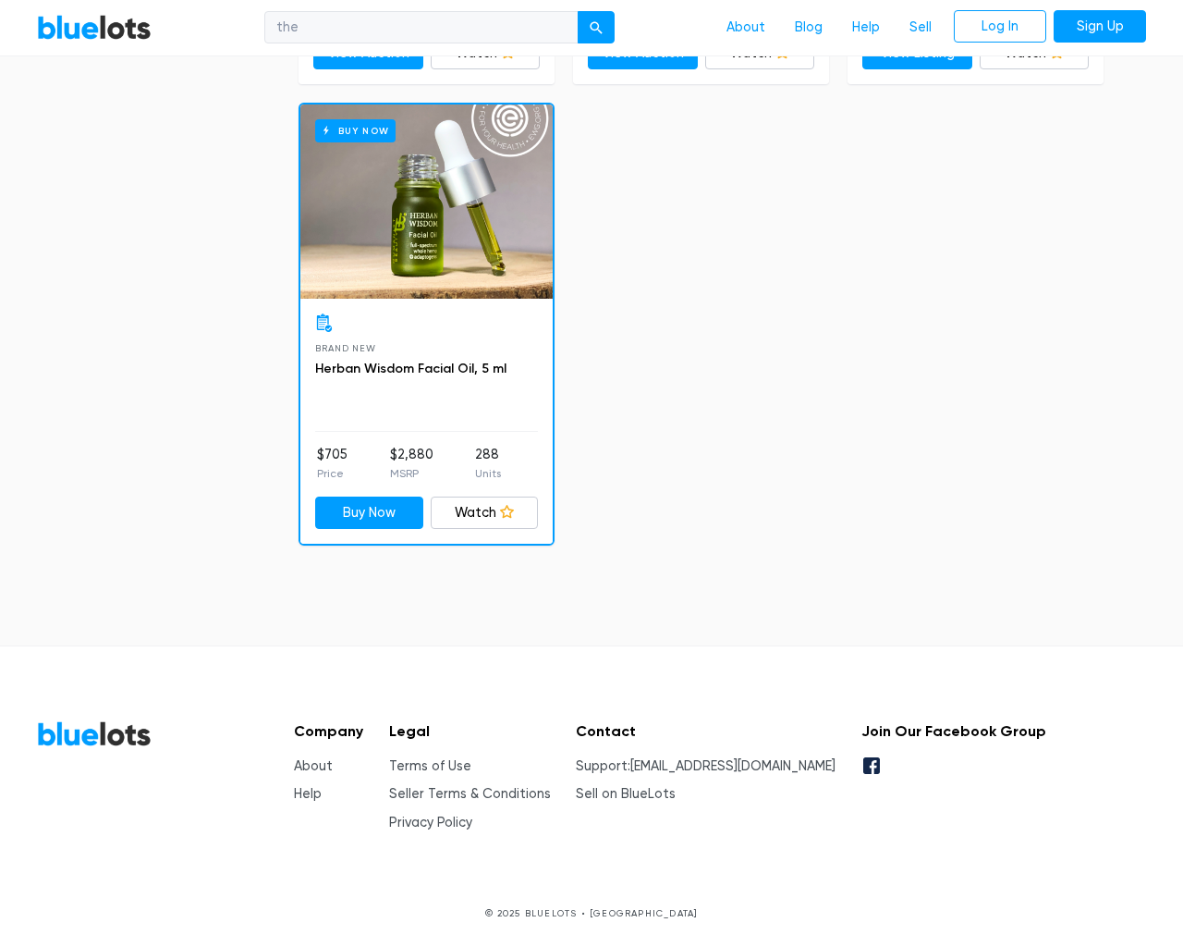
type input "e"
checkbox New"] "false"
checkbox input "false"
checkbox Pulls"] "false"
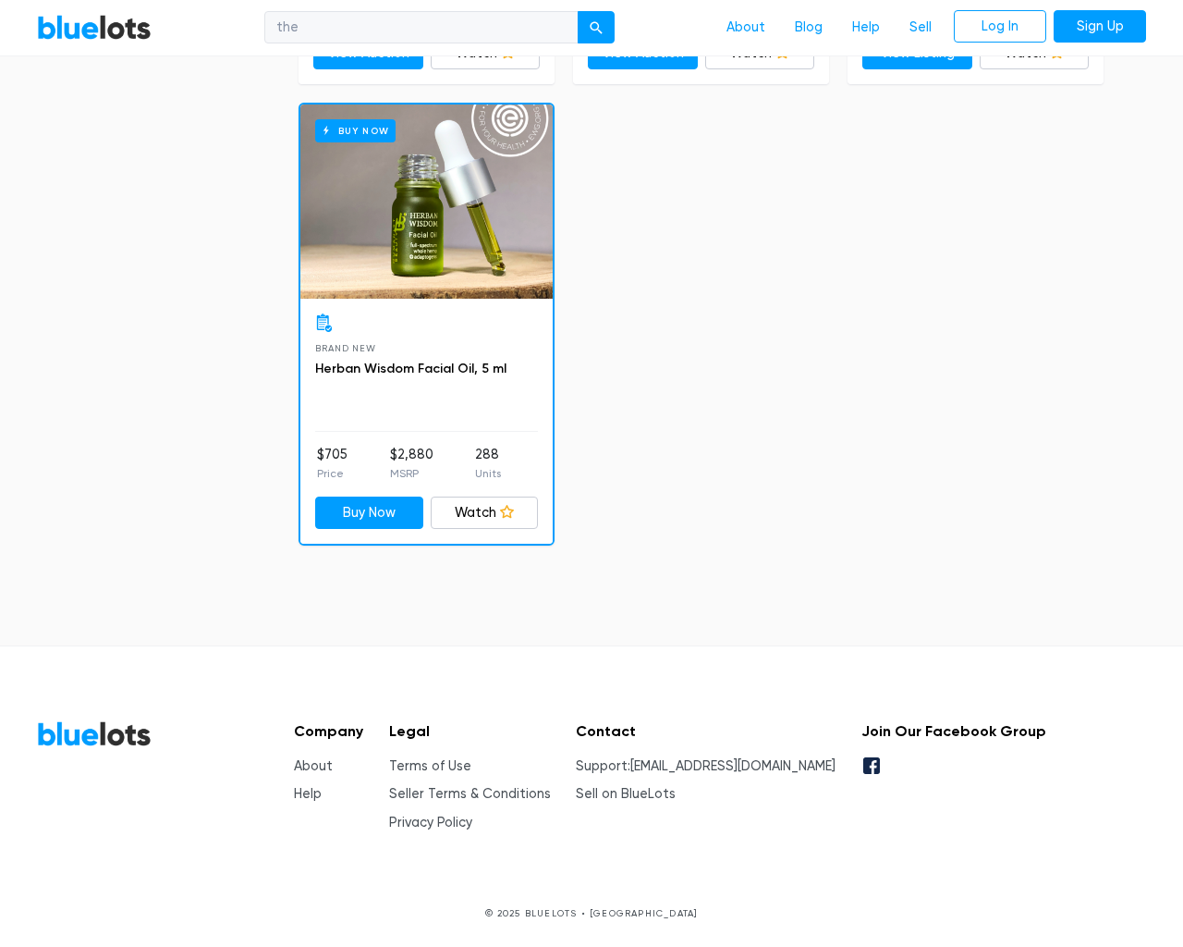
checkbox Accessories"] "false"
checkbox input "false"
checkbox Merchandise"] "false"
checkbox Garden"] "false"
checkbox Beauty"] "false"
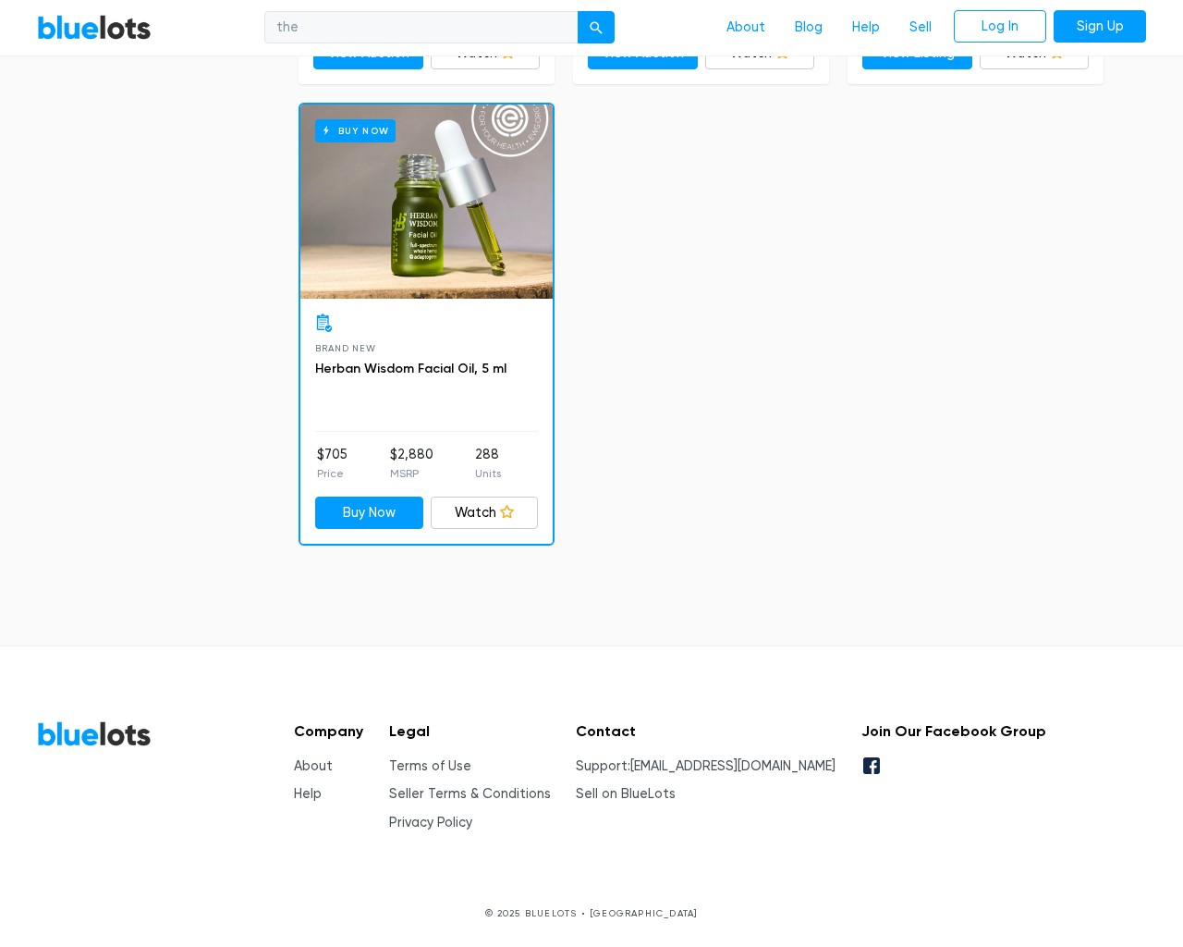
checkbox input "false"
type input "e"
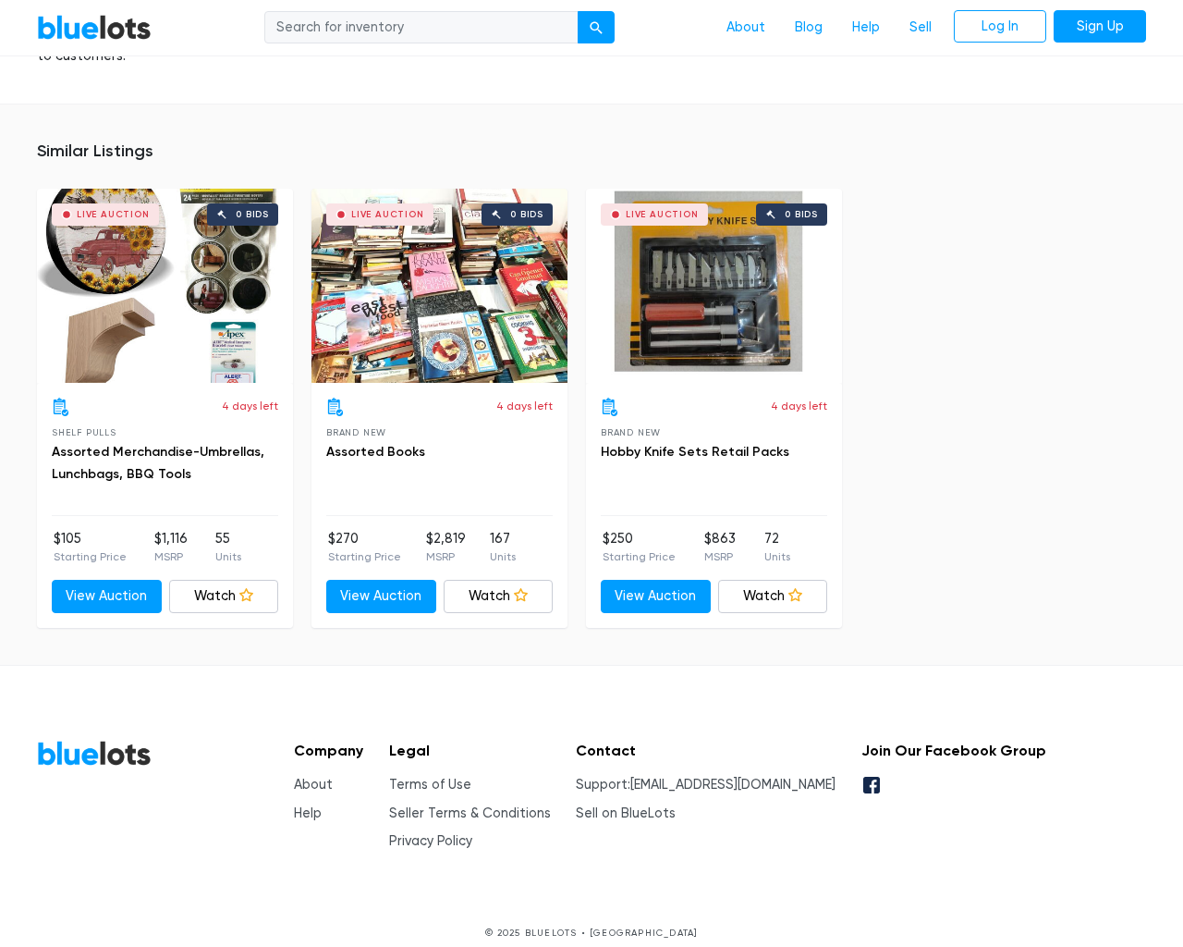
scroll to position [7958, 0]
type input "the"
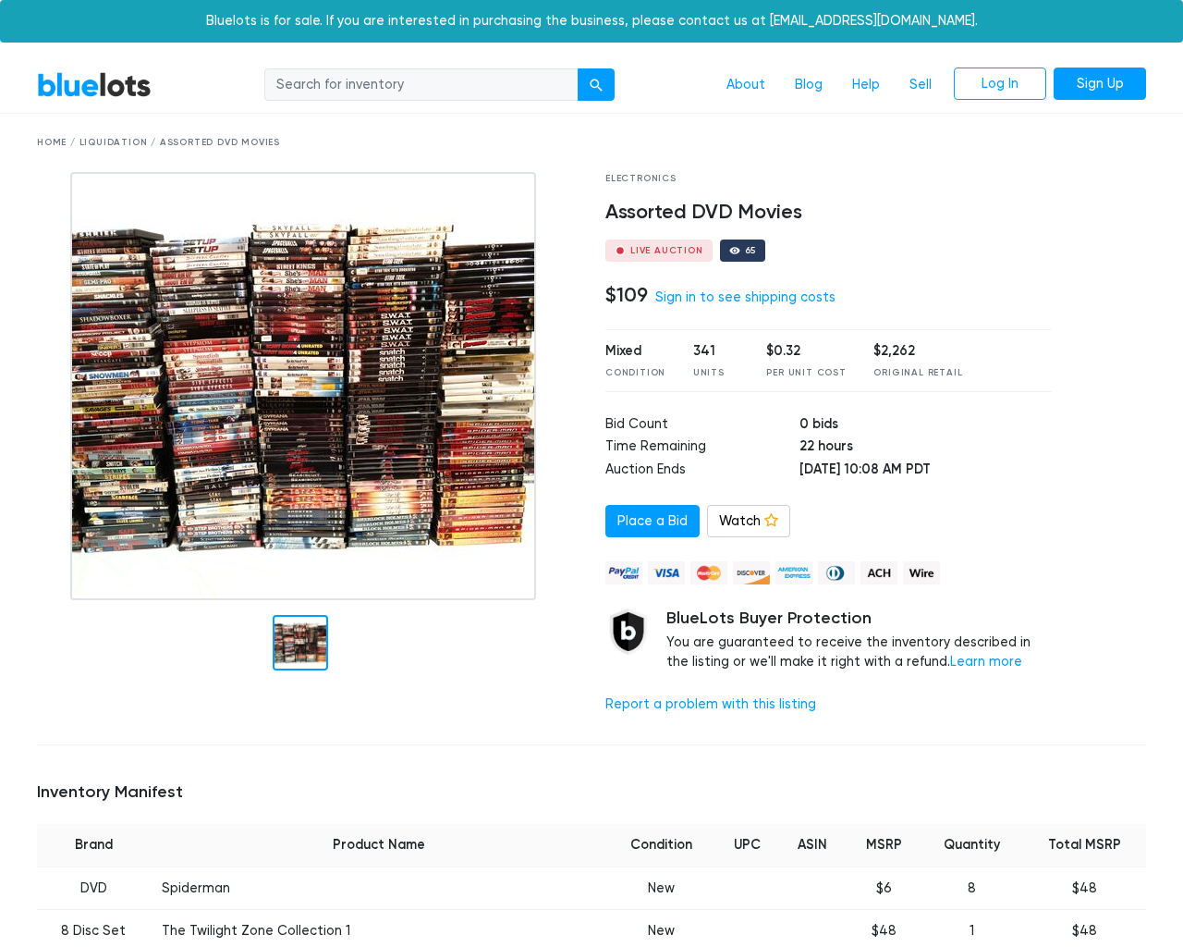
scroll to position [10340, 0]
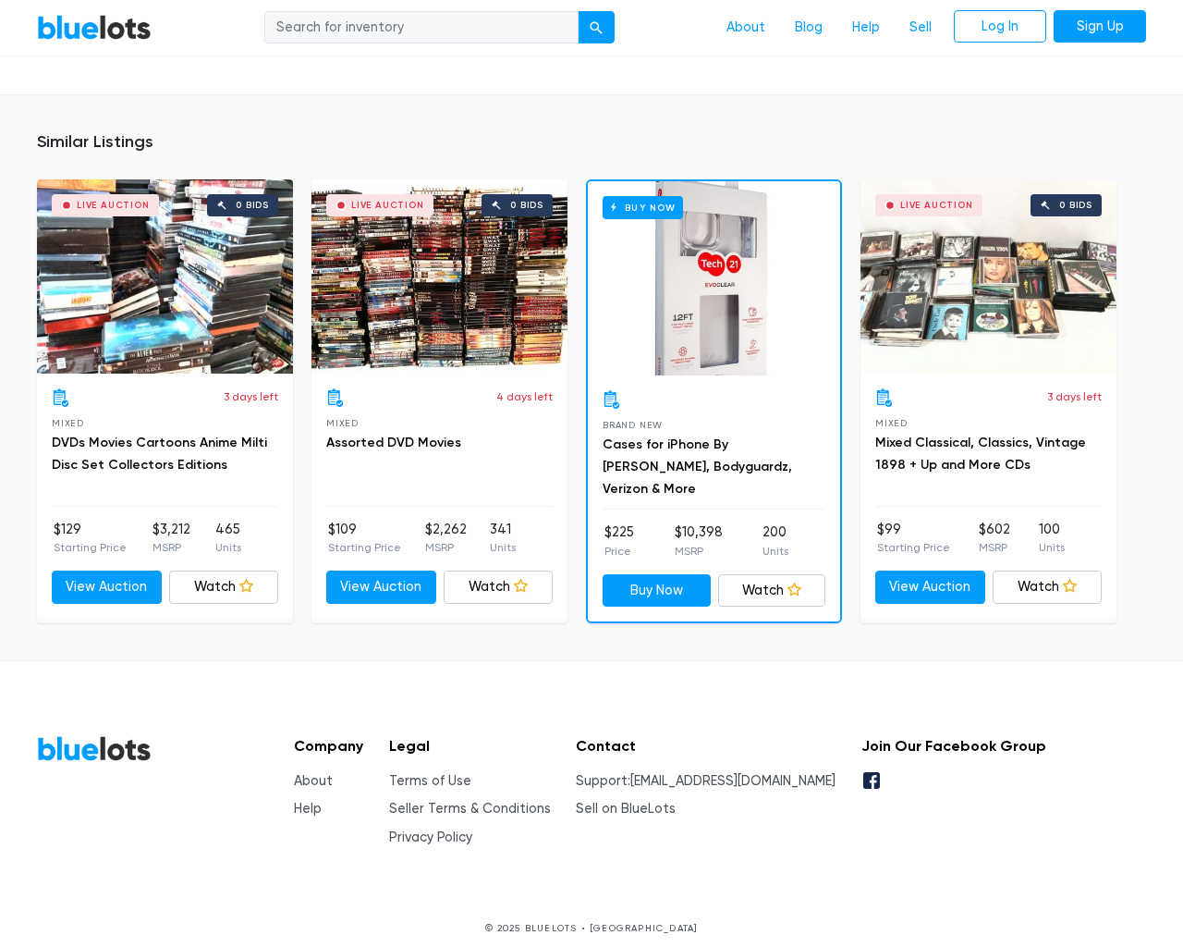
scroll to position [10340, 0]
type input "the"
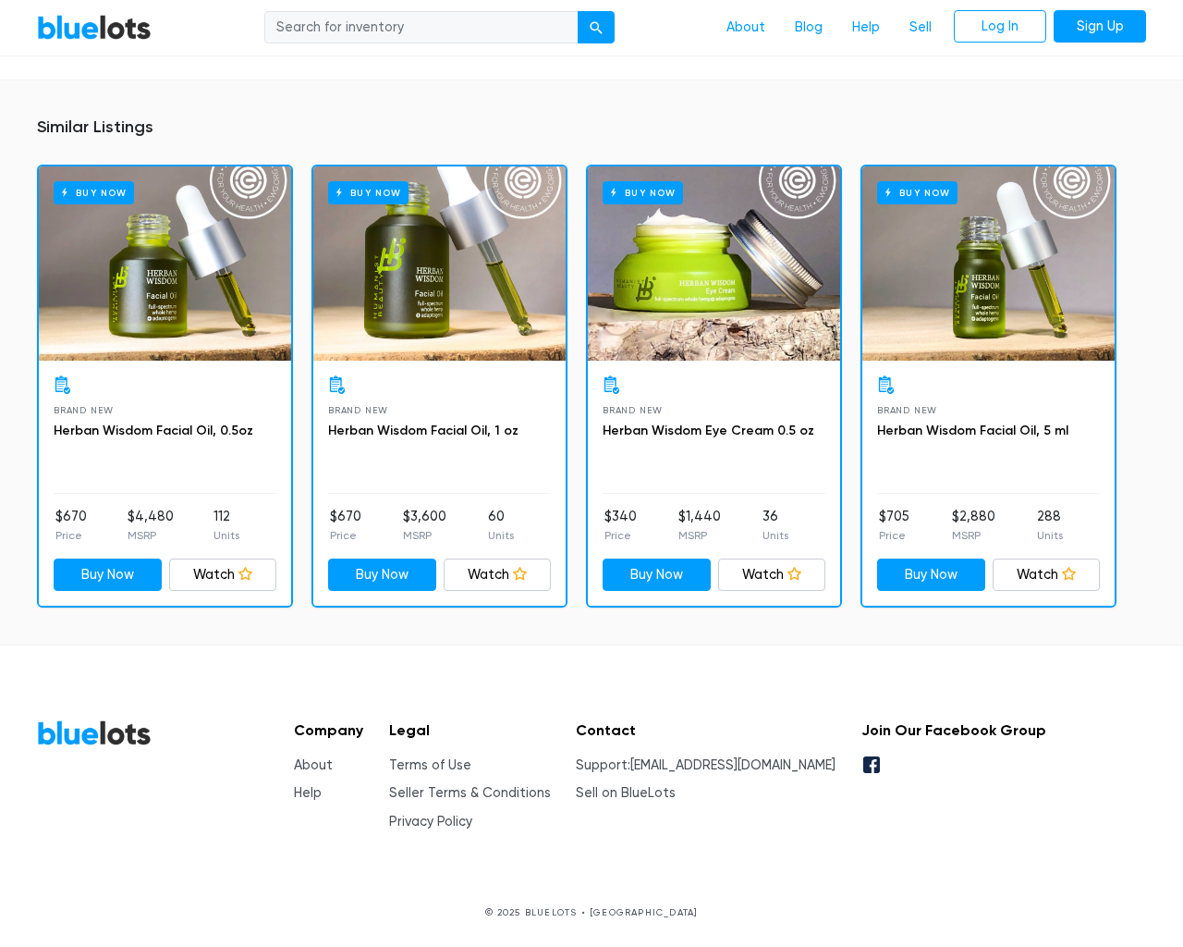
scroll to position [1259, 0]
type input "the"
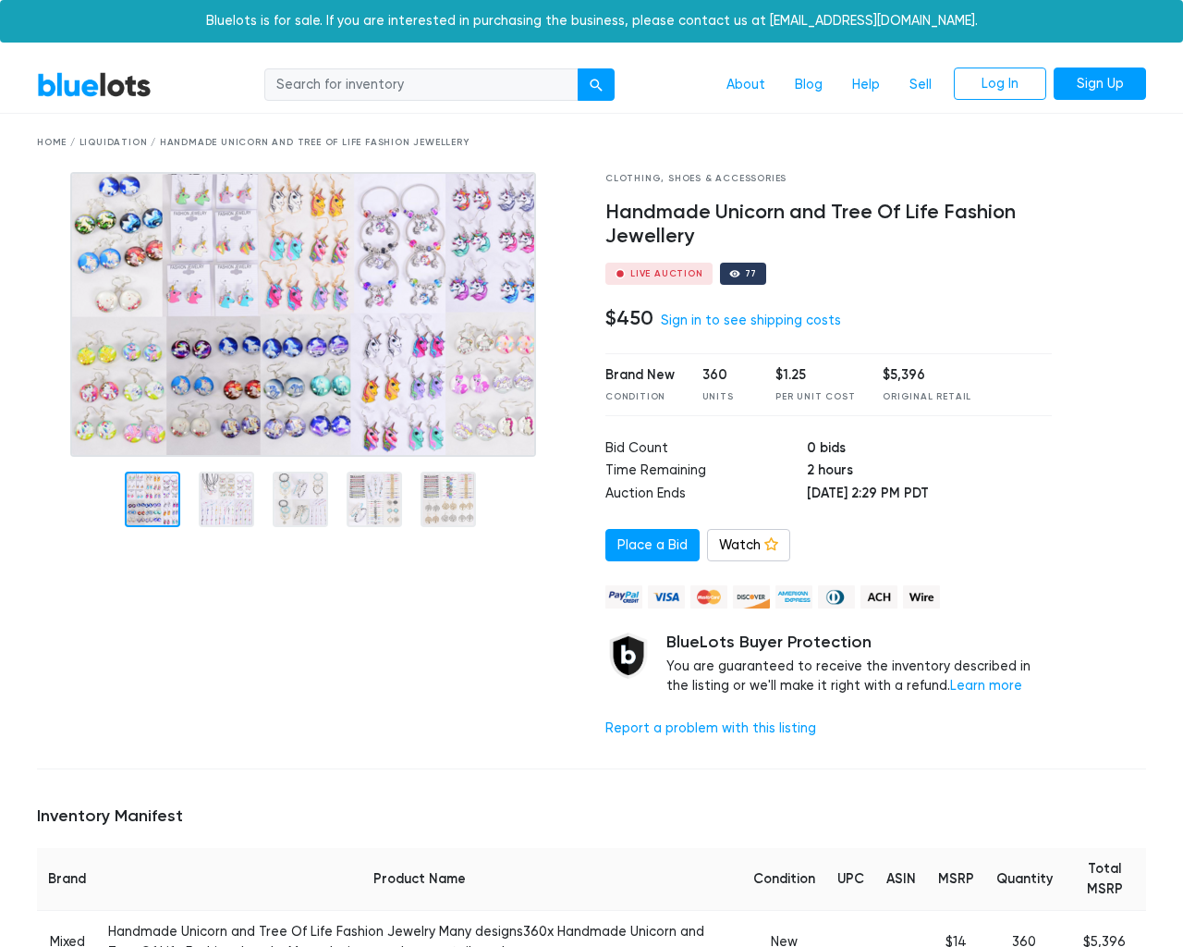
scroll to position [1235, 0]
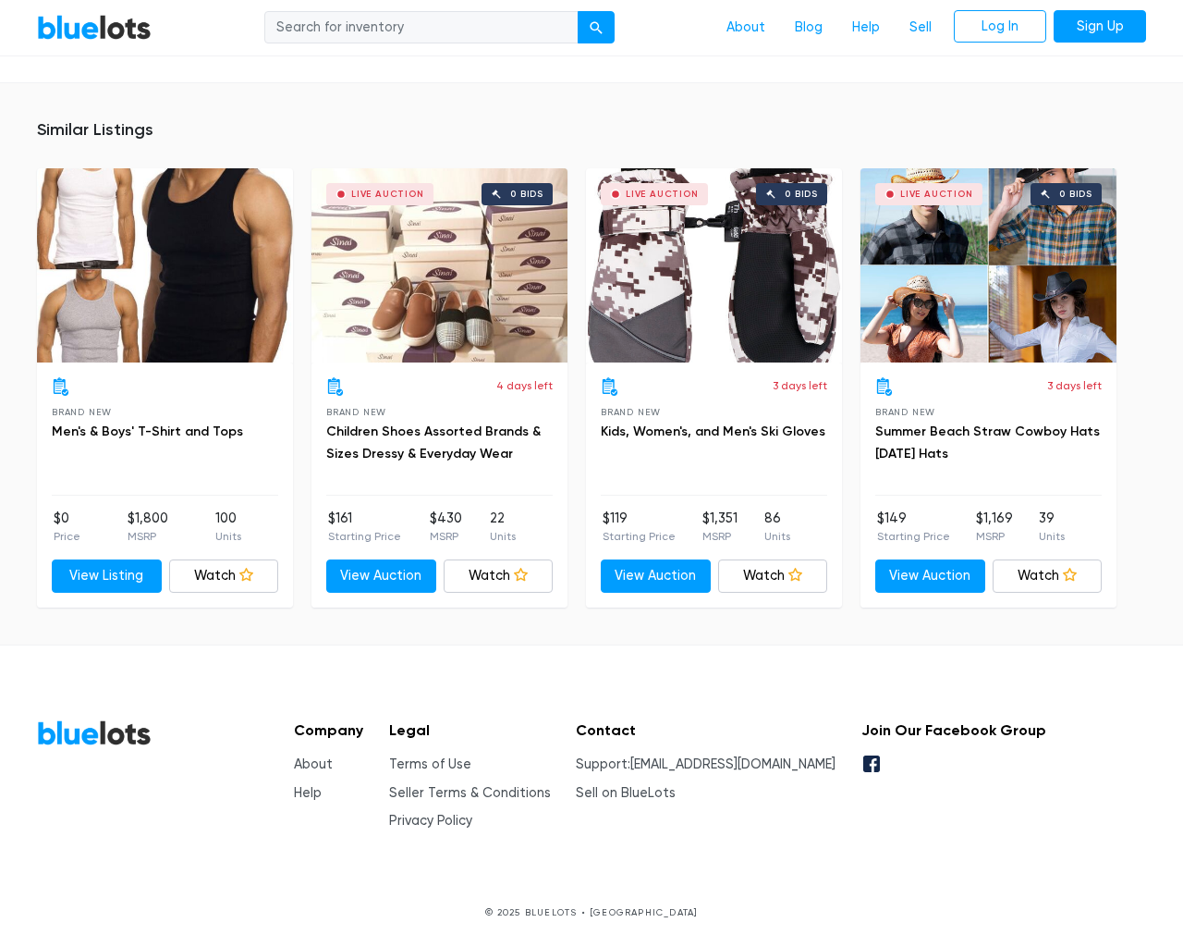
type input "the"
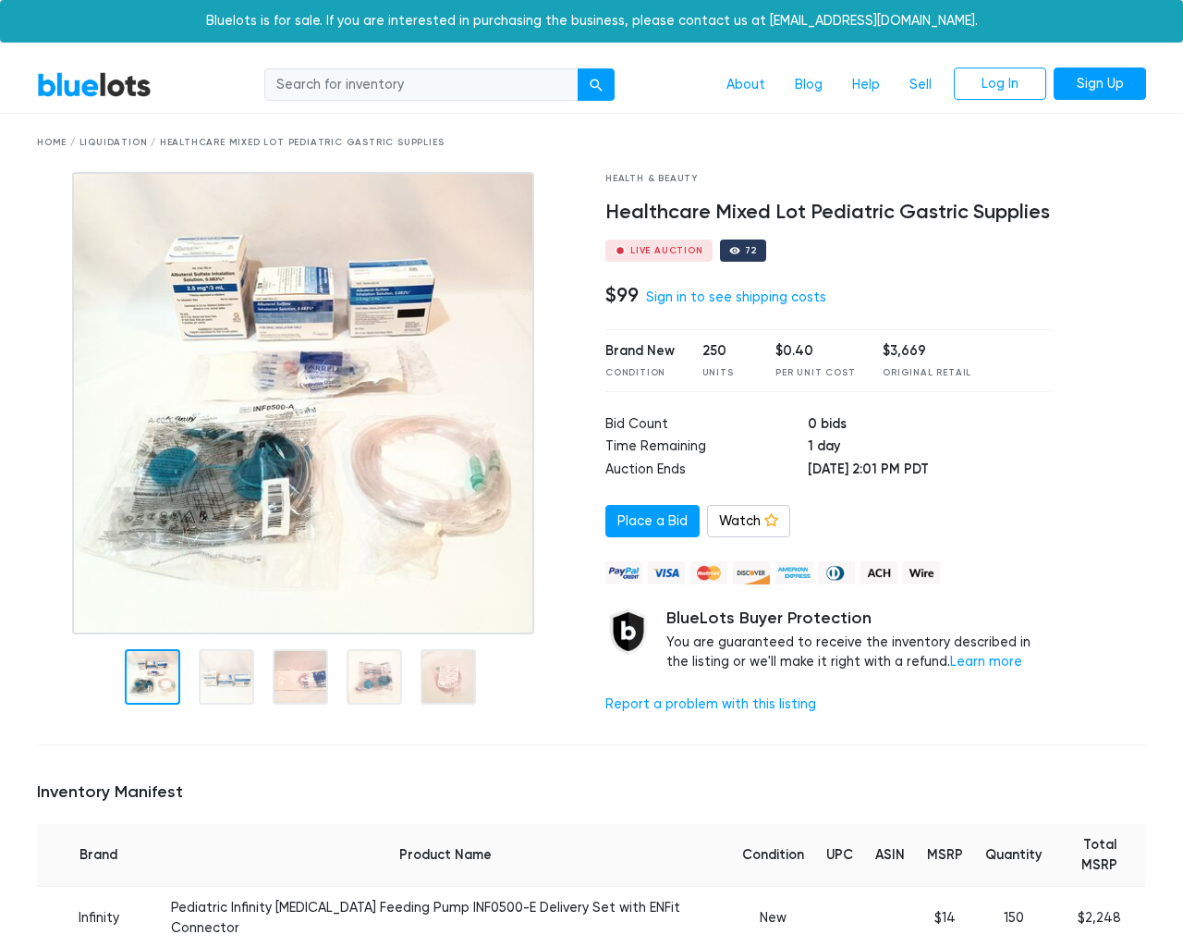
scroll to position [1410, 0]
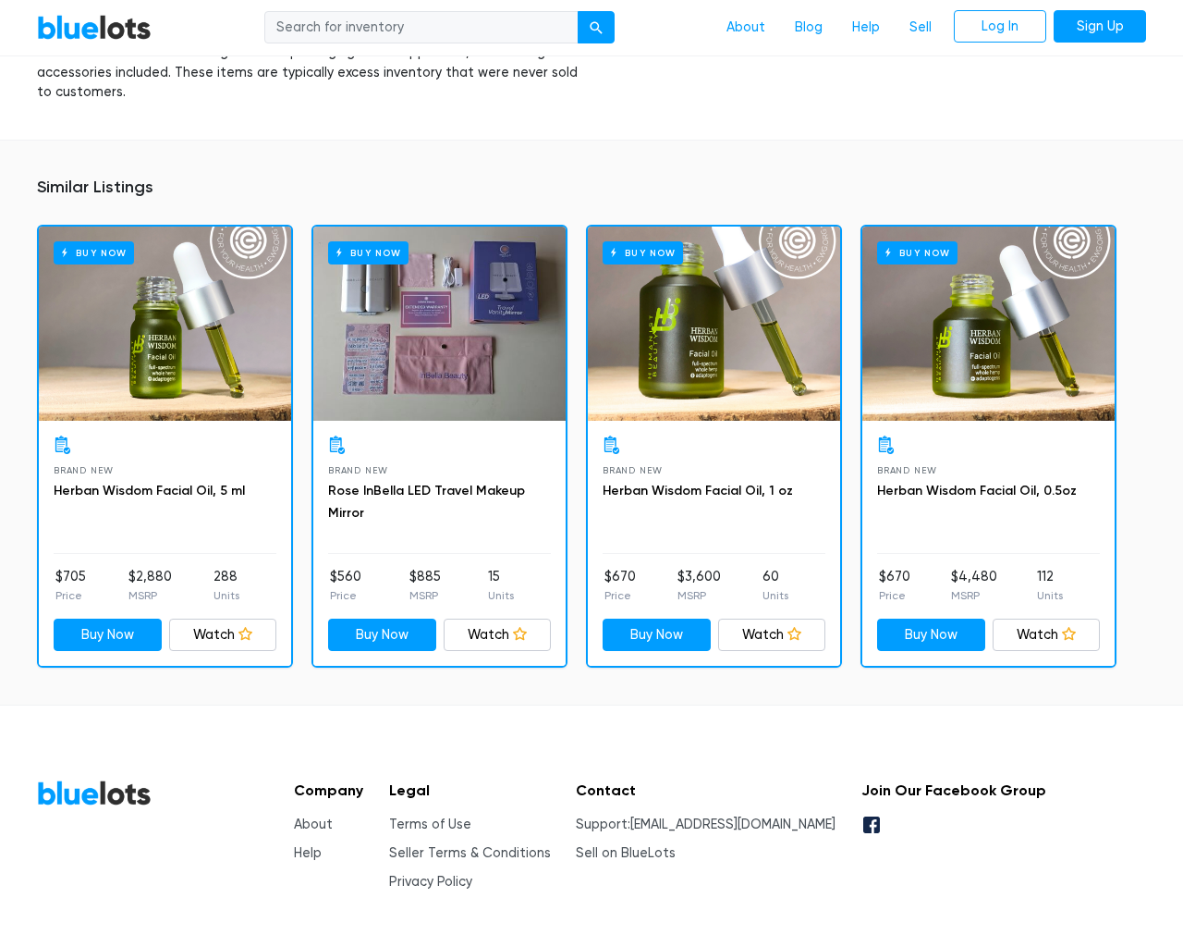
type input "the"
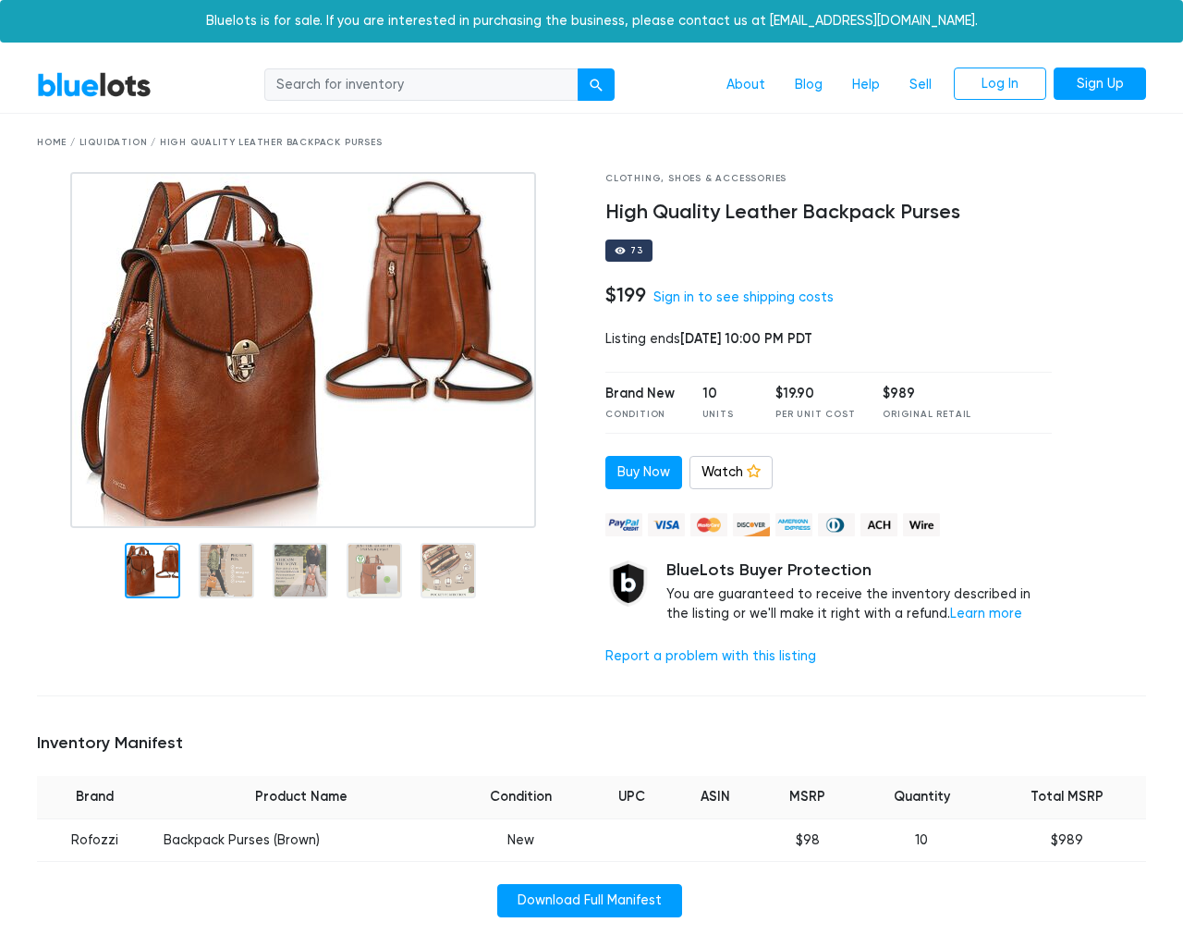
scroll to position [1186, 0]
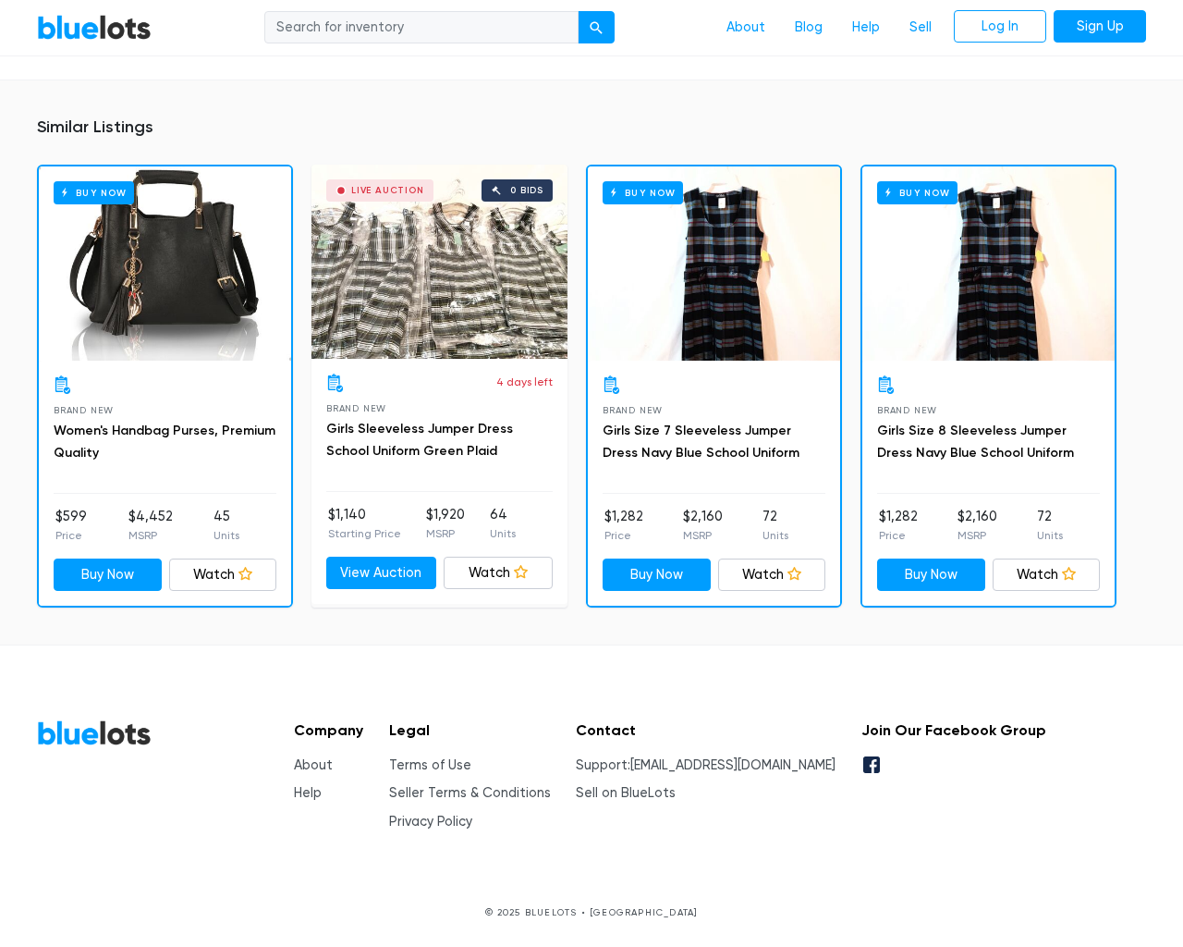
type input "the"
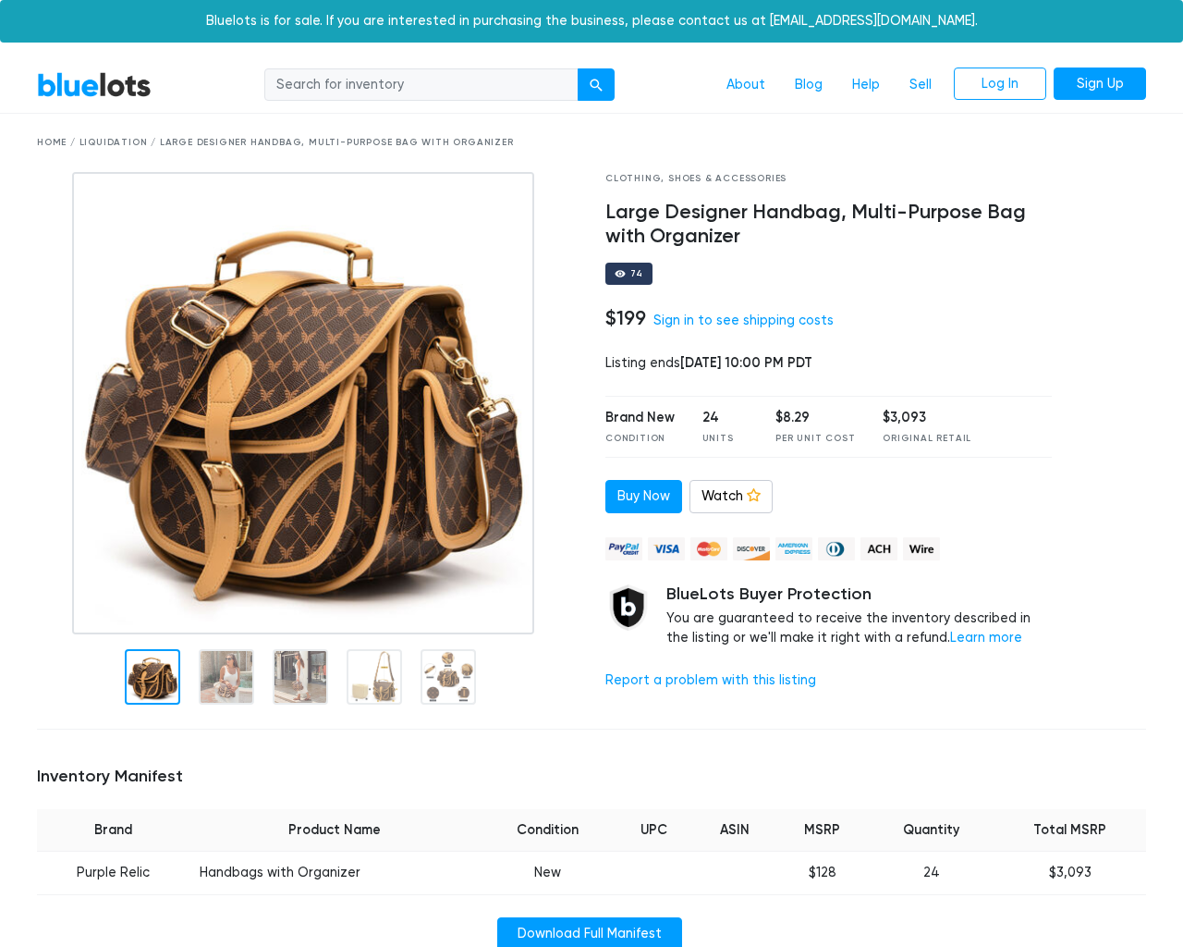
scroll to position [1219, 0]
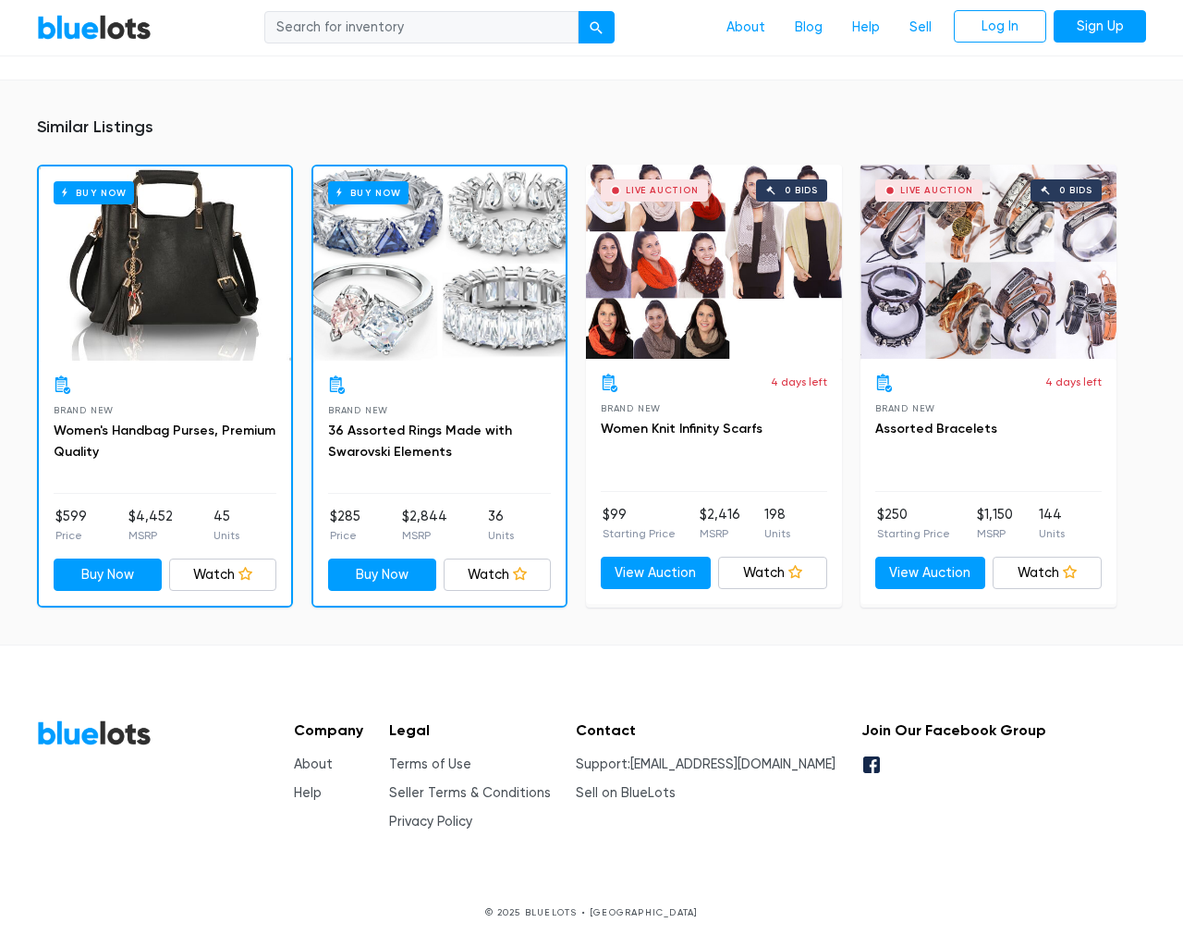
type input "the"
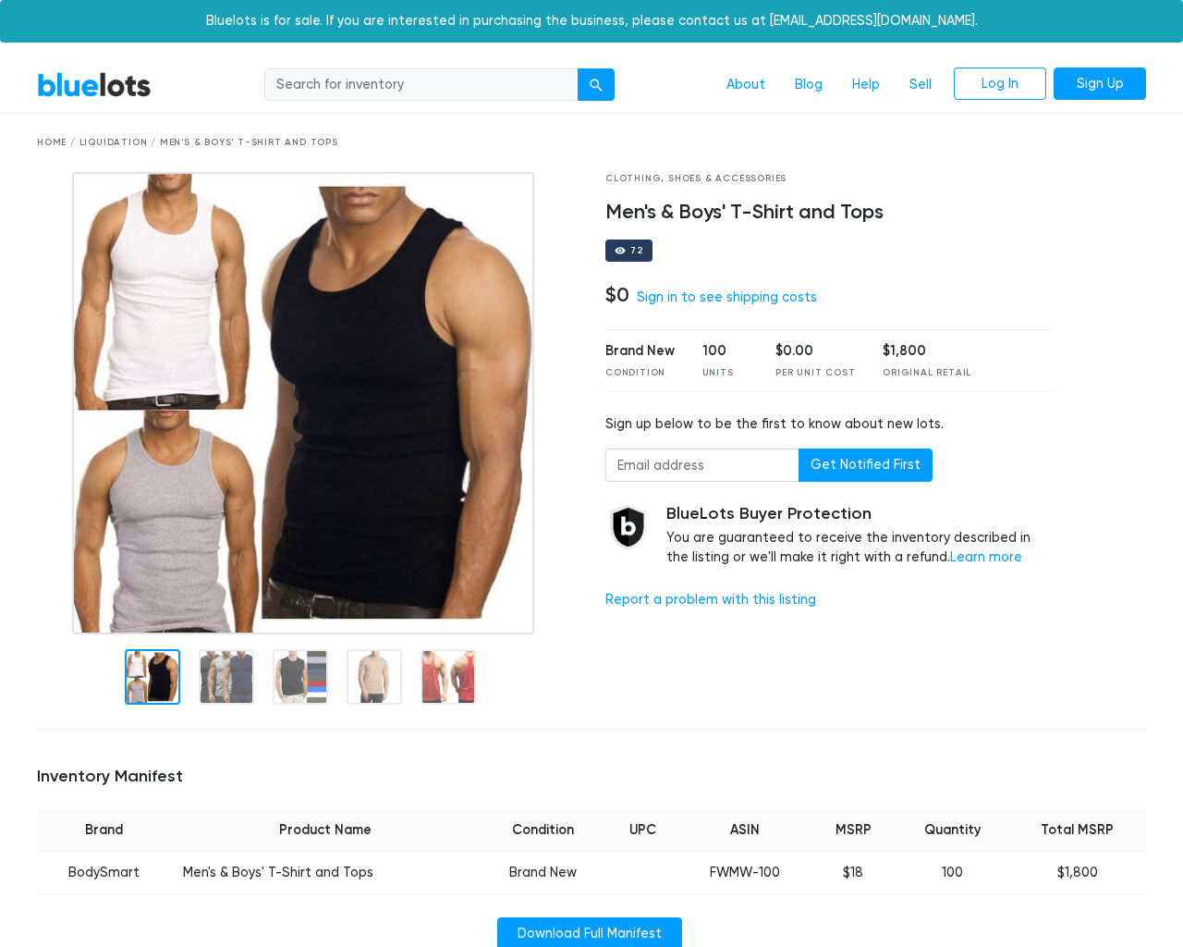
scroll to position [1155, 0]
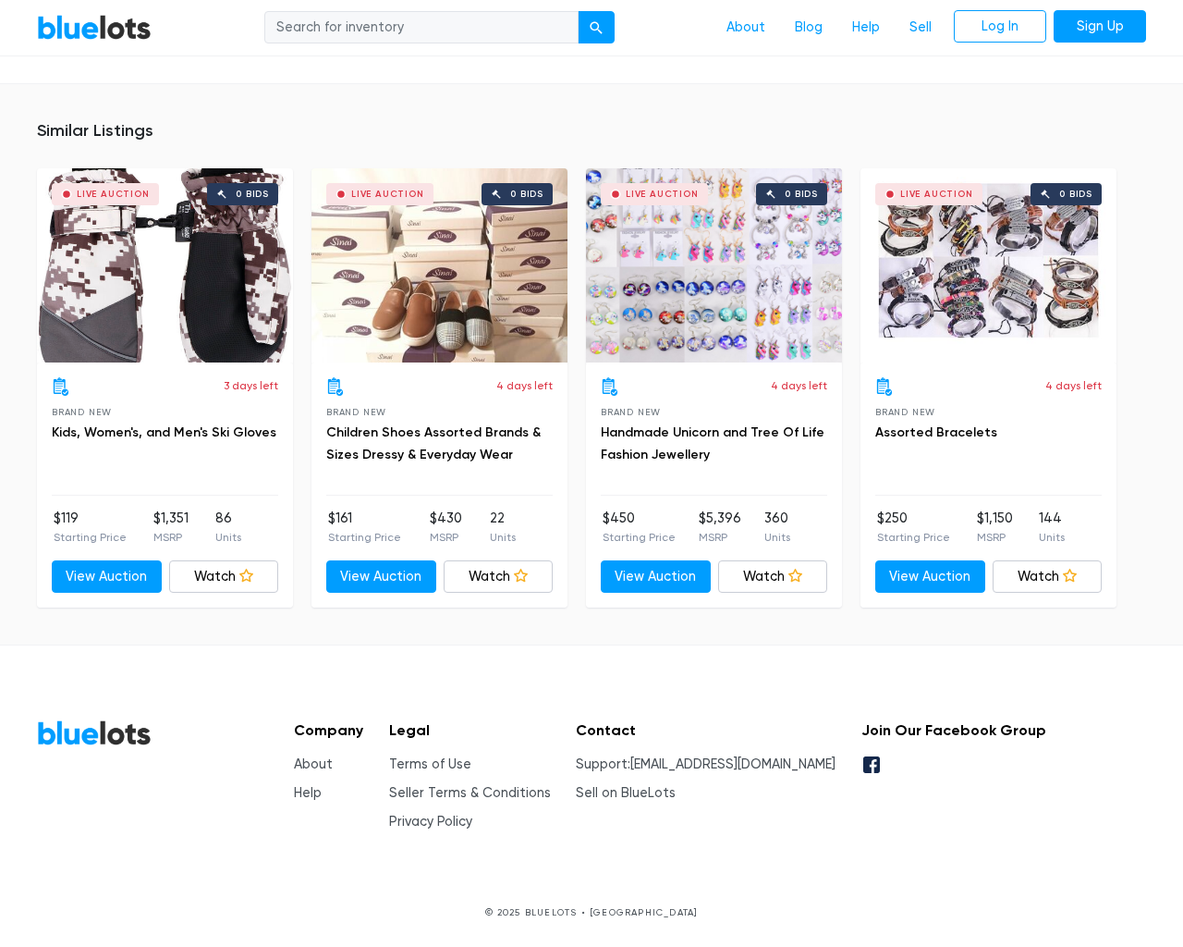
type input "the"
type input "[EMAIL_ADDRESS][DOMAIN_NAME]"
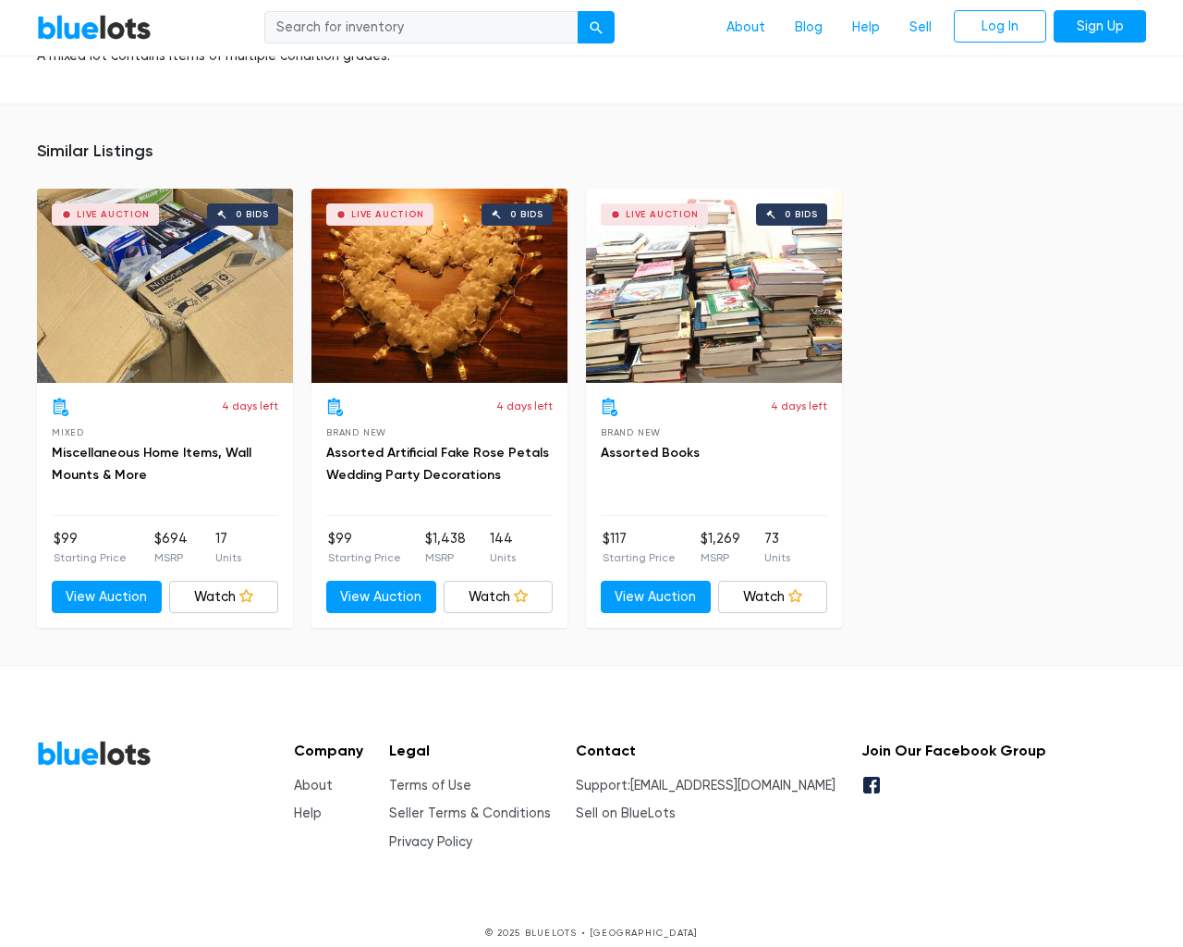
scroll to position [1807, 0]
type input "the"
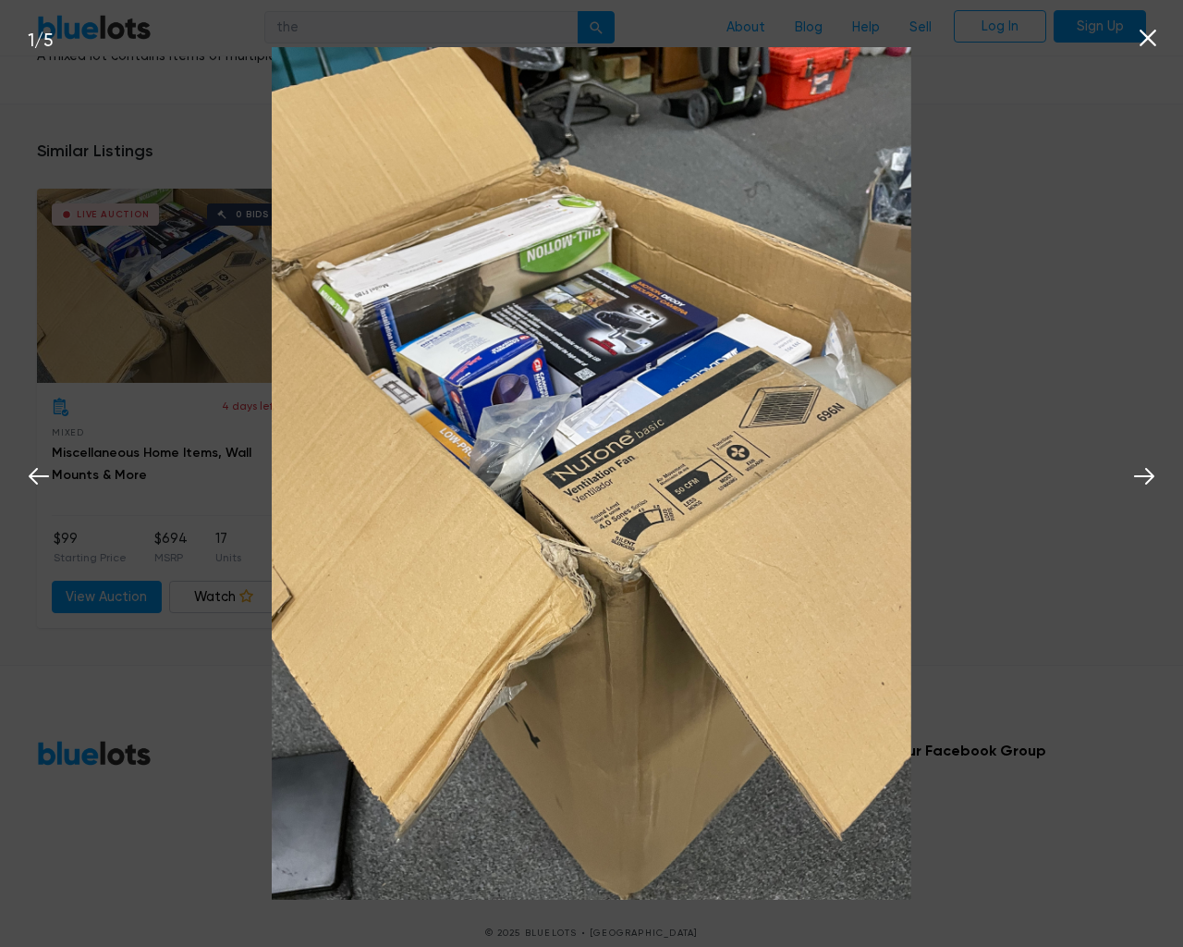
scroll to position [1808, 0]
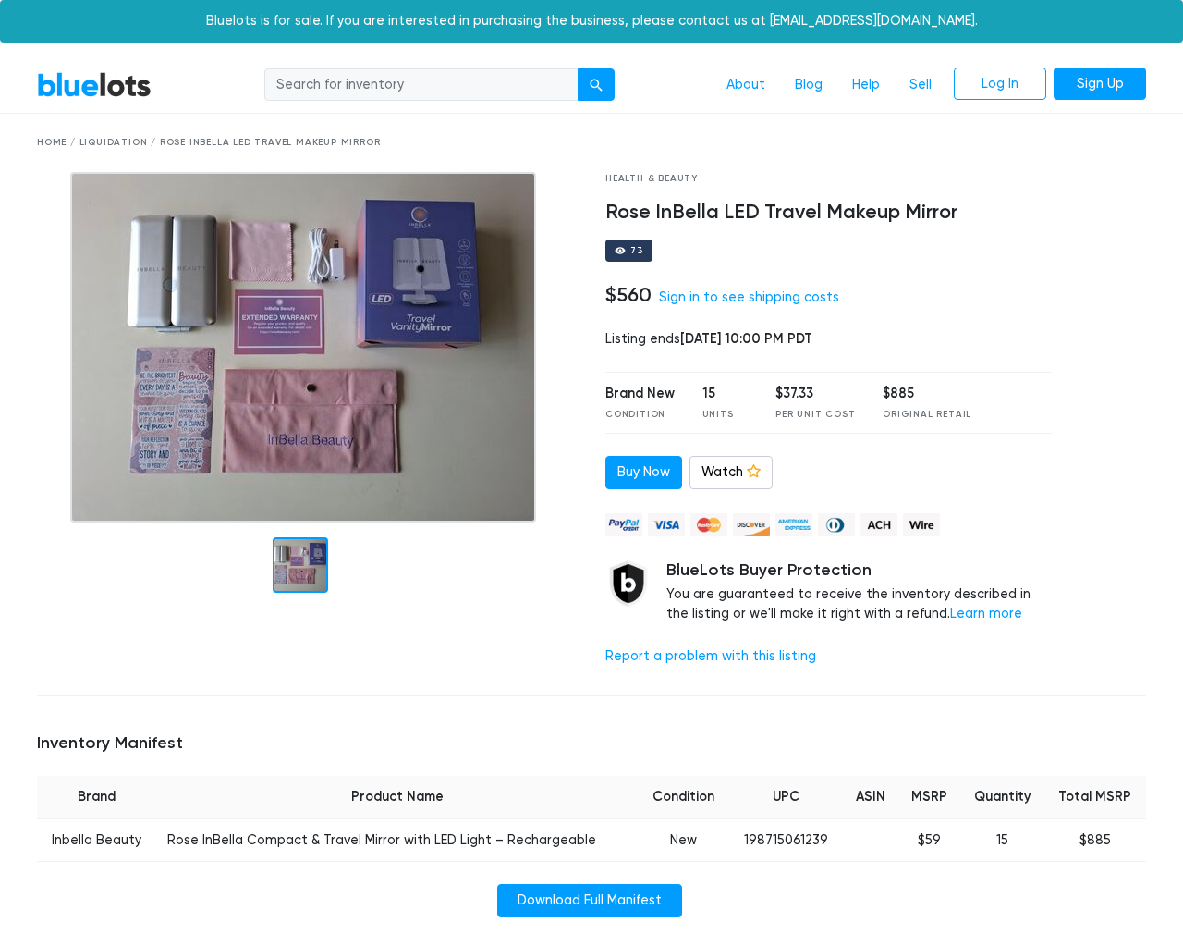
scroll to position [1206, 0]
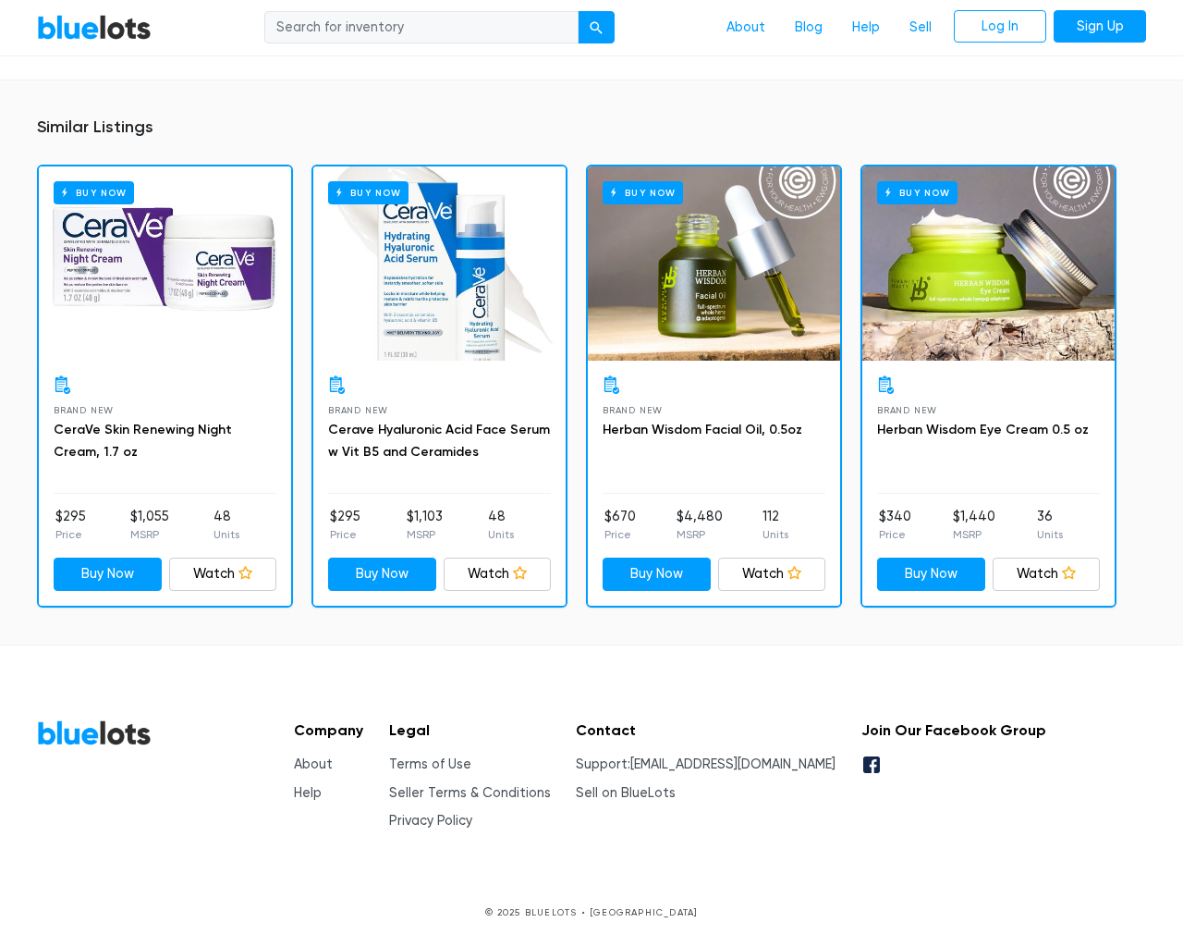
type input "the"
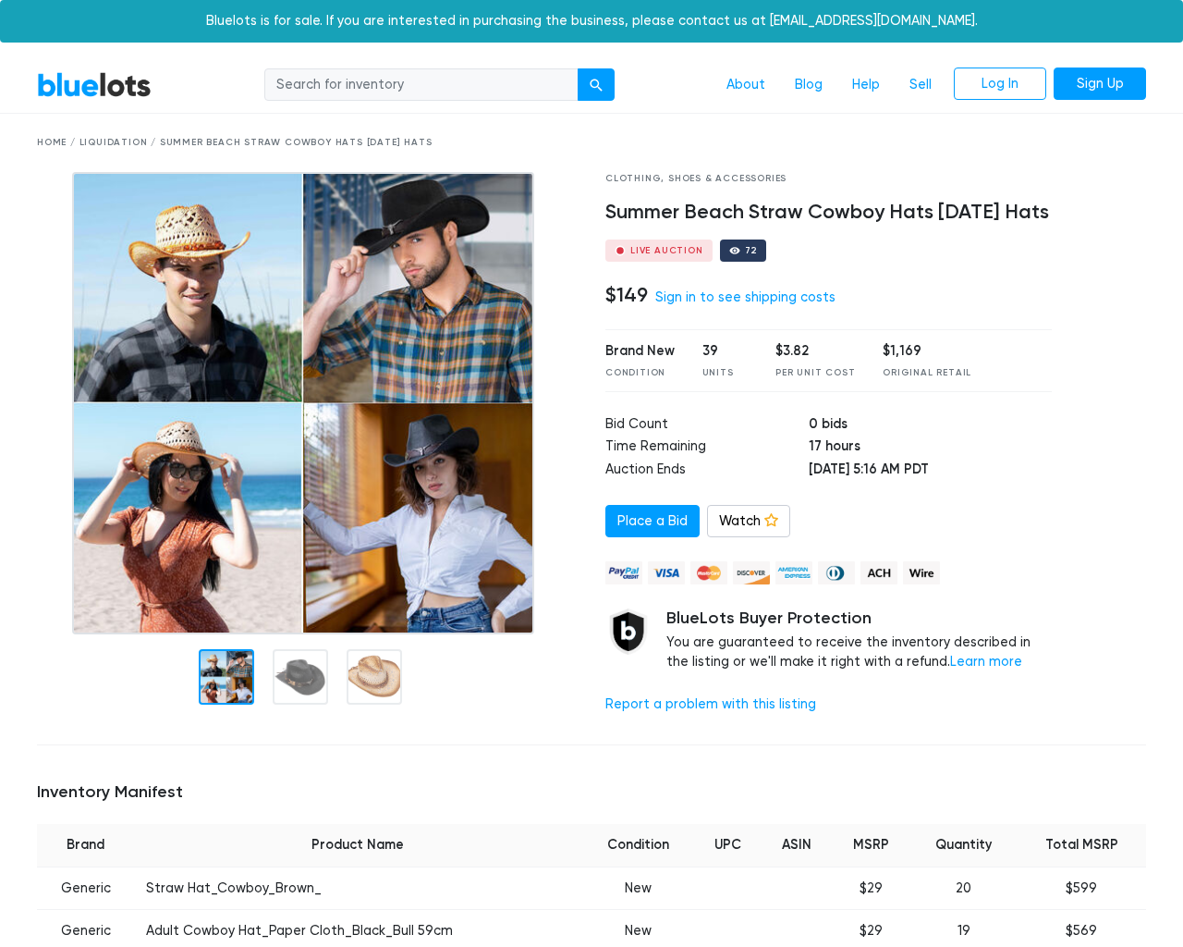
scroll to position [1238, 0]
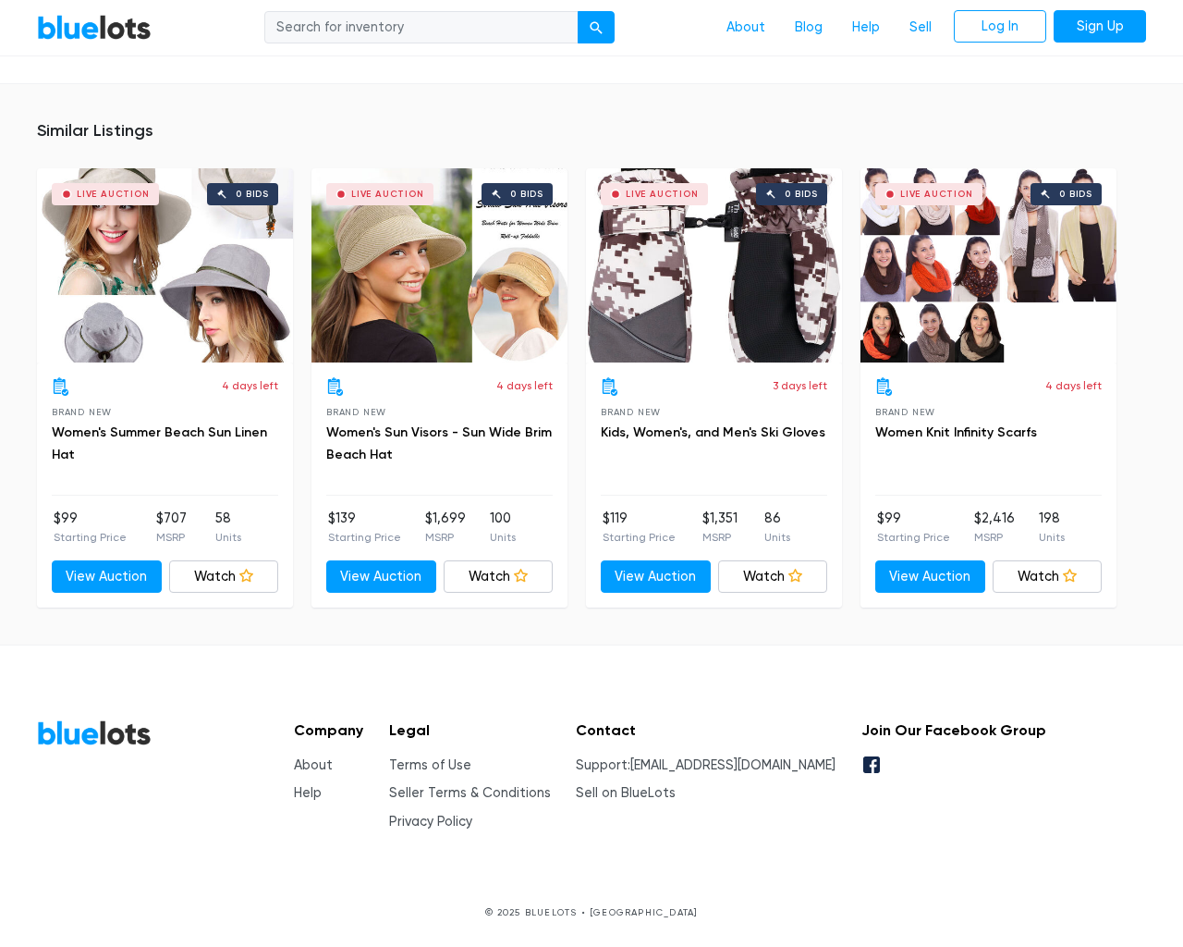
type input "the"
